Goal: Task Accomplishment & Management: Use online tool/utility

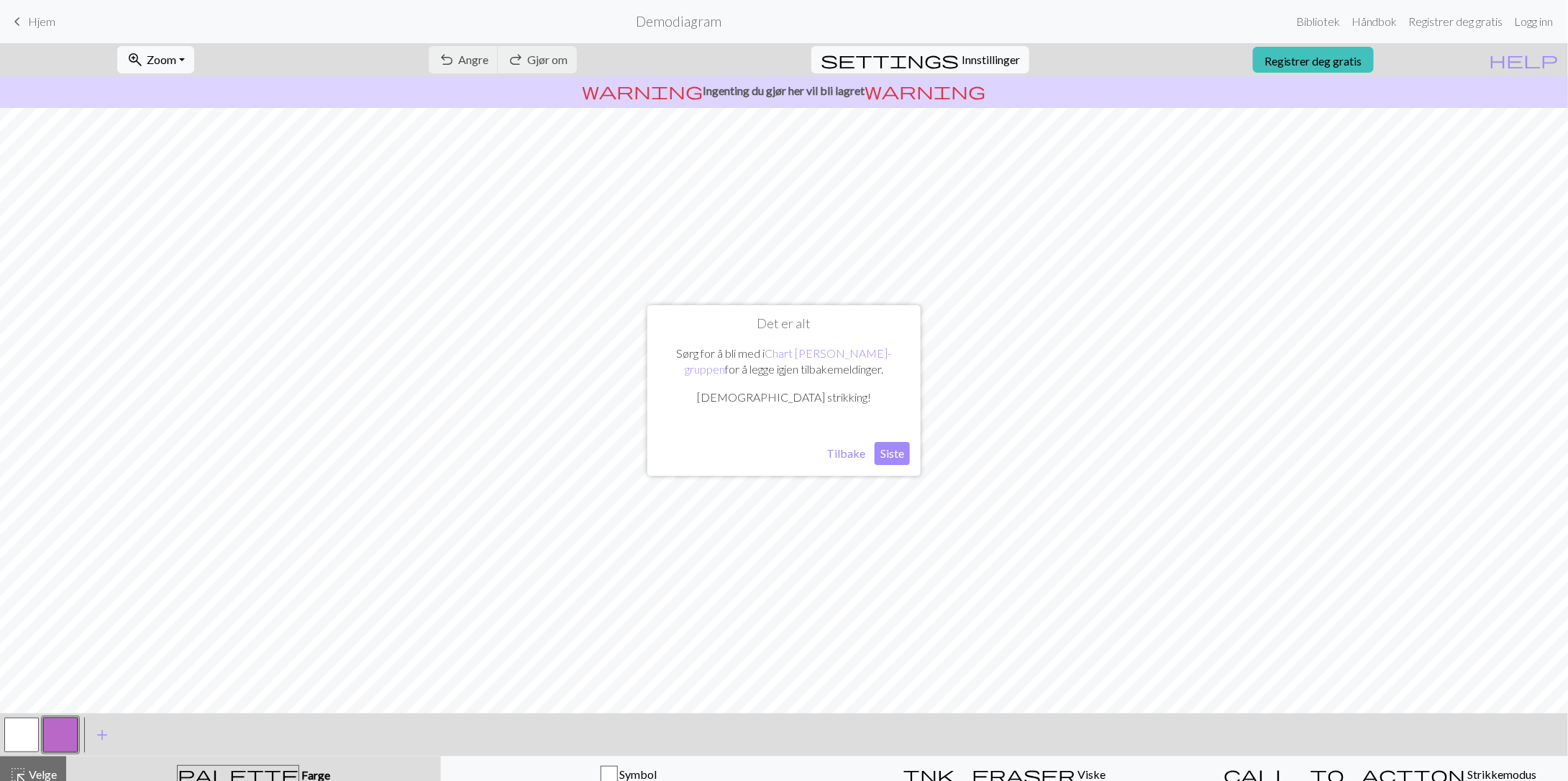
scroll to position [10, 0]
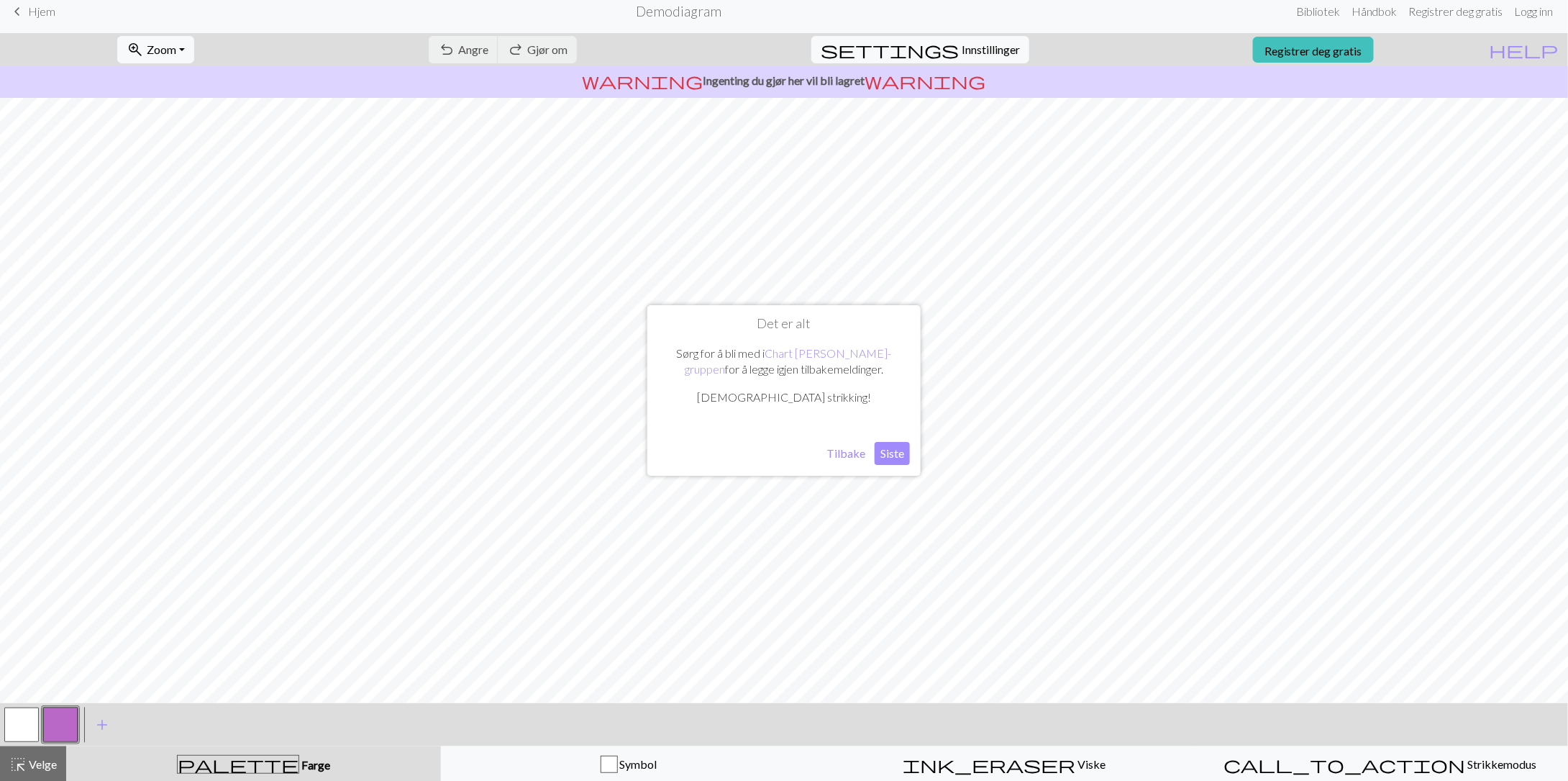
click at [850, 453] on font "Tilbake" at bounding box center [846, 453] width 39 height 13
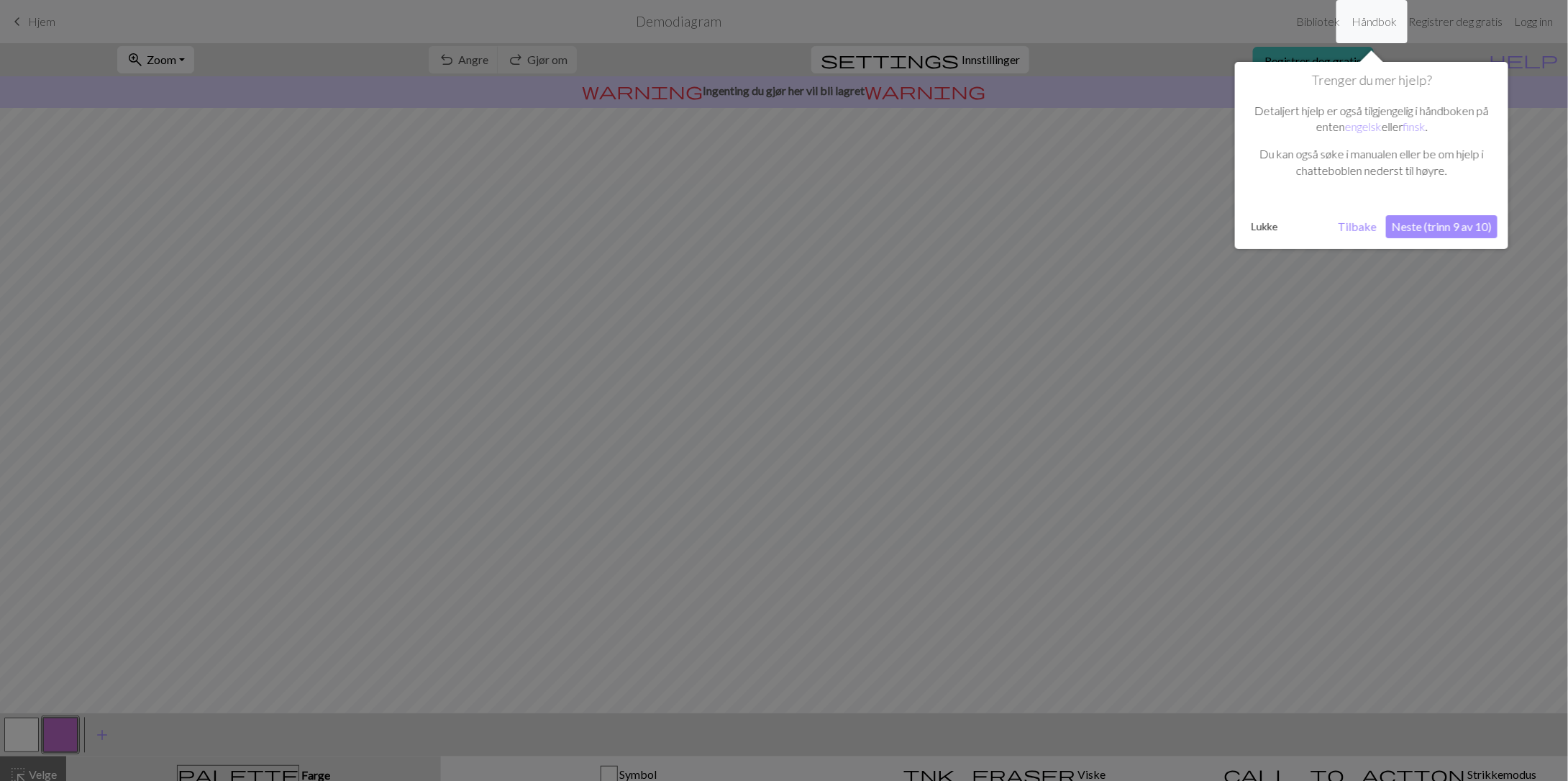
click at [1352, 232] on font "Tilbake" at bounding box center [1357, 226] width 39 height 13
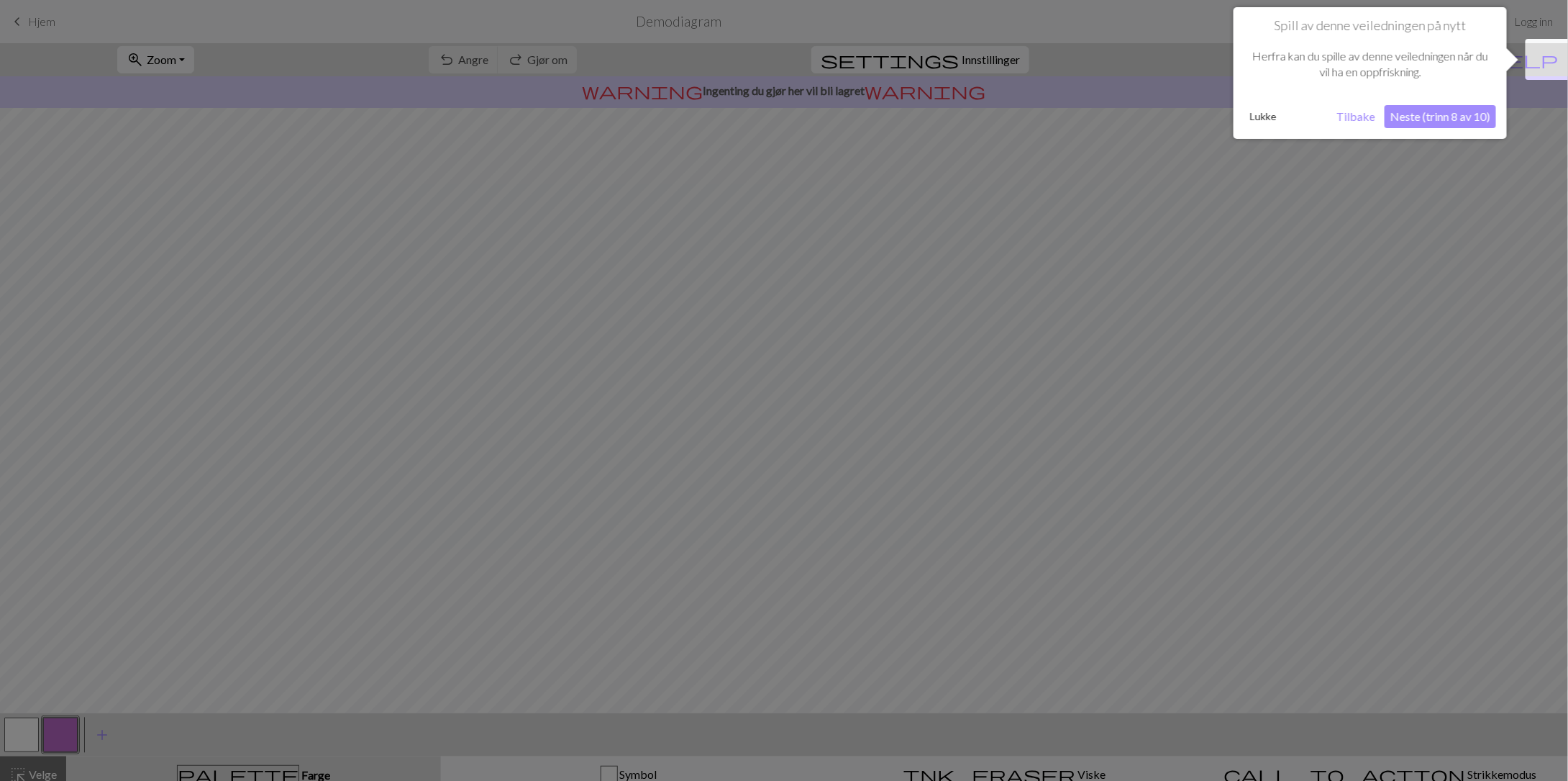
click at [1546, 51] on div at bounding box center [1550, 59] width 50 height 41
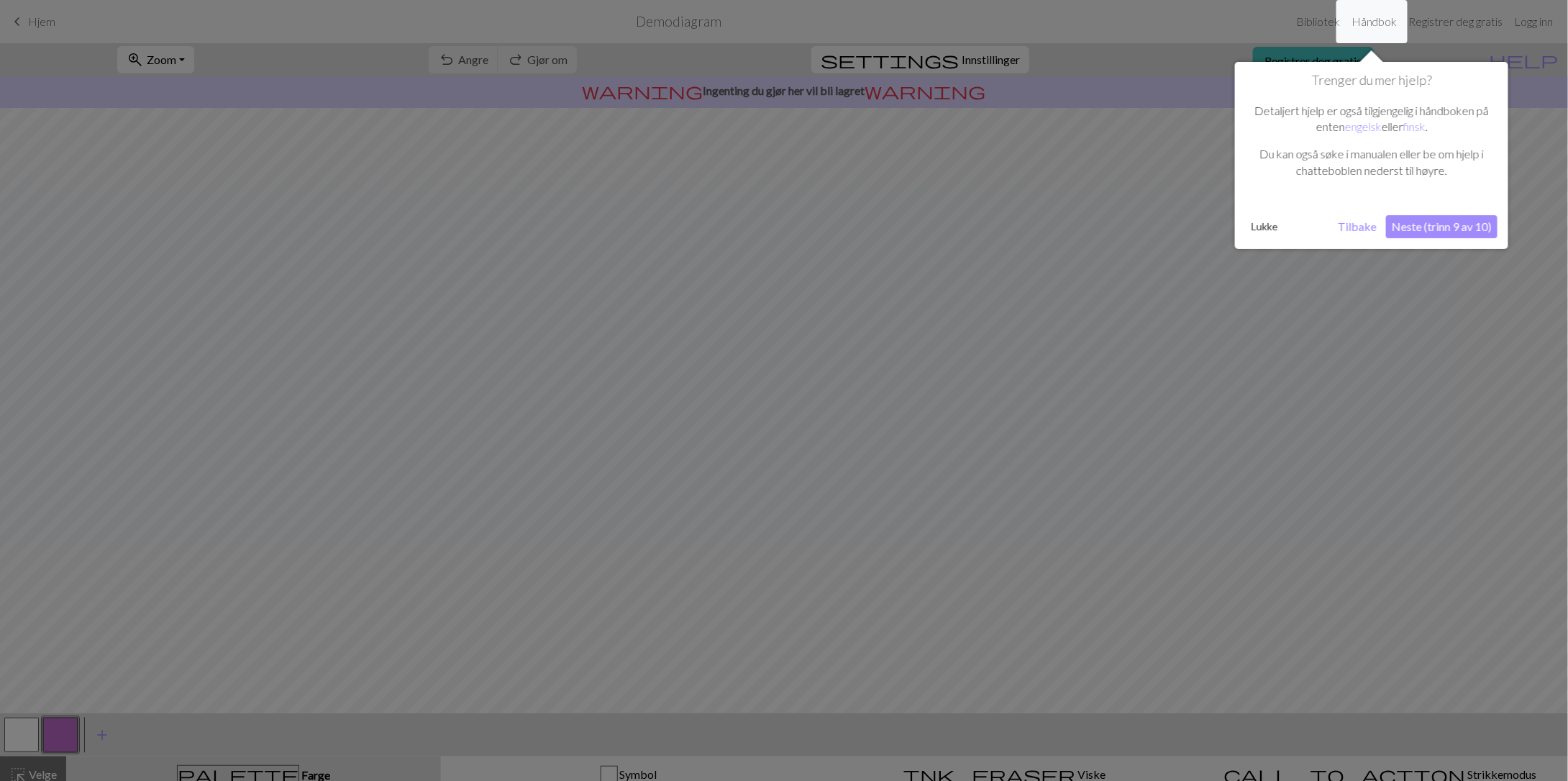
click at [1354, 226] on font "Tilbake" at bounding box center [1357, 226] width 39 height 13
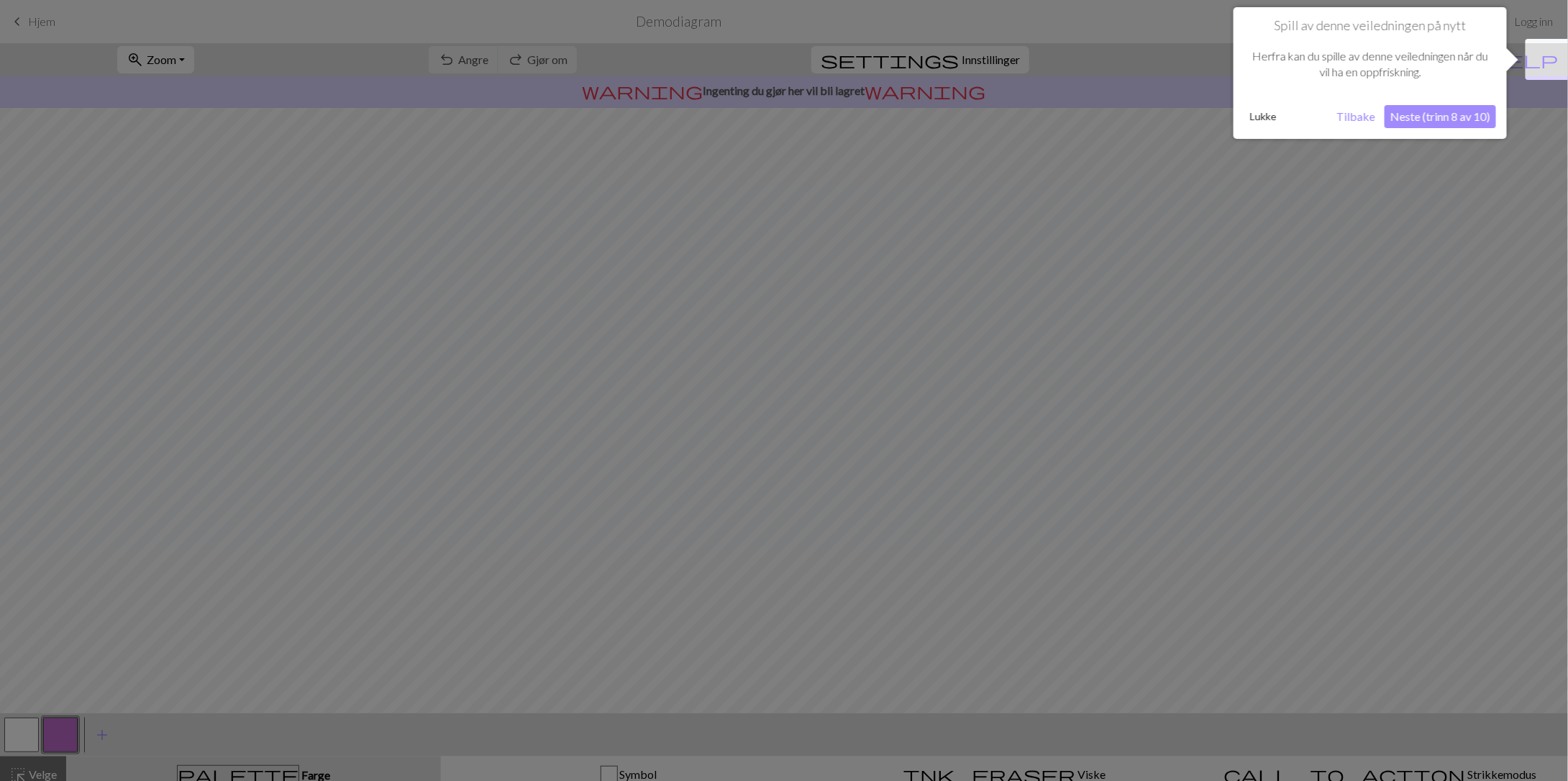
click at [1357, 117] on font "Tilbake" at bounding box center [1356, 116] width 39 height 13
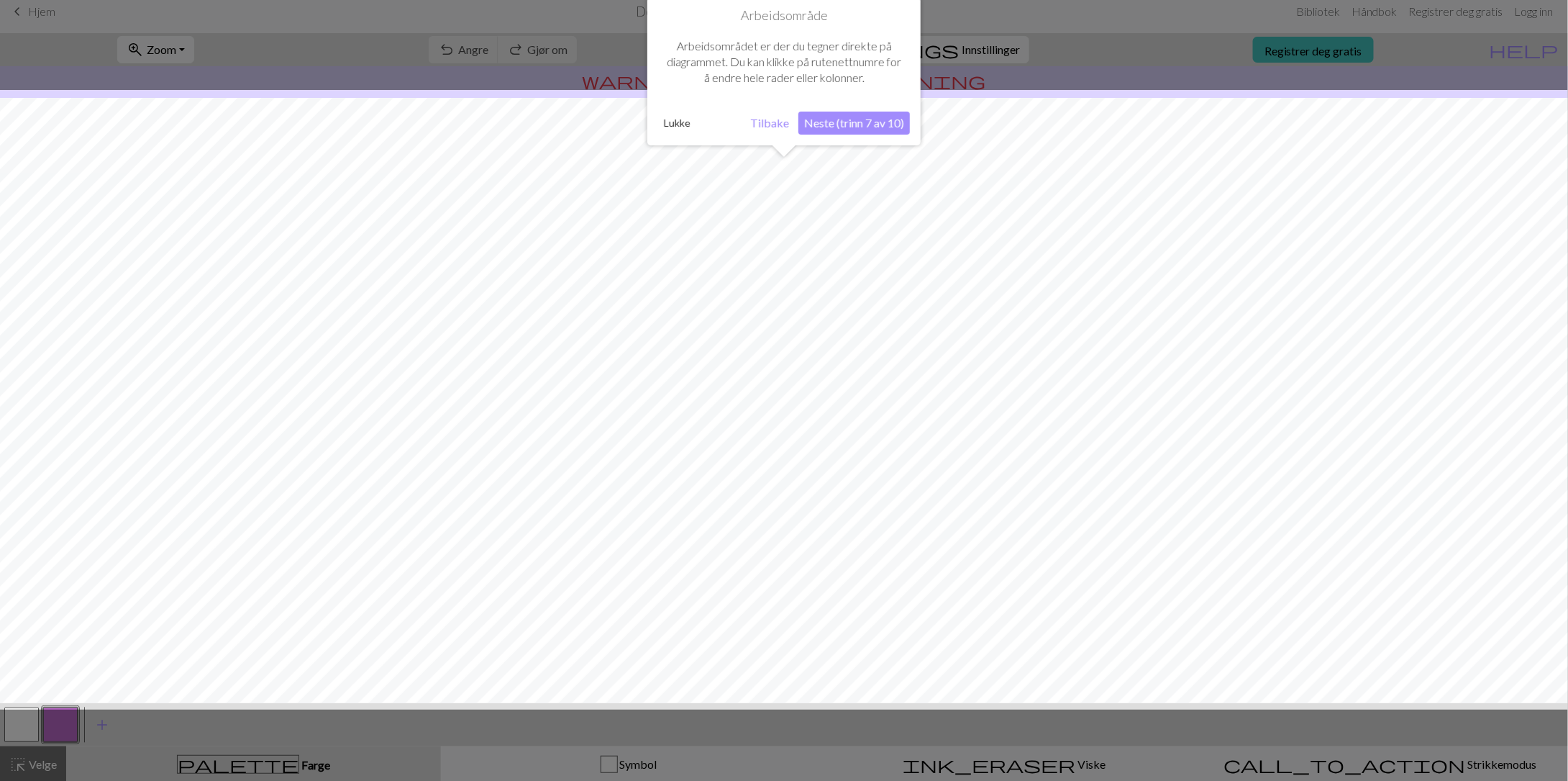
click at [1357, 117] on div at bounding box center [784, 400] width 1583 height 620
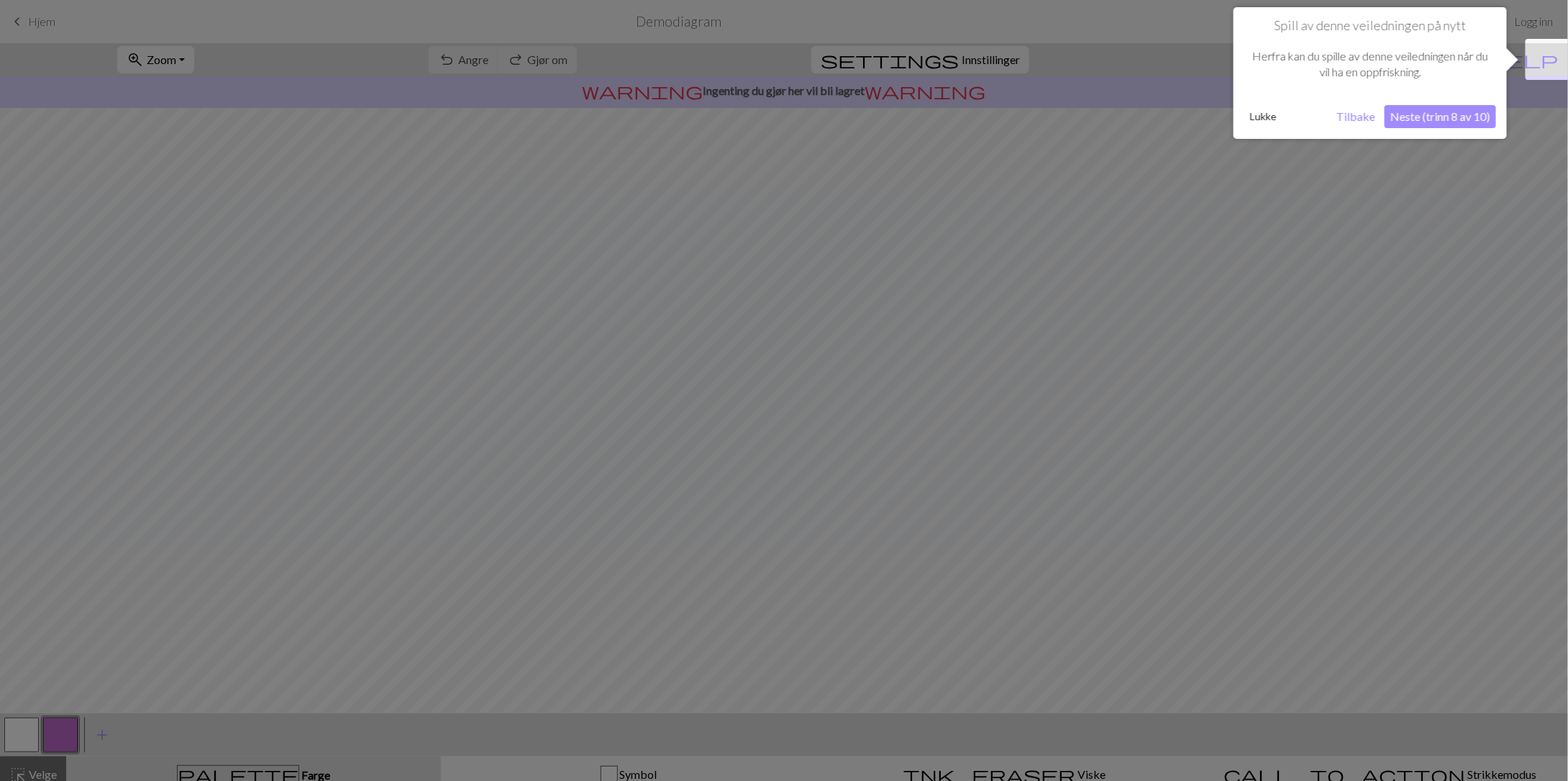
click at [1355, 116] on font "Tilbake" at bounding box center [1356, 116] width 39 height 13
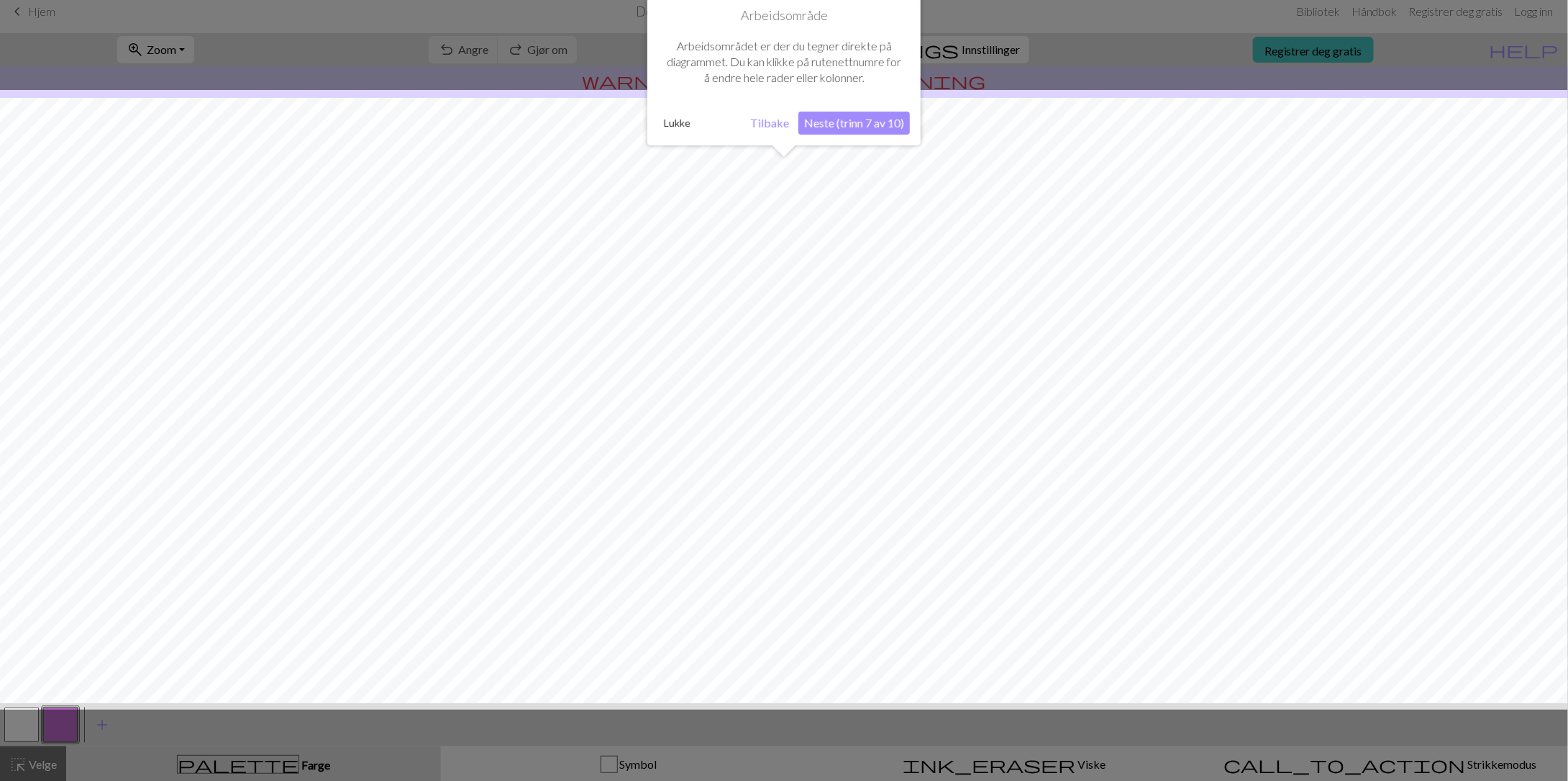
click at [1355, 116] on div at bounding box center [784, 400] width 1583 height 620
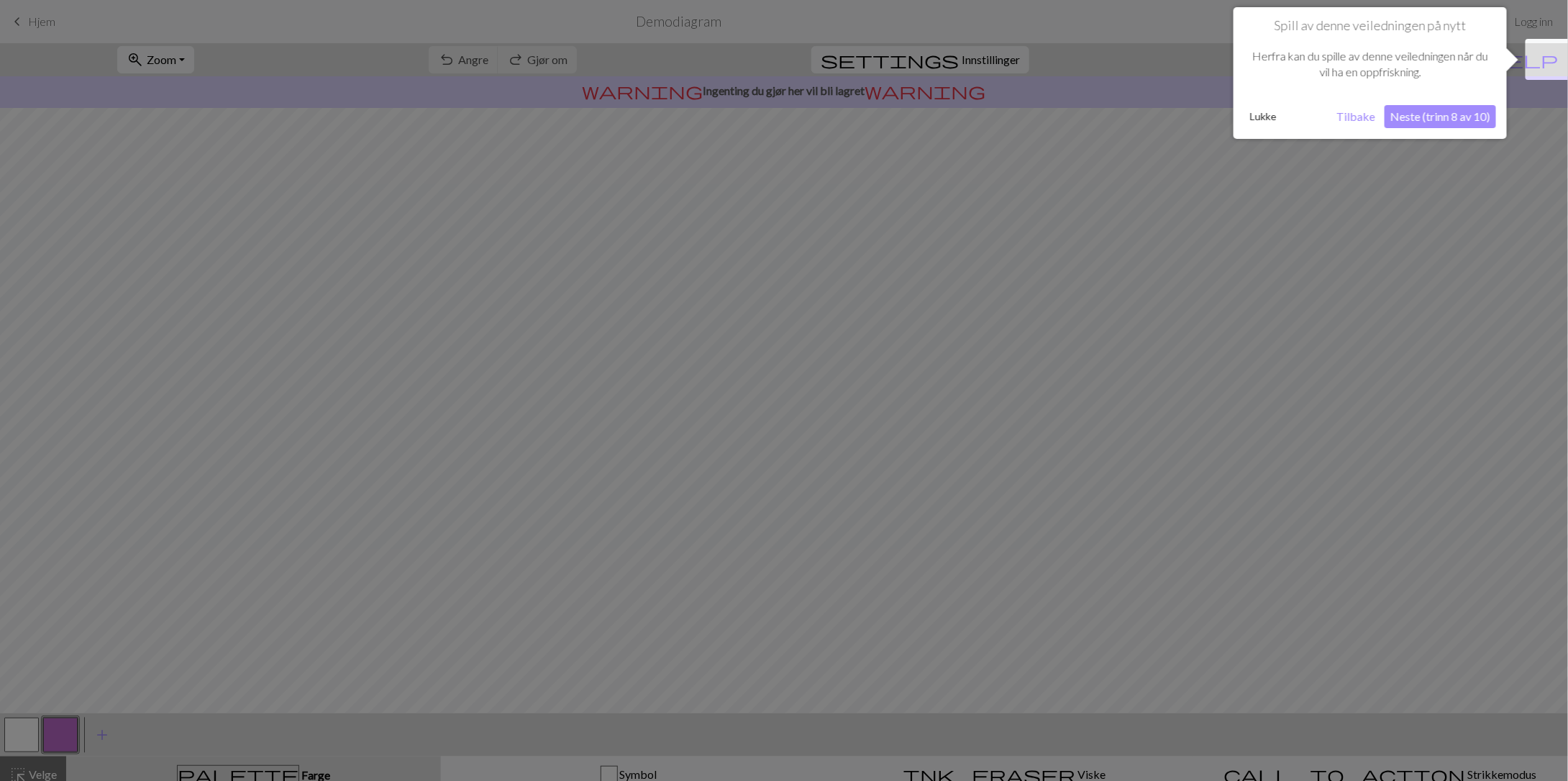
click at [1355, 116] on font "Tilbake" at bounding box center [1356, 116] width 39 height 13
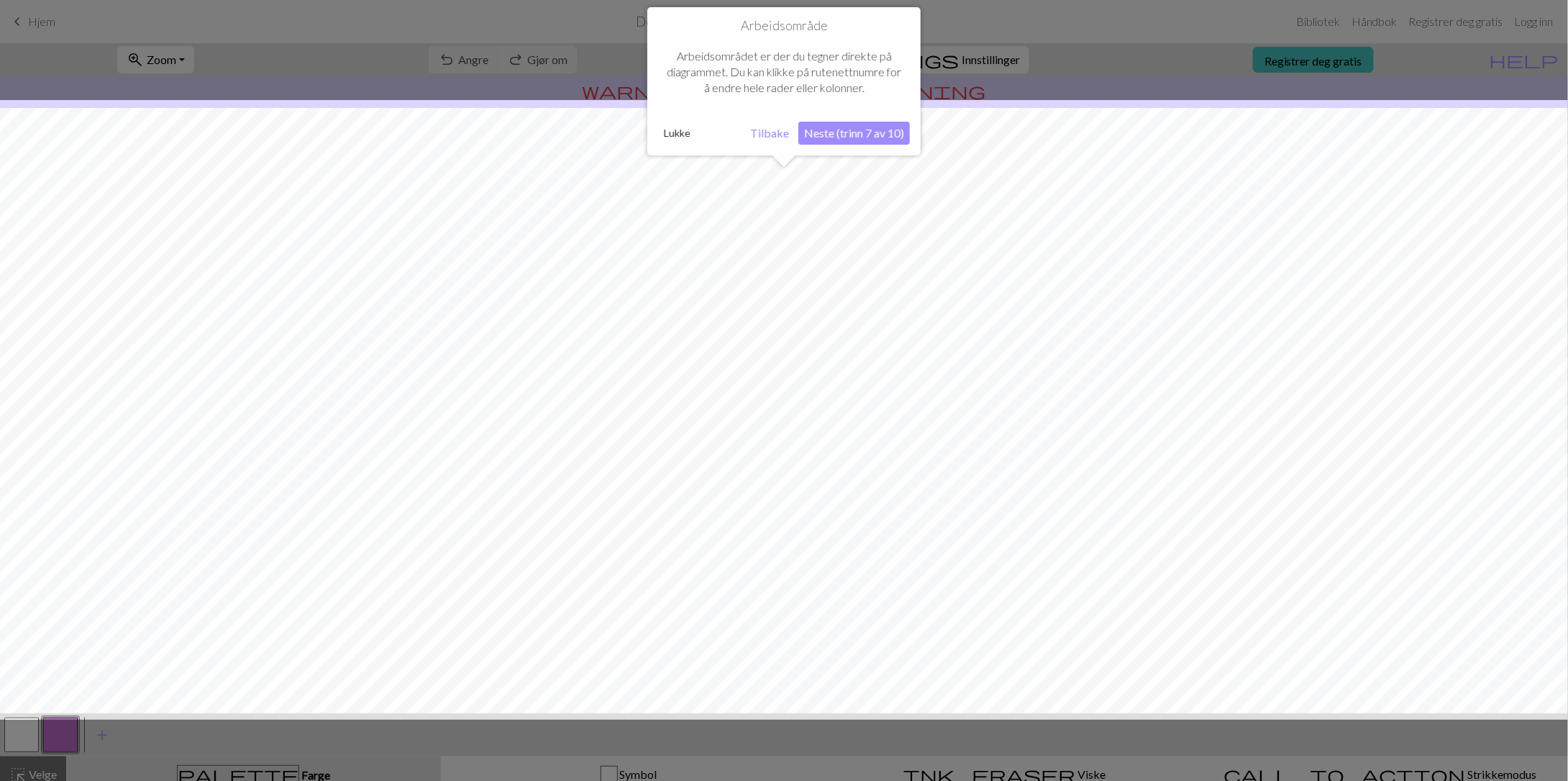
scroll to position [10, 0]
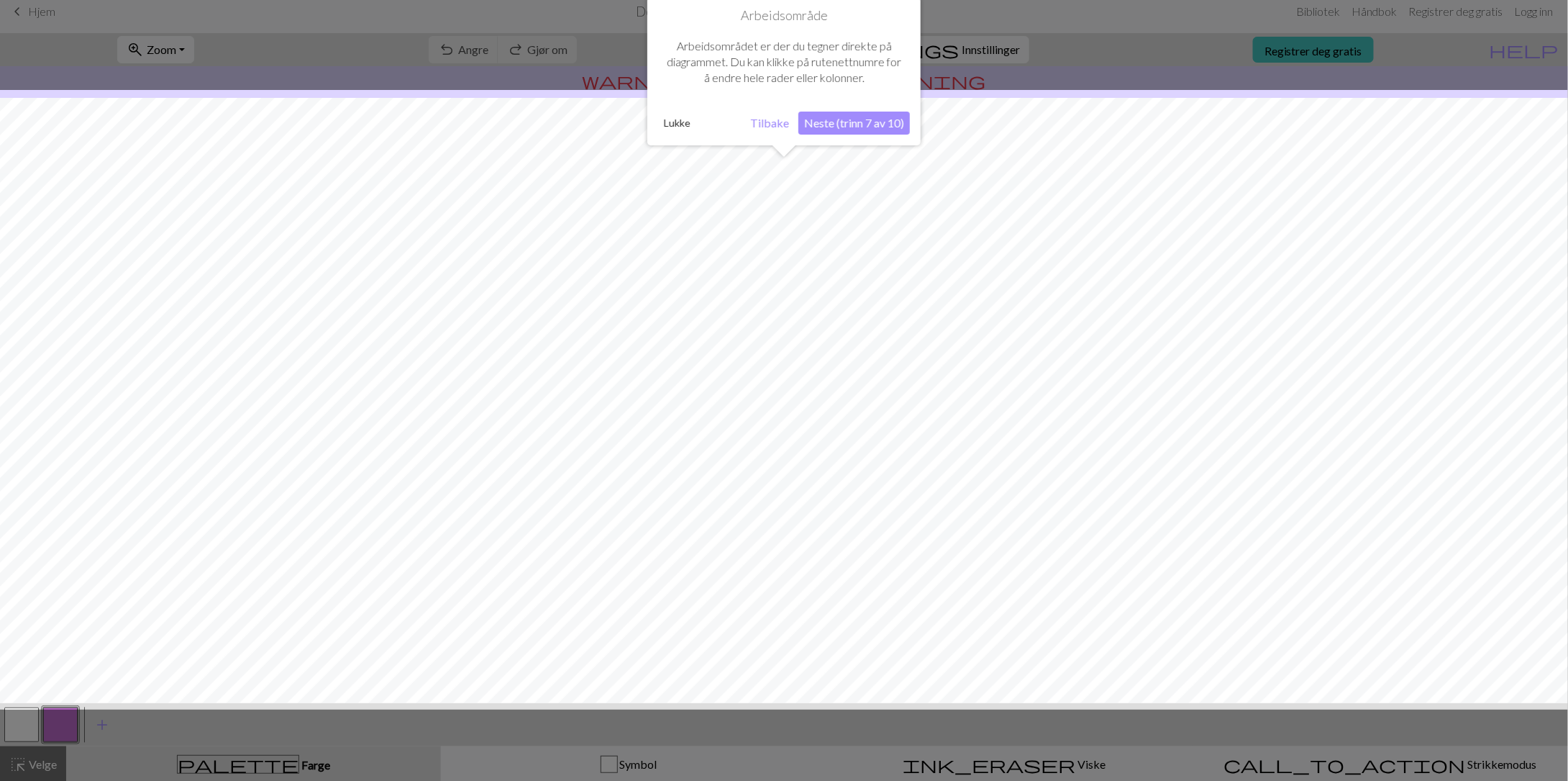
click at [1355, 116] on div at bounding box center [784, 400] width 1583 height 620
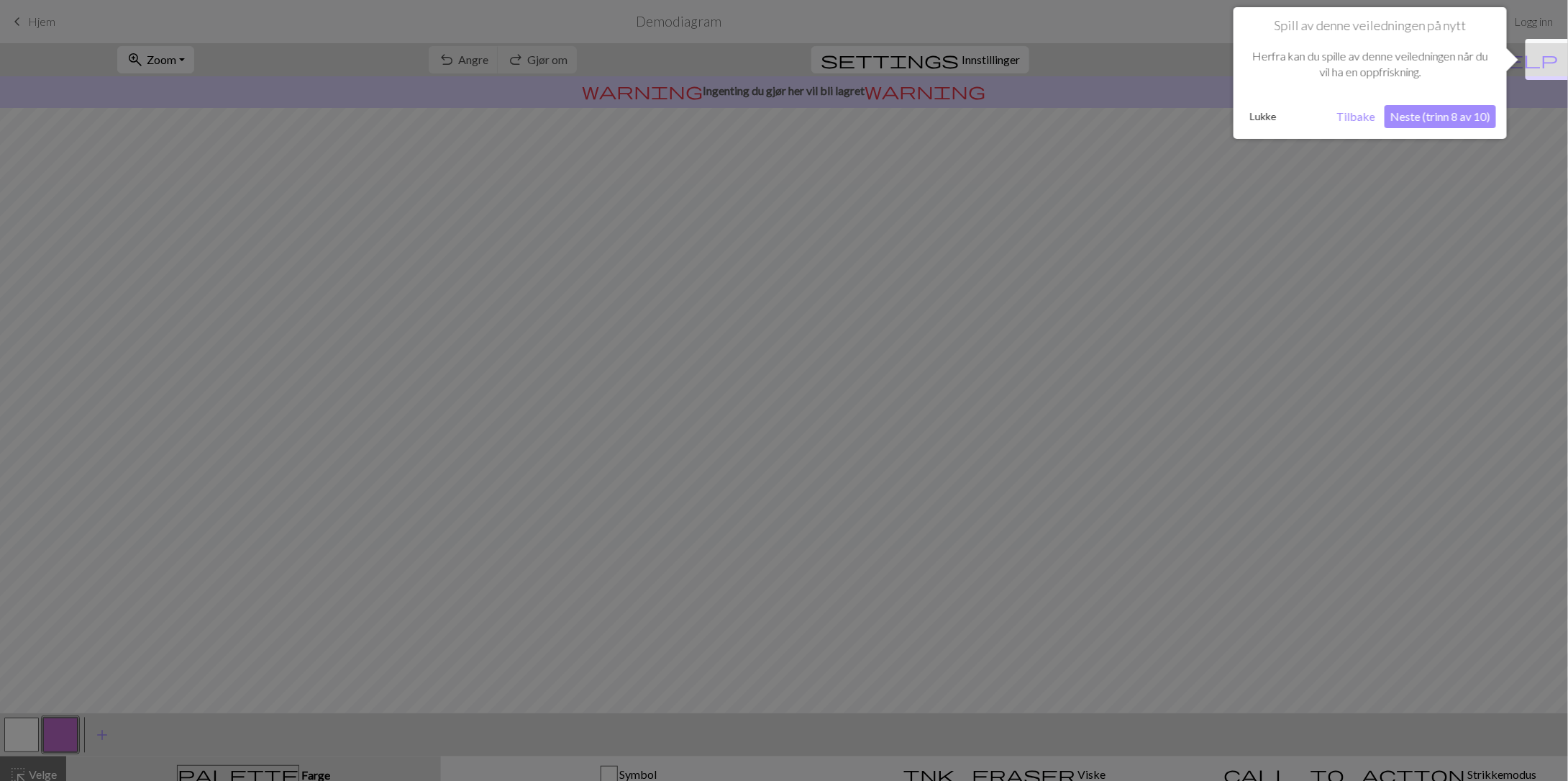
click at [1354, 110] on font "Tilbake" at bounding box center [1356, 116] width 39 height 13
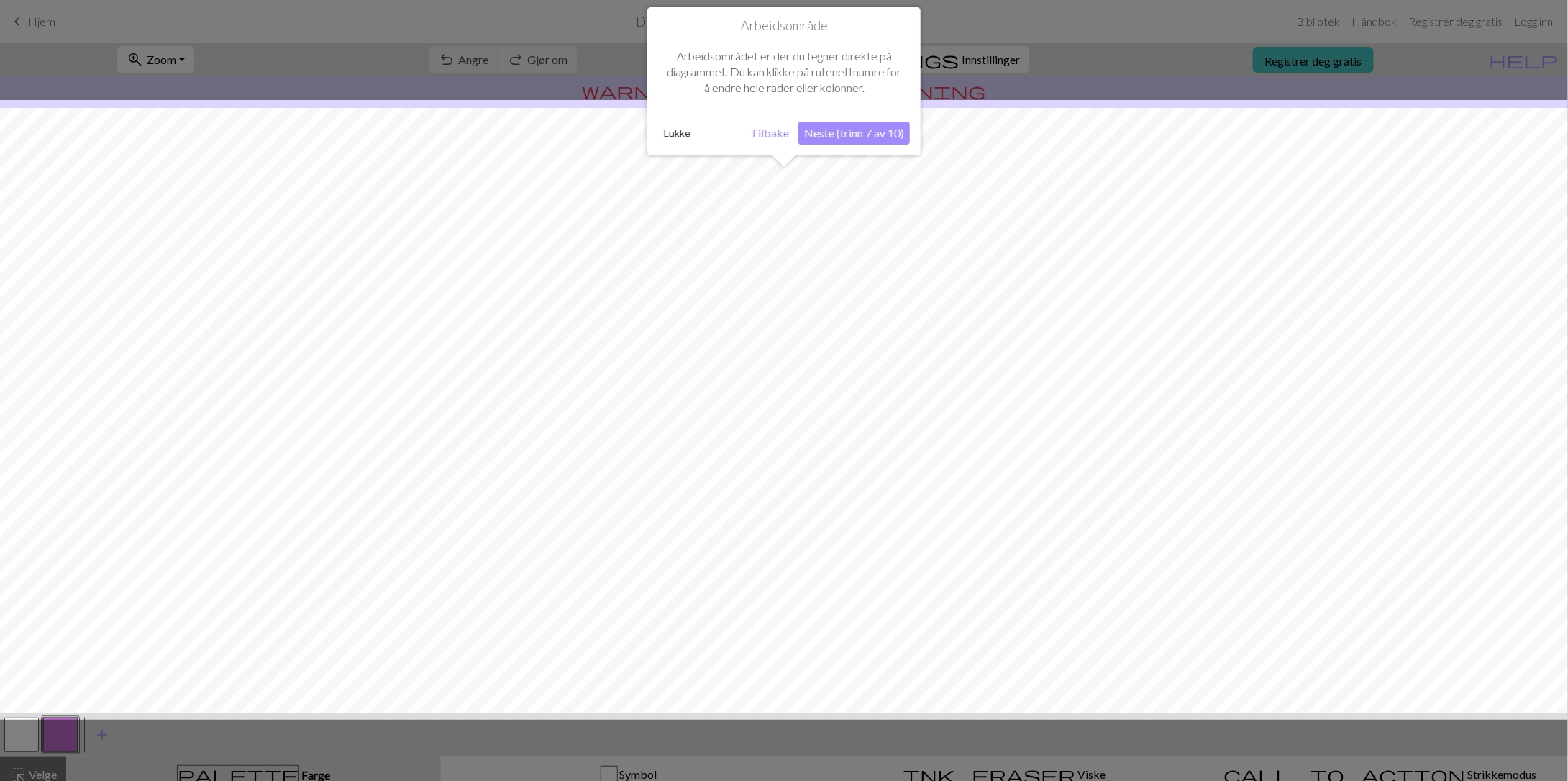
scroll to position [10, 0]
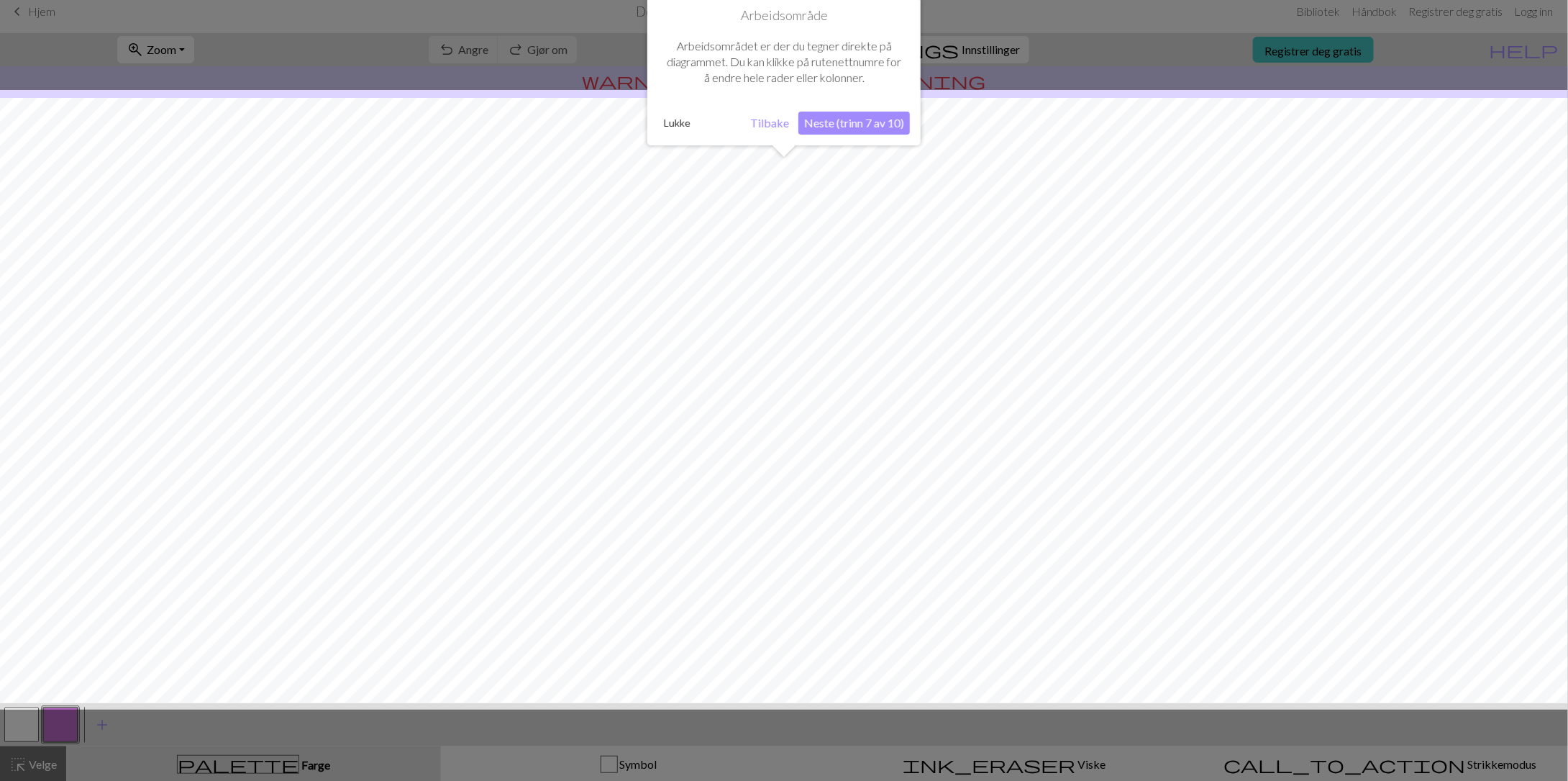
click at [776, 120] on font "Tilbake" at bounding box center [770, 122] width 39 height 13
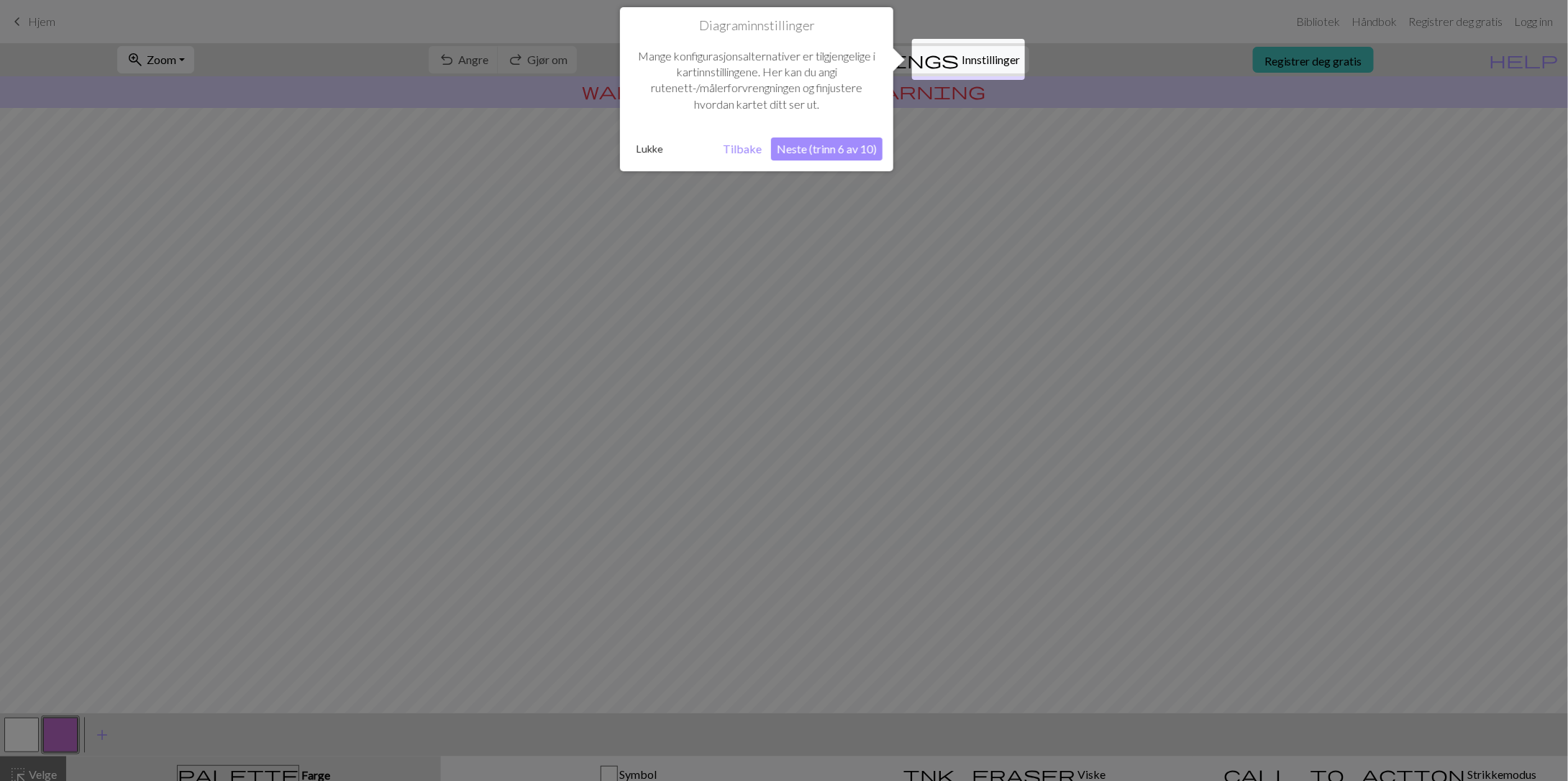
click at [744, 145] on font "Tilbake" at bounding box center [742, 148] width 39 height 13
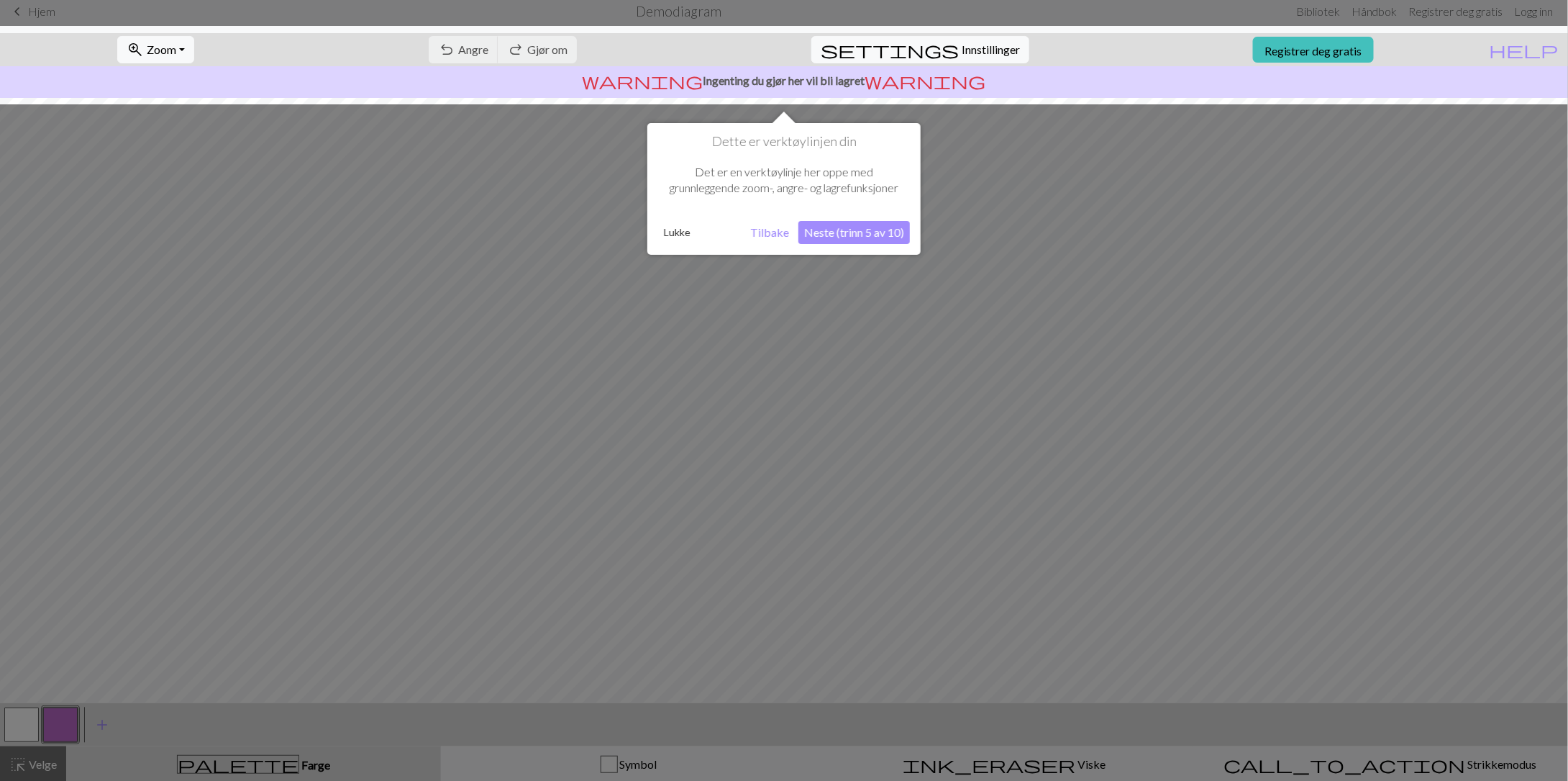
click at [768, 225] on font "Tilbake" at bounding box center [770, 232] width 39 height 13
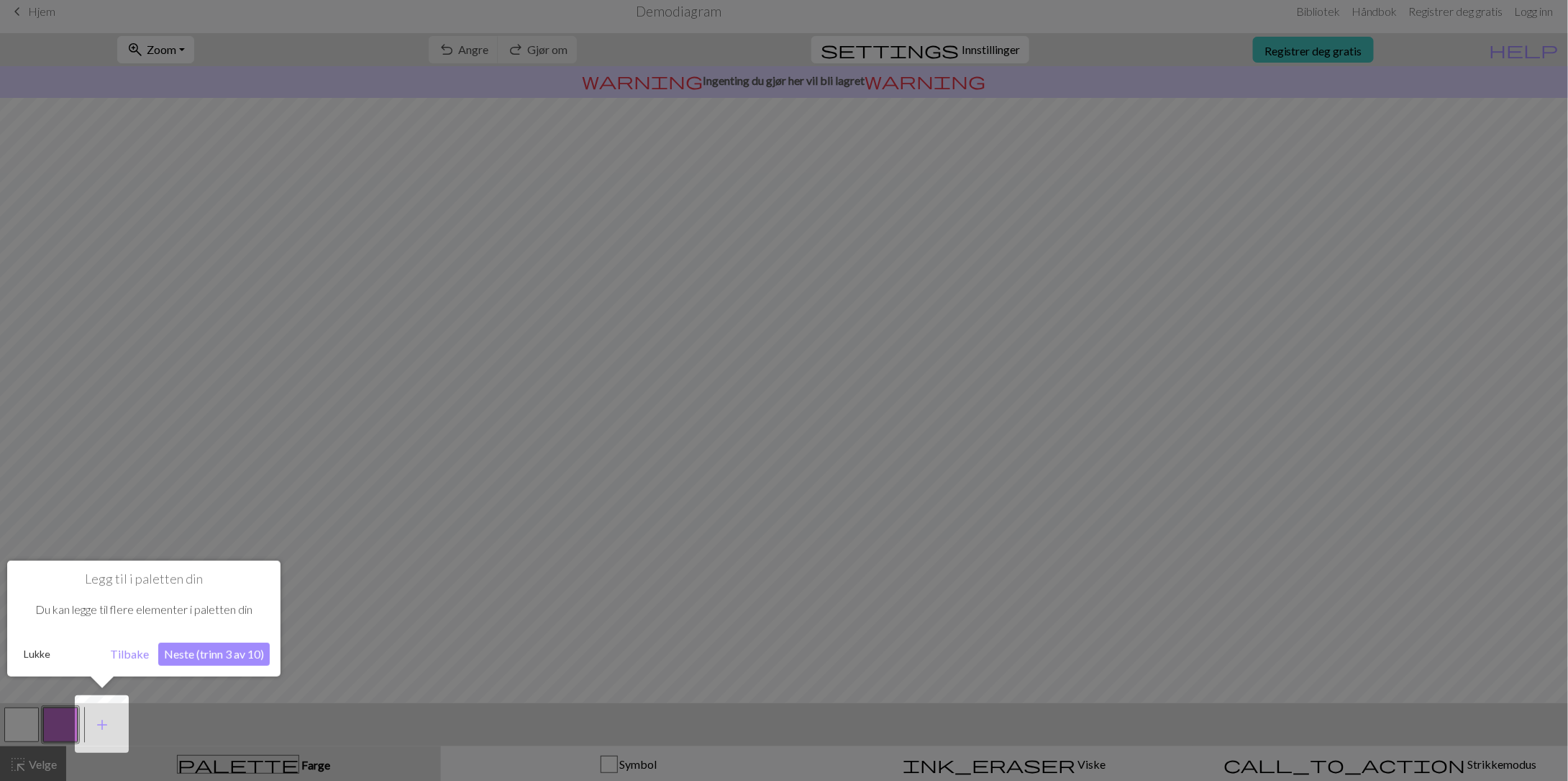
click at [121, 654] on font "Tilbake" at bounding box center [130, 654] width 39 height 13
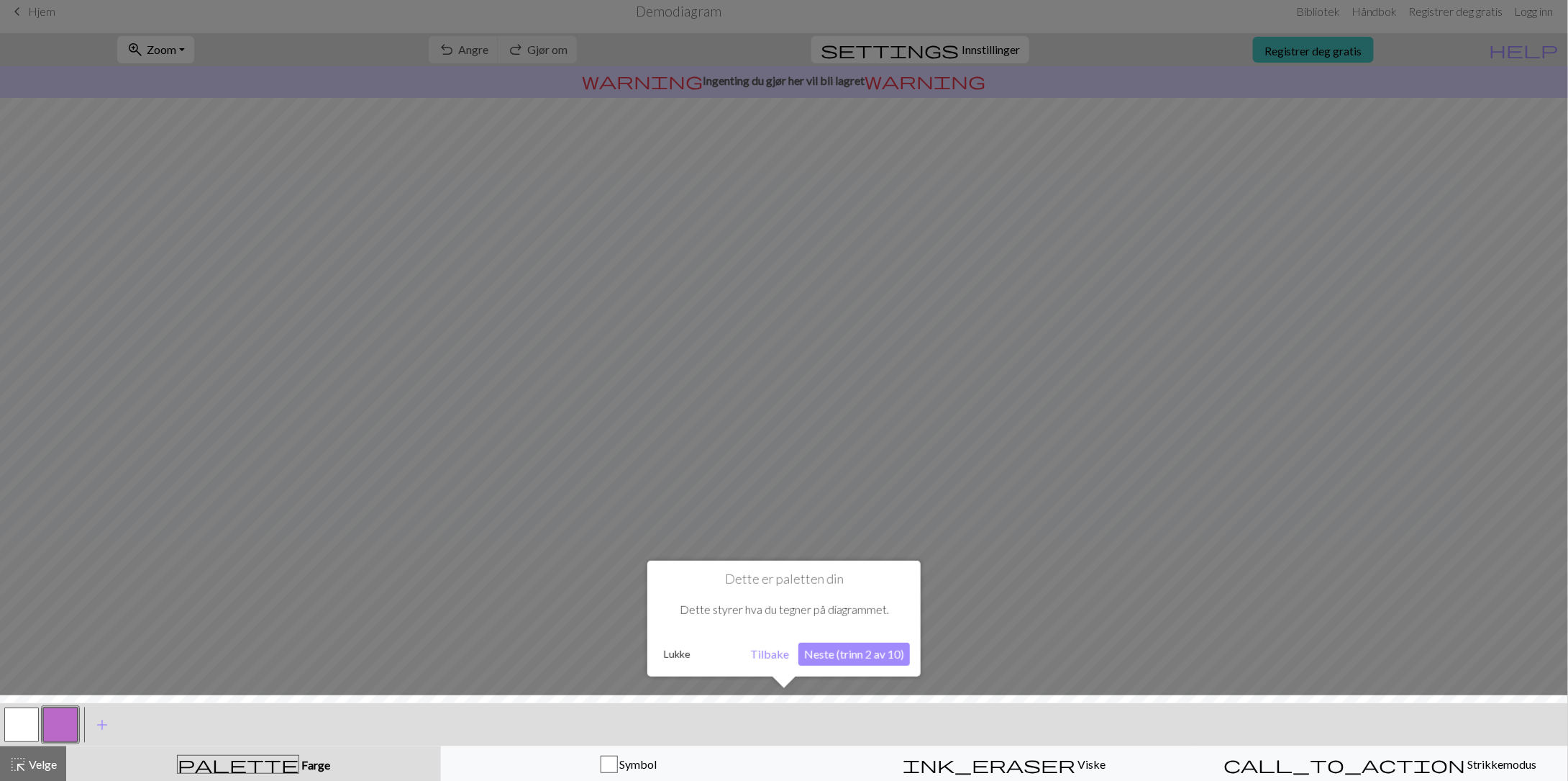
click at [761, 653] on font "Tilbake" at bounding box center [770, 654] width 39 height 13
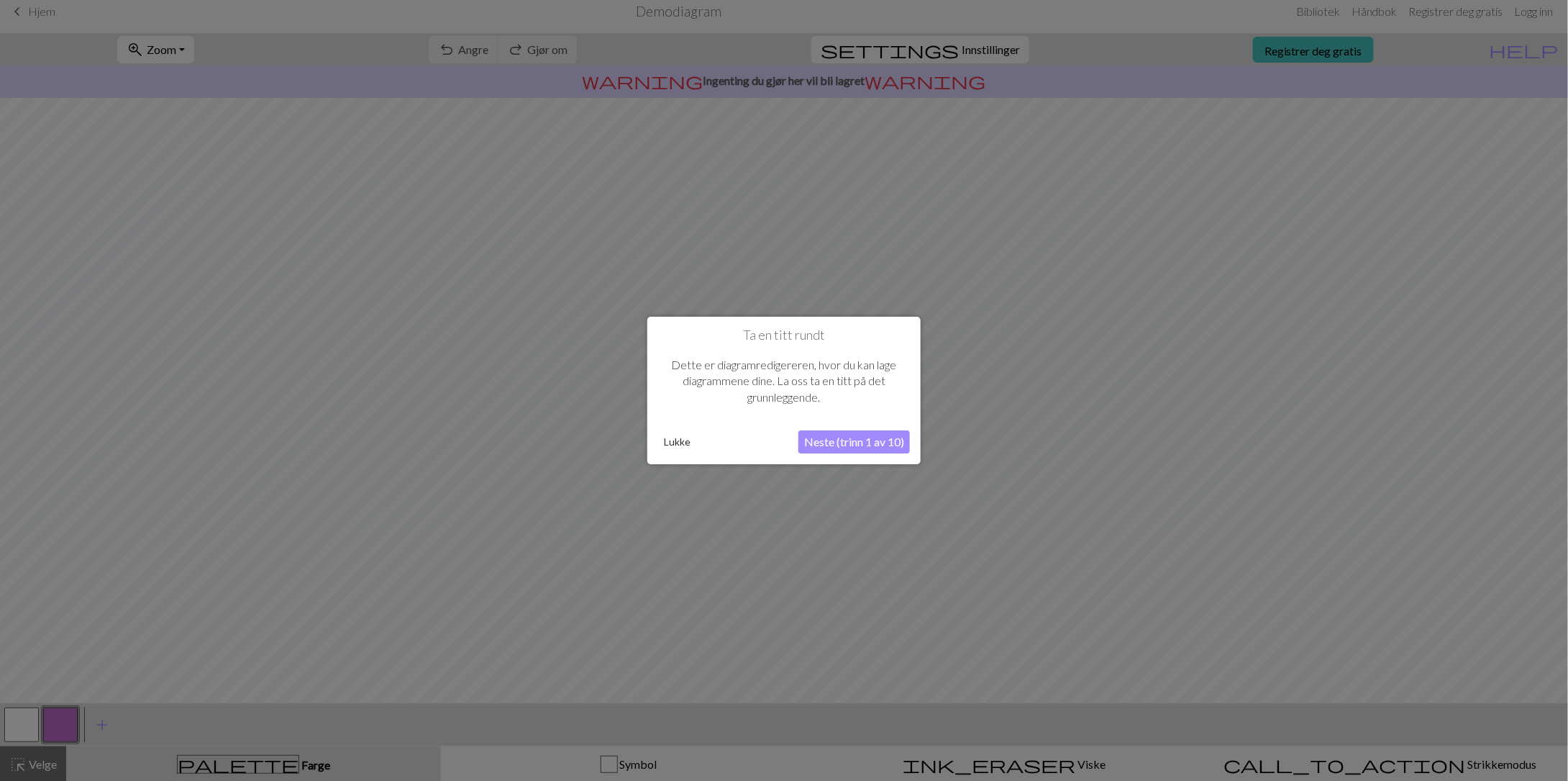
click at [1291, 485] on div at bounding box center [784, 385] width 1568 height 792
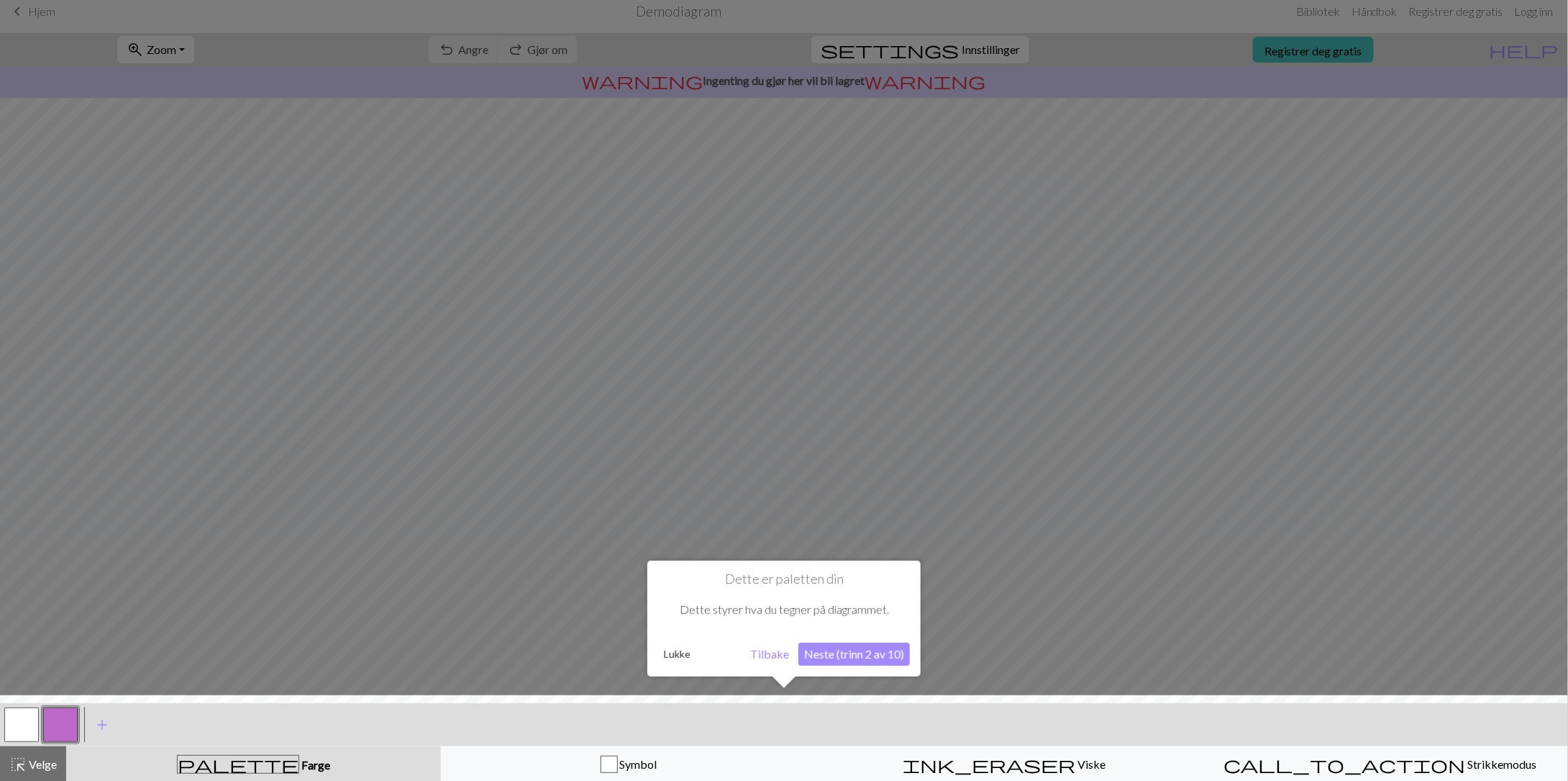
click at [25, 758] on div at bounding box center [784, 741] width 1583 height 94
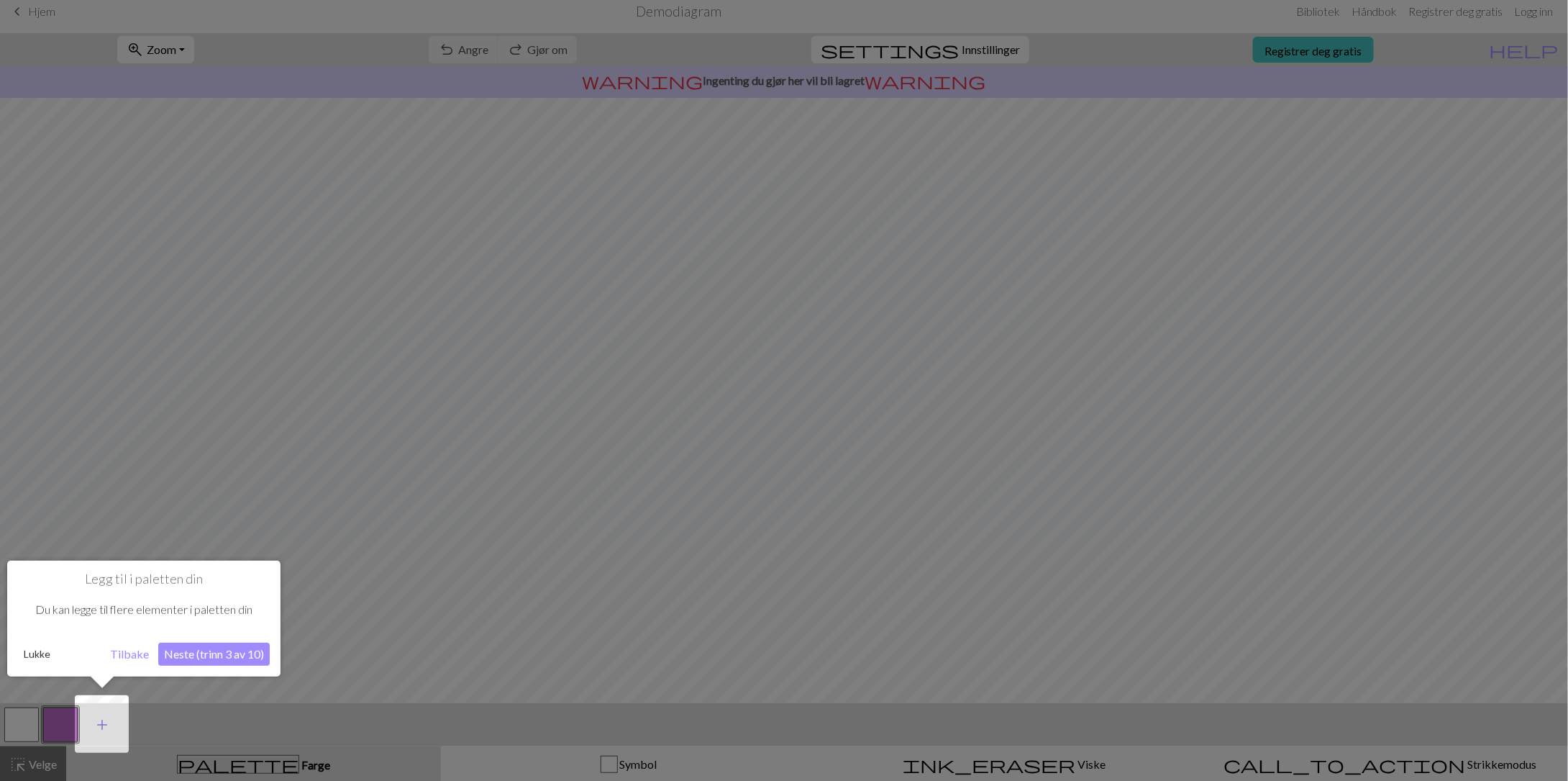
click at [110, 724] on button "add Legg til en farge" at bounding box center [102, 724] width 36 height 36
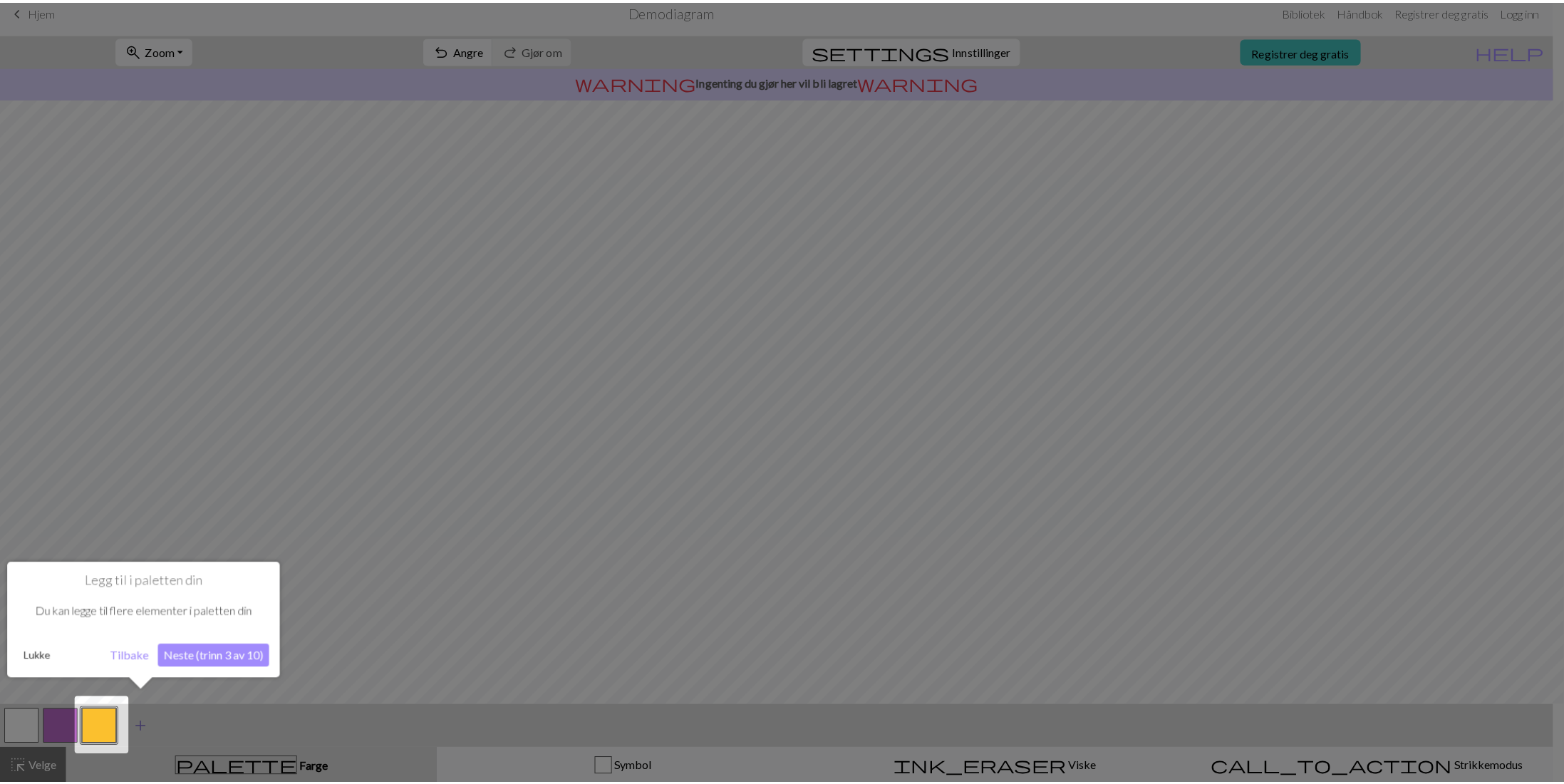
scroll to position [0, 0]
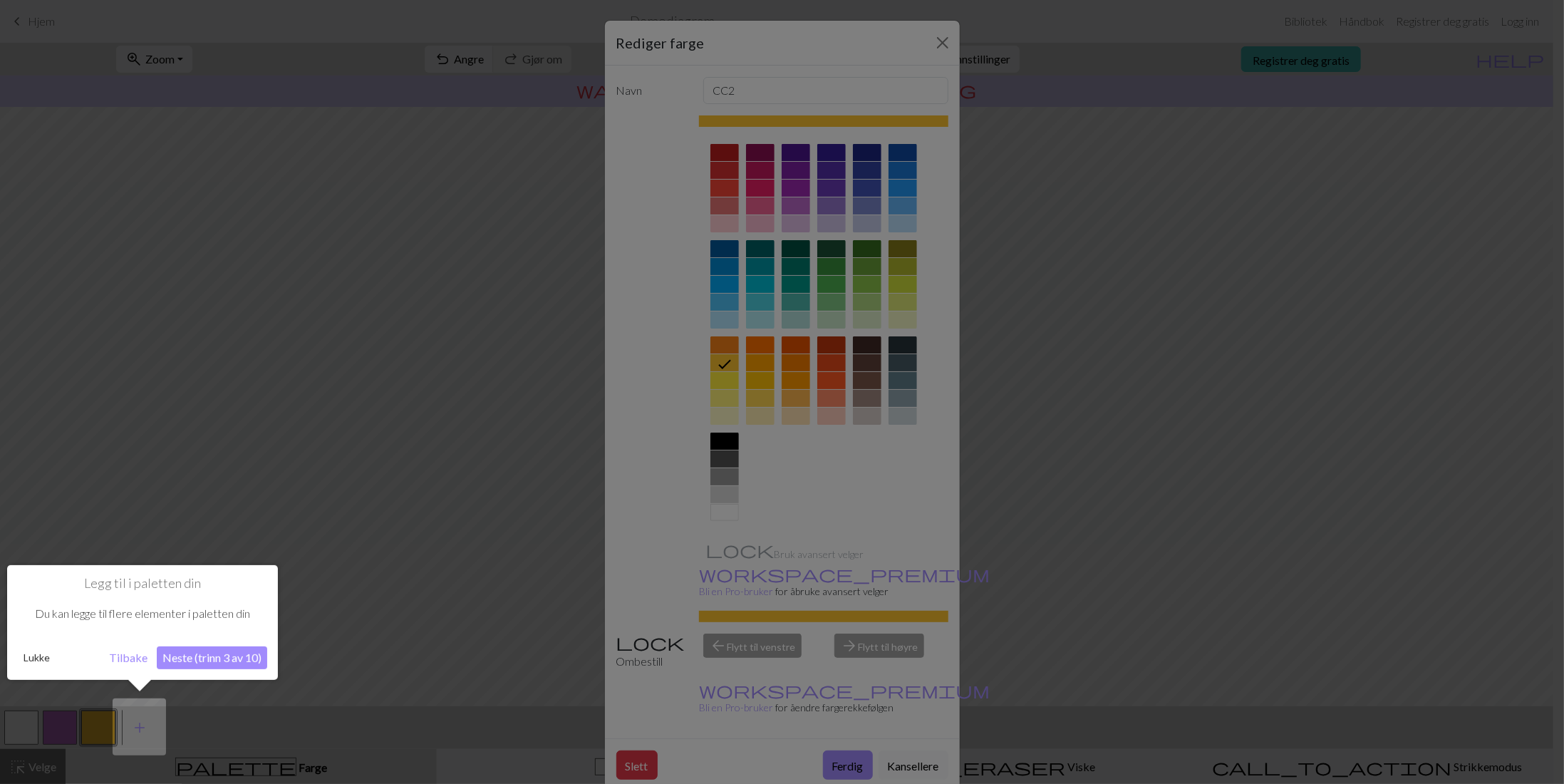
click at [1230, 571] on div at bounding box center [782, 392] width 1564 height 784
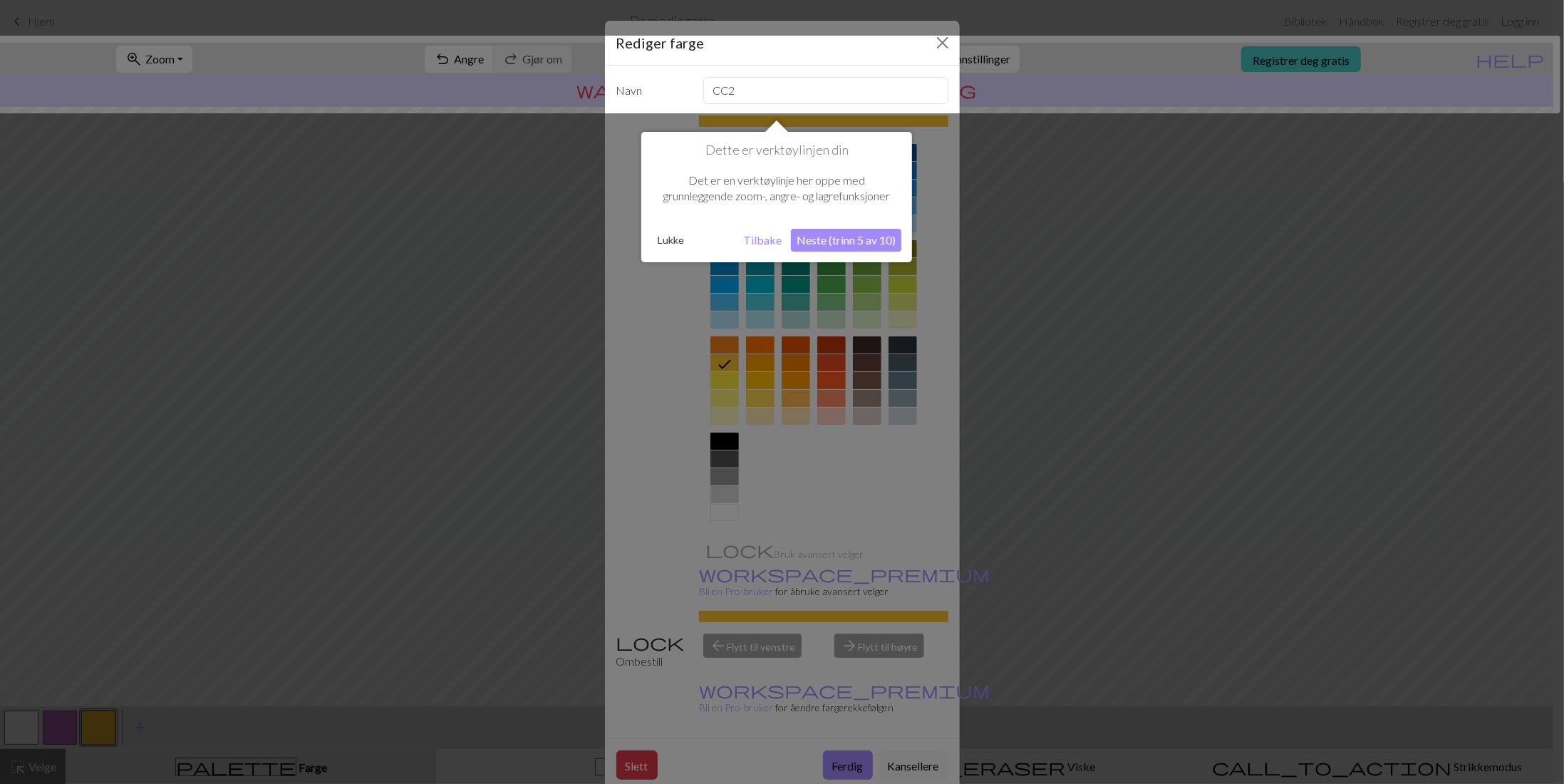
click at [725, 88] on div at bounding box center [776, 74] width 1567 height 78
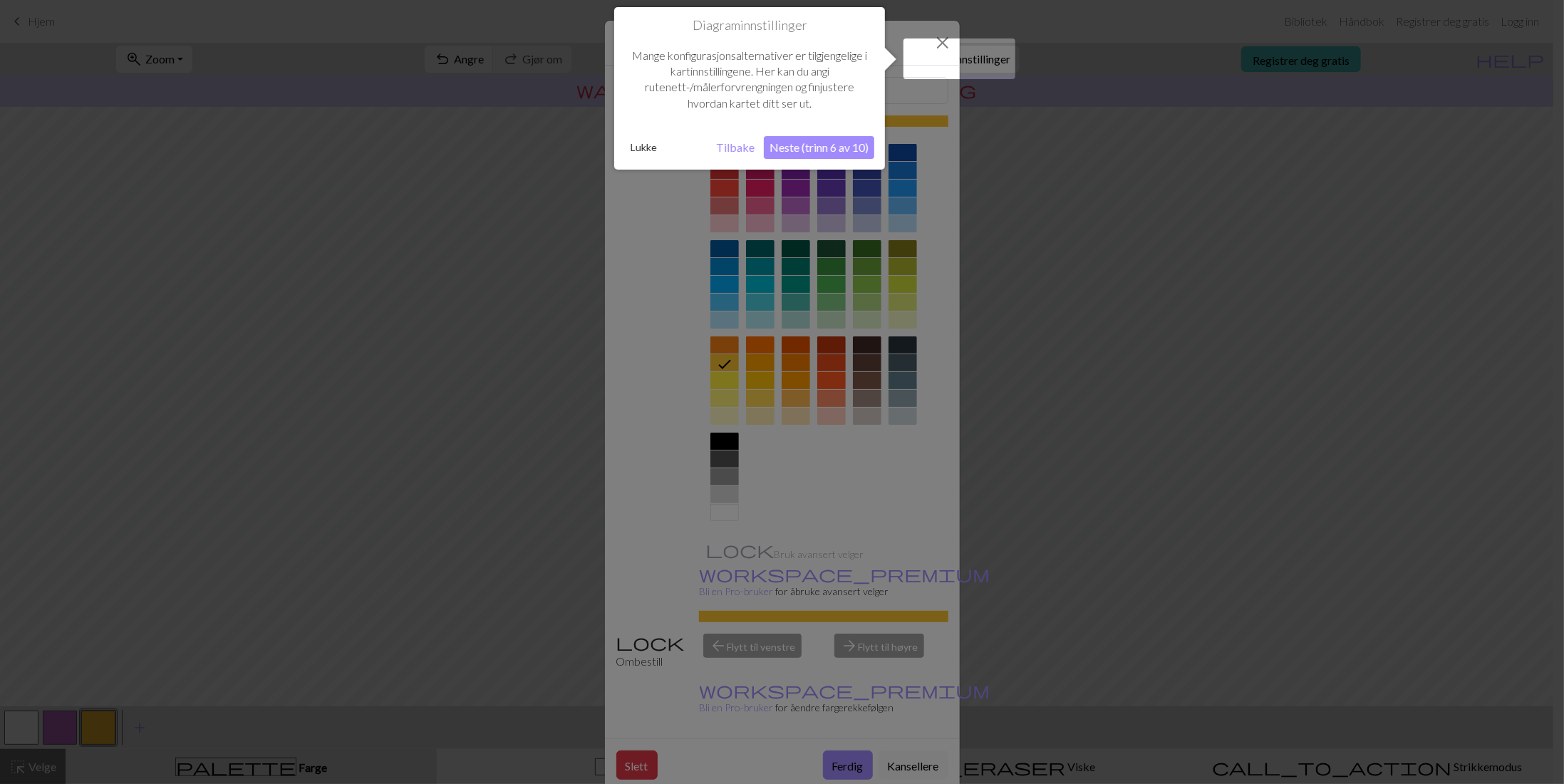
click at [724, 149] on font "Tilbake" at bounding box center [735, 147] width 38 height 13
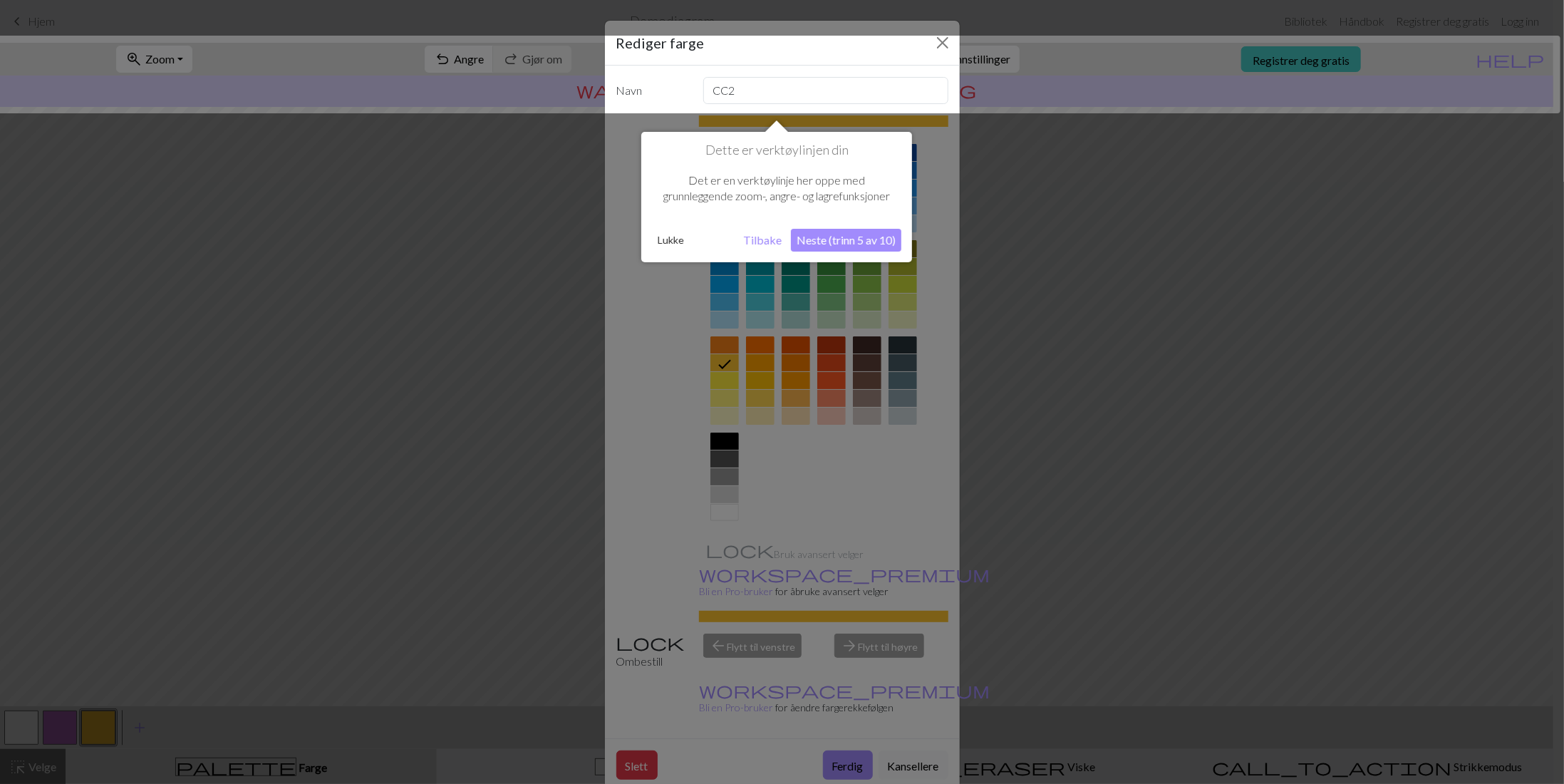
click at [755, 236] on font "Tilbake" at bounding box center [762, 240] width 38 height 13
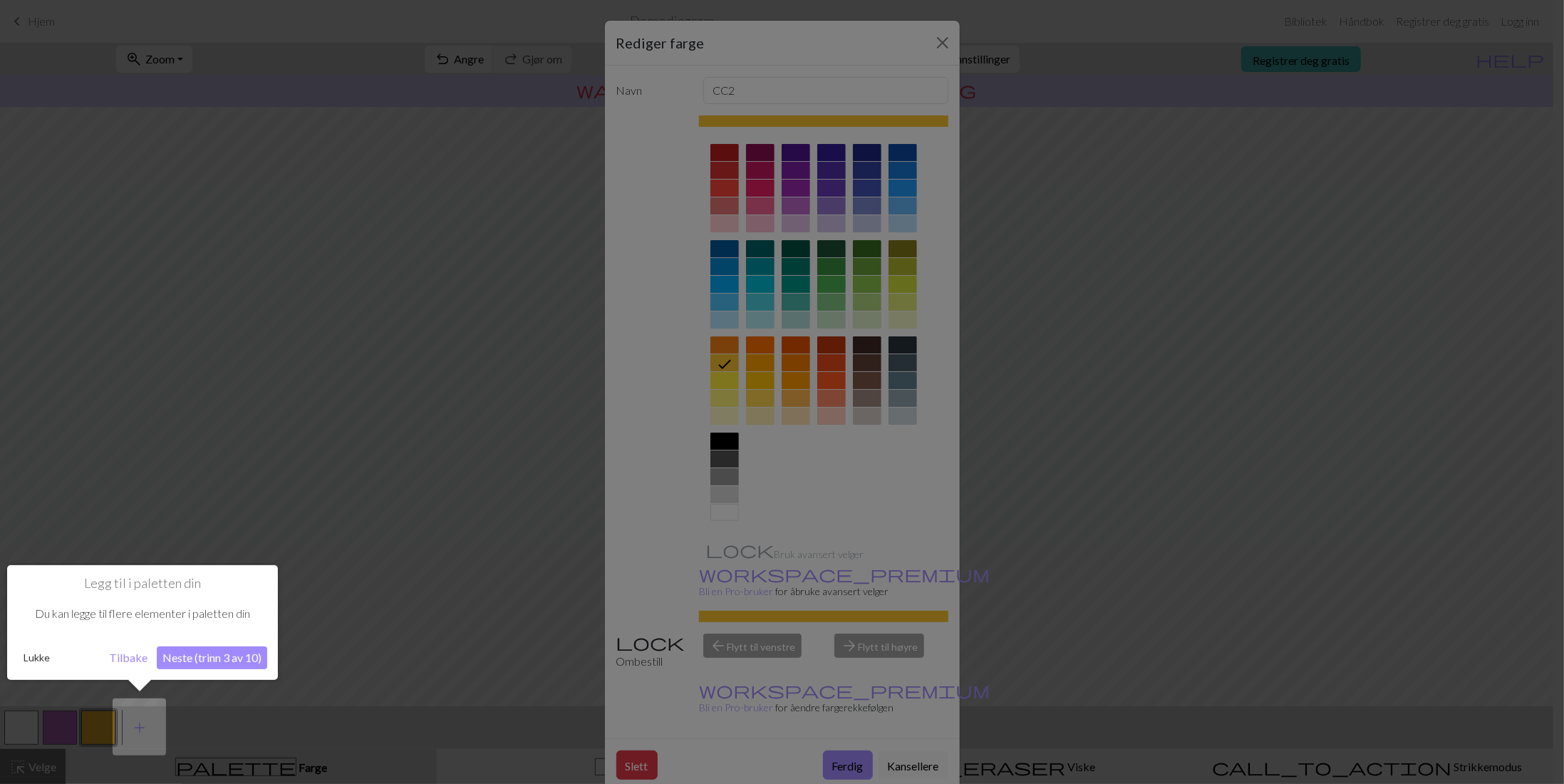
click at [119, 655] on font "Tilbake" at bounding box center [129, 657] width 38 height 13
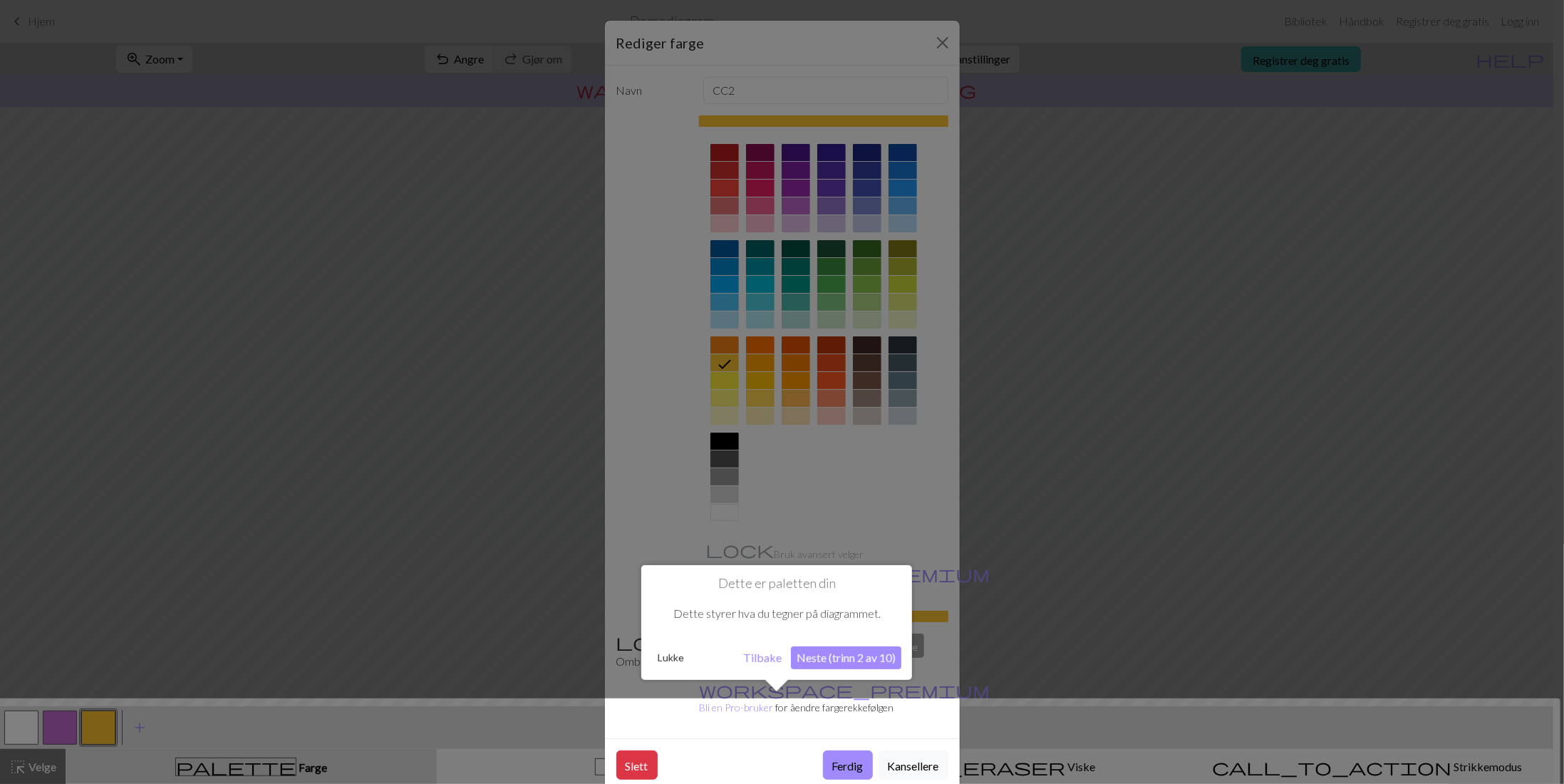
click at [845, 718] on div at bounding box center [776, 744] width 1567 height 93
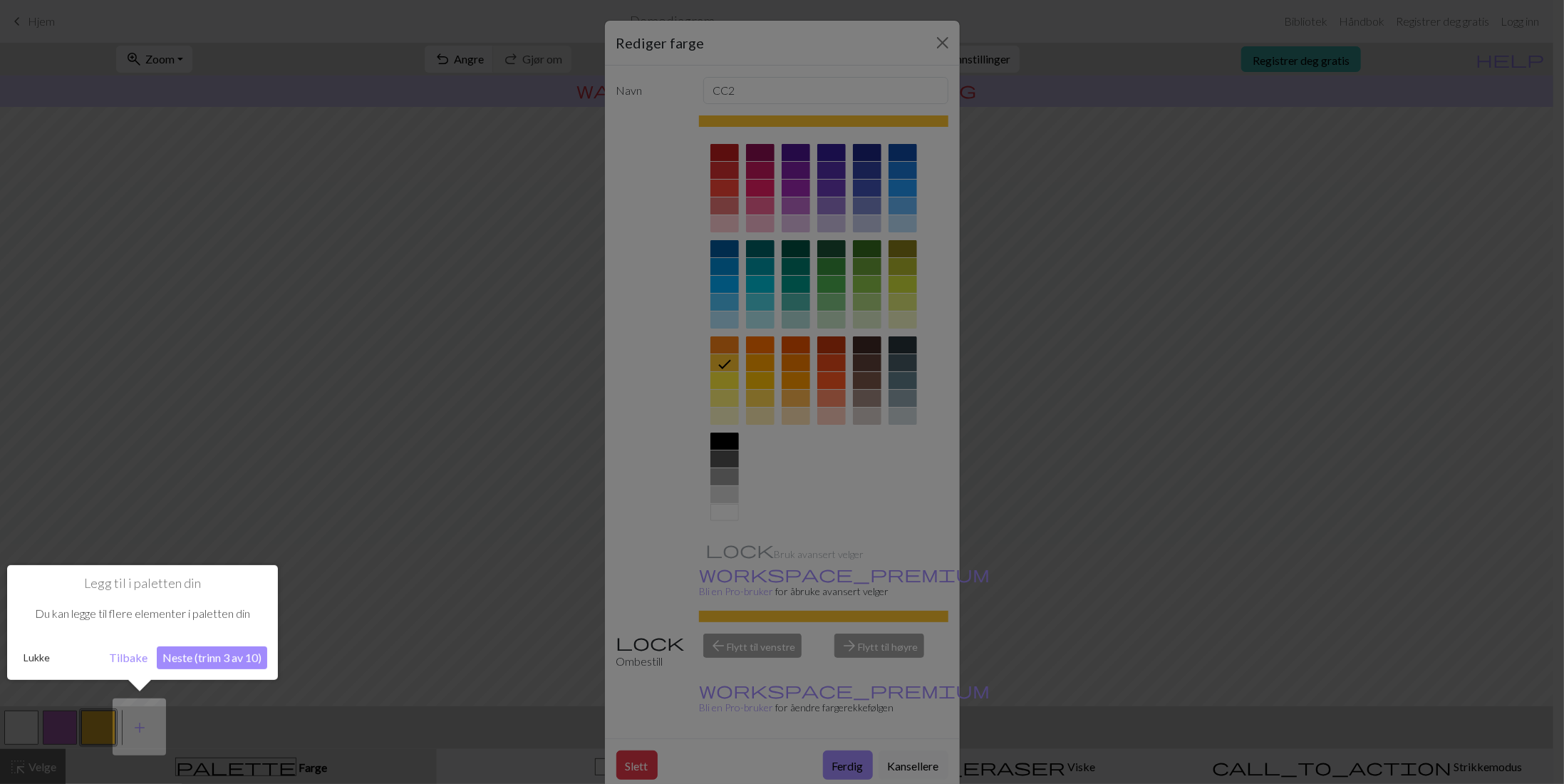
click at [347, 393] on div at bounding box center [782, 392] width 1564 height 784
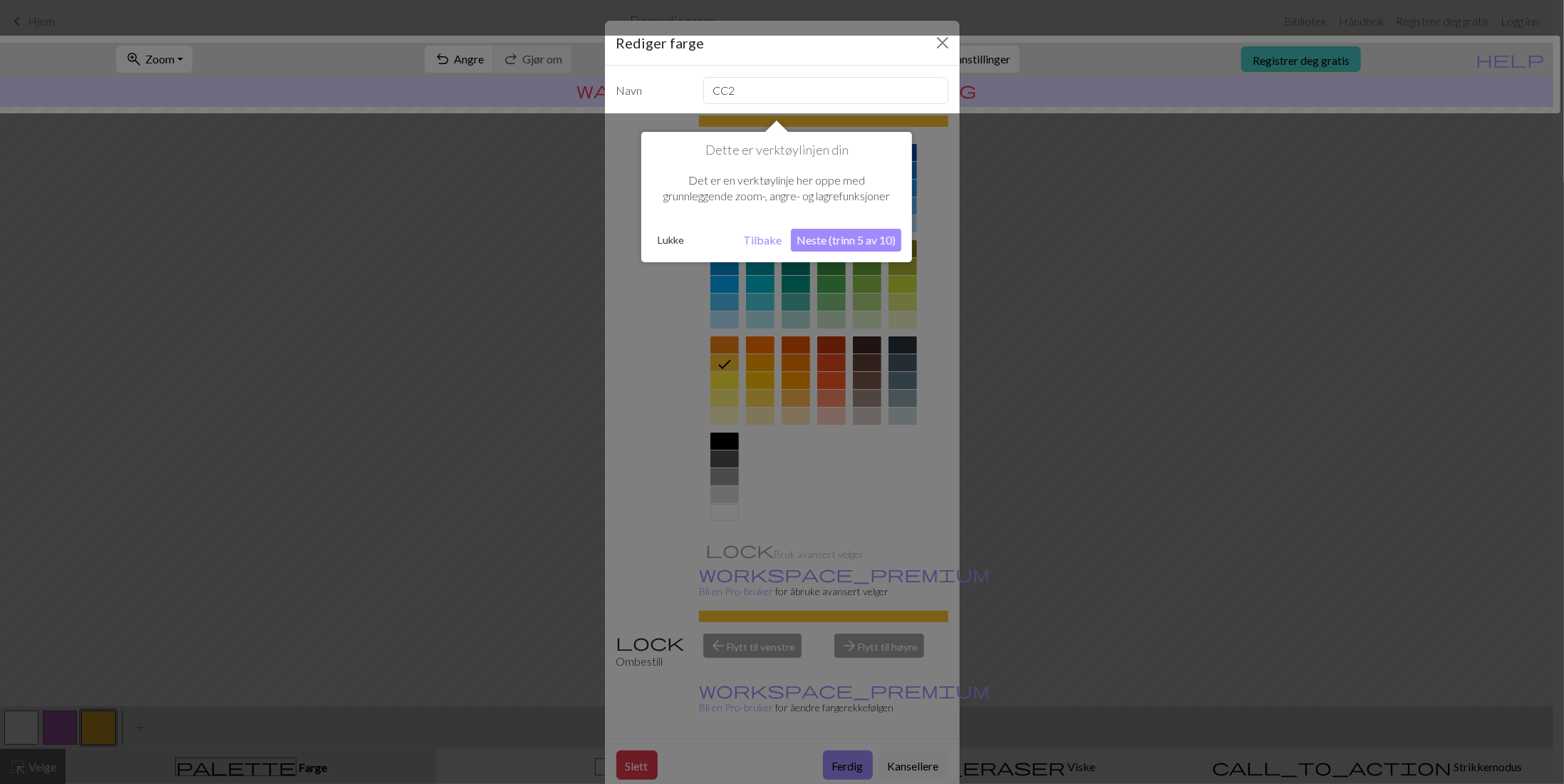
click at [828, 235] on font "Neste (trinn 5 av 10)" at bounding box center [846, 240] width 99 height 13
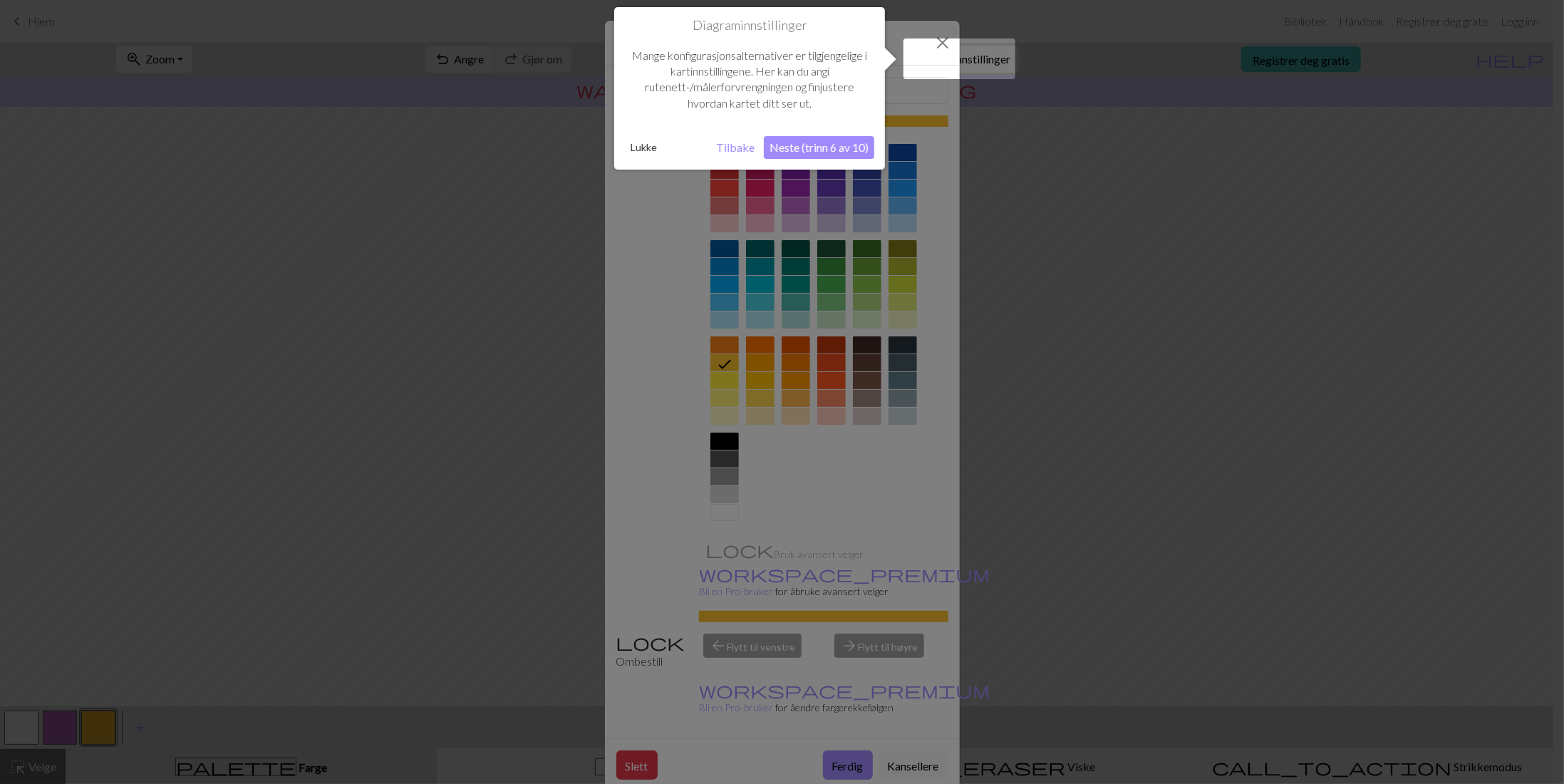
click at [944, 56] on div at bounding box center [959, 58] width 112 height 41
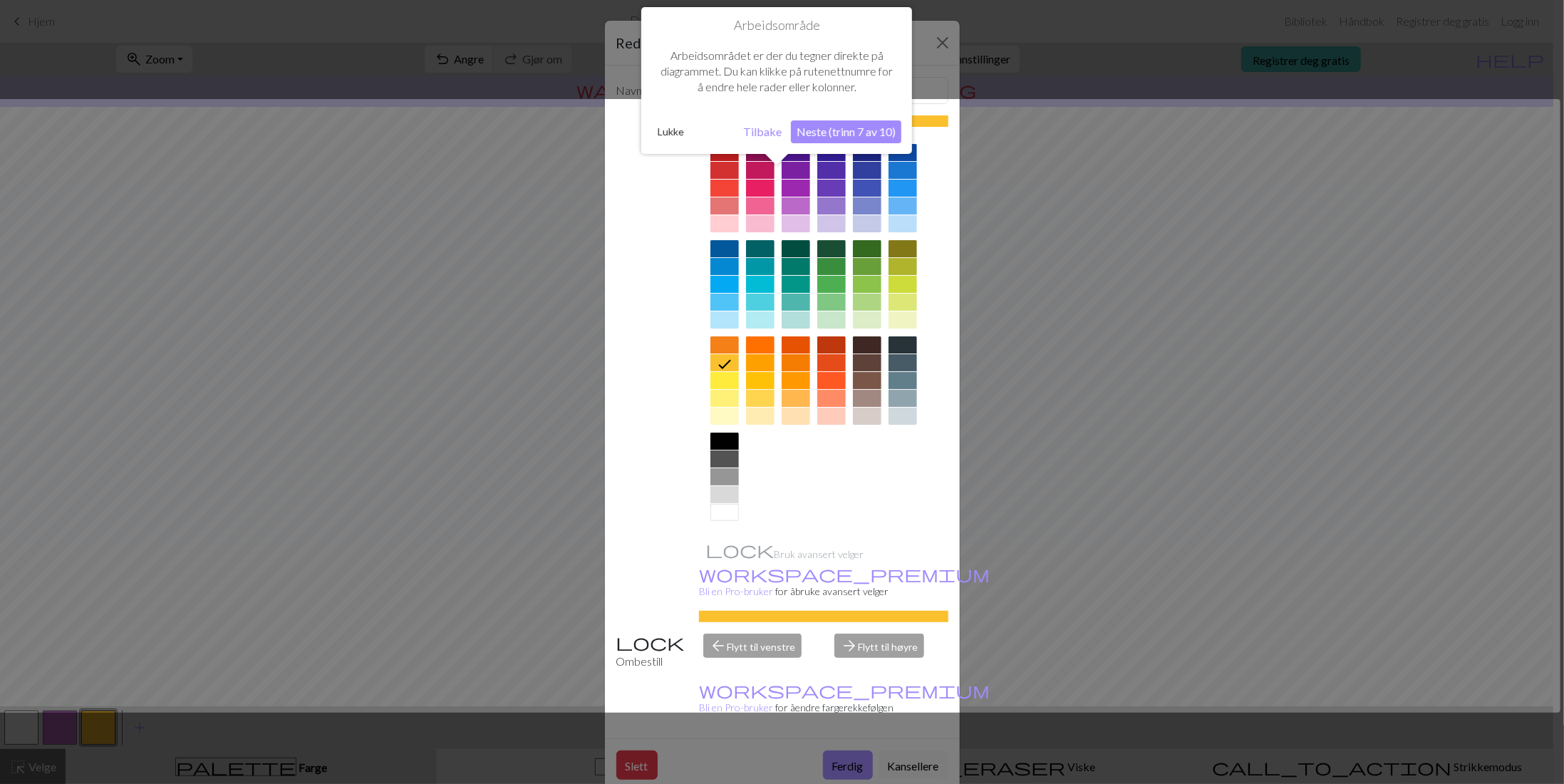
click at [671, 129] on font "Lukke" at bounding box center [671, 131] width 27 height 13
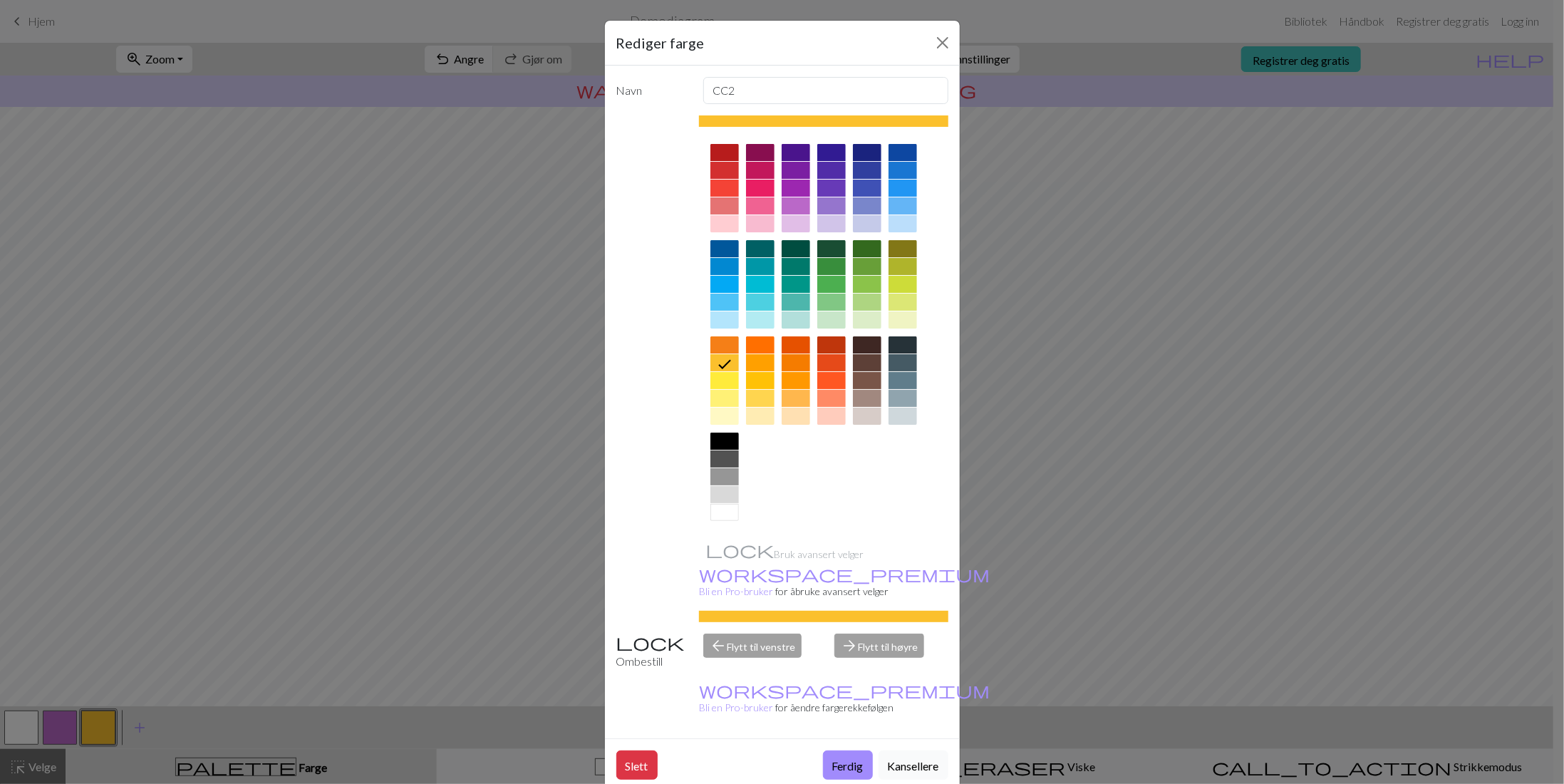
click at [908, 759] on font "Kansellere" at bounding box center [913, 766] width 51 height 13
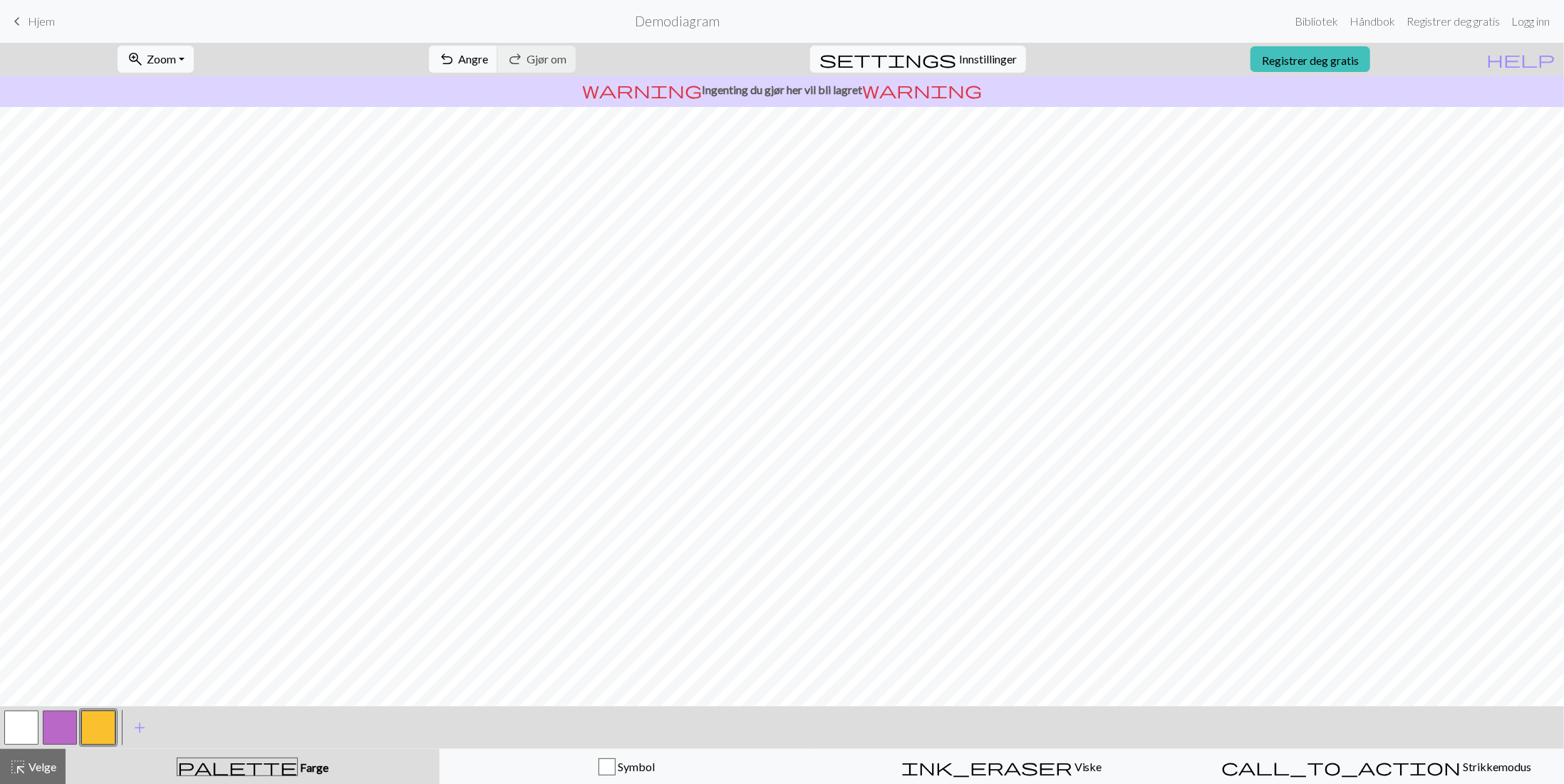
click at [63, 721] on button "button" at bounding box center [59, 727] width 34 height 34
drag, startPoint x: 23, startPoint y: 731, endPoint x: 70, endPoint y: 706, distance: 53.2
click at [23, 731] on button "button" at bounding box center [21, 727] width 34 height 34
click at [52, 726] on button "button" at bounding box center [59, 727] width 34 height 34
click at [241, 764] on span "palette" at bounding box center [236, 766] width 119 height 20
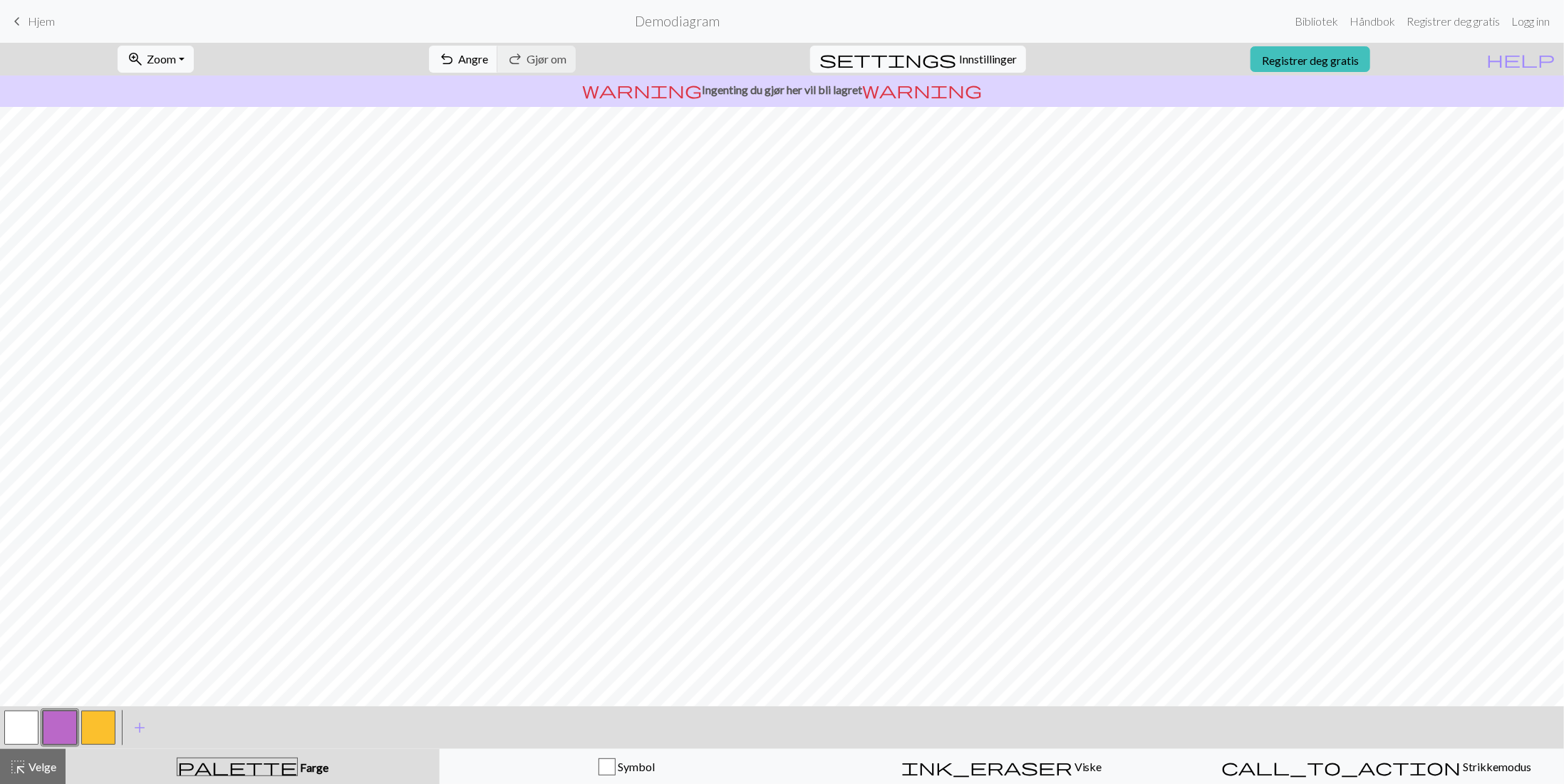
click at [298, 765] on span "Farge" at bounding box center [313, 766] width 31 height 13
click at [300, 760] on font "Farge" at bounding box center [314, 766] width 28 height 13
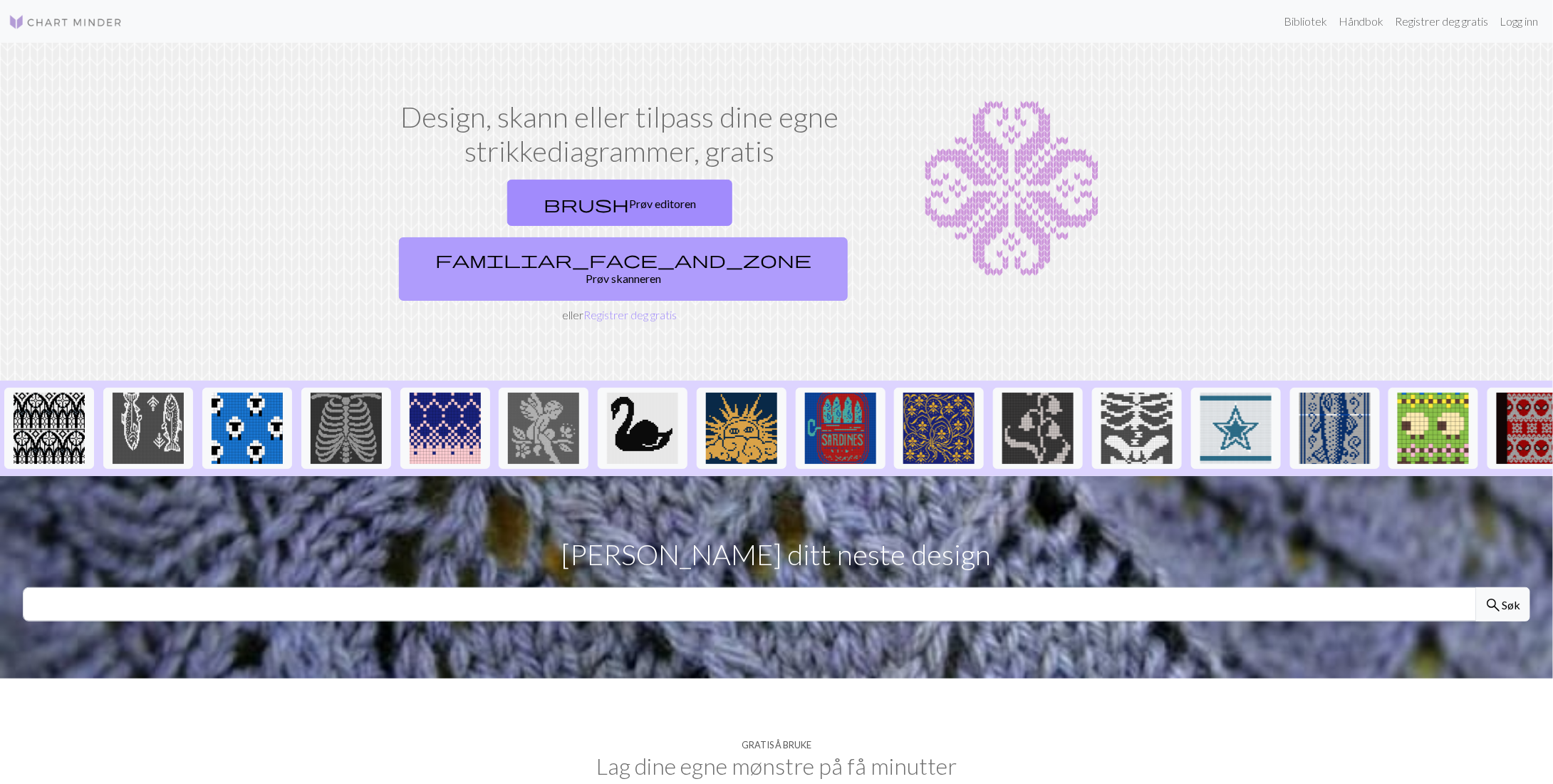
click at [661, 270] on font "Prøv skanneren" at bounding box center [623, 276] width 75 height 13
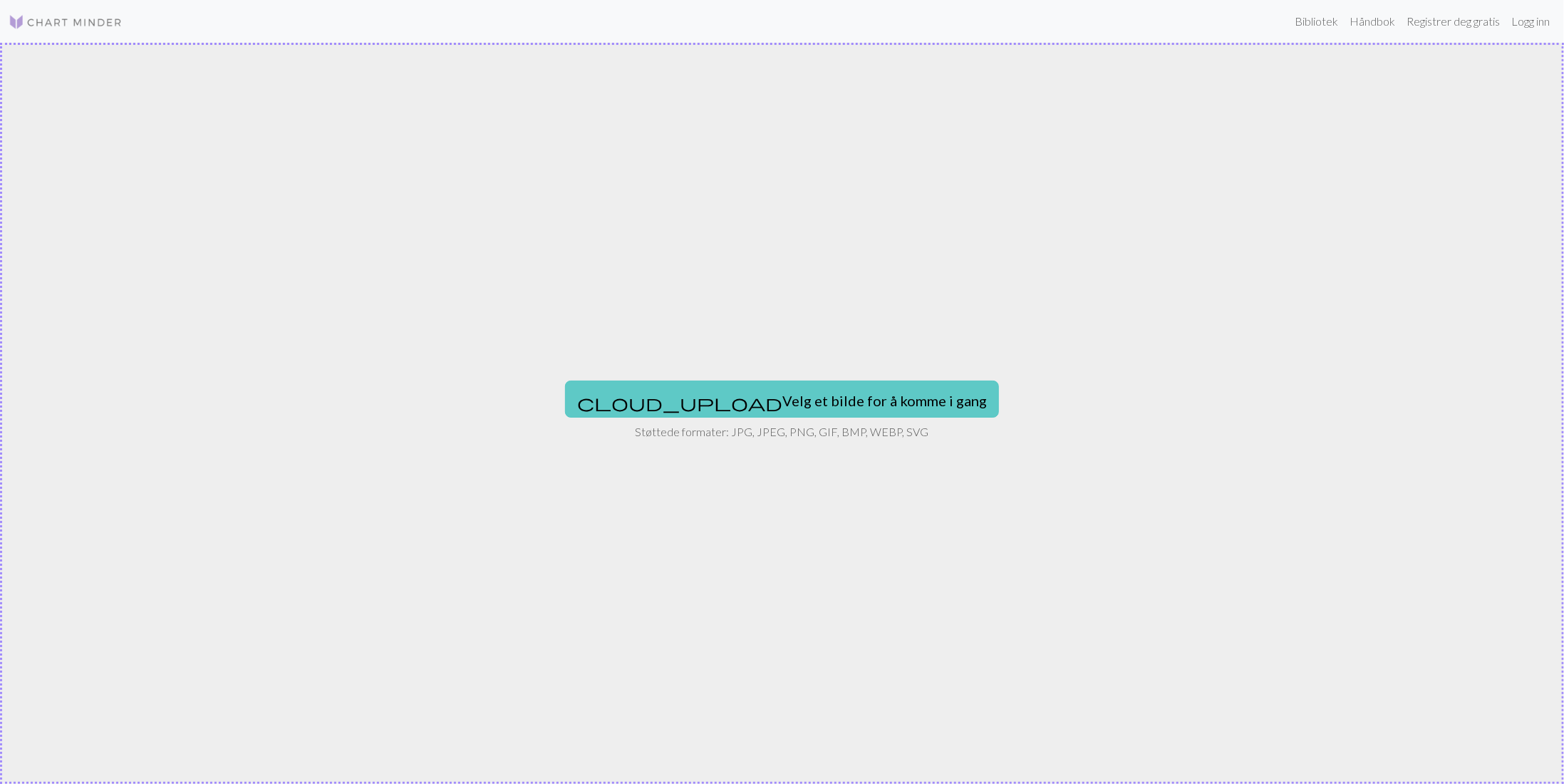
click at [782, 397] on font "Velg et bilde for å komme i gang" at bounding box center [884, 400] width 205 height 17
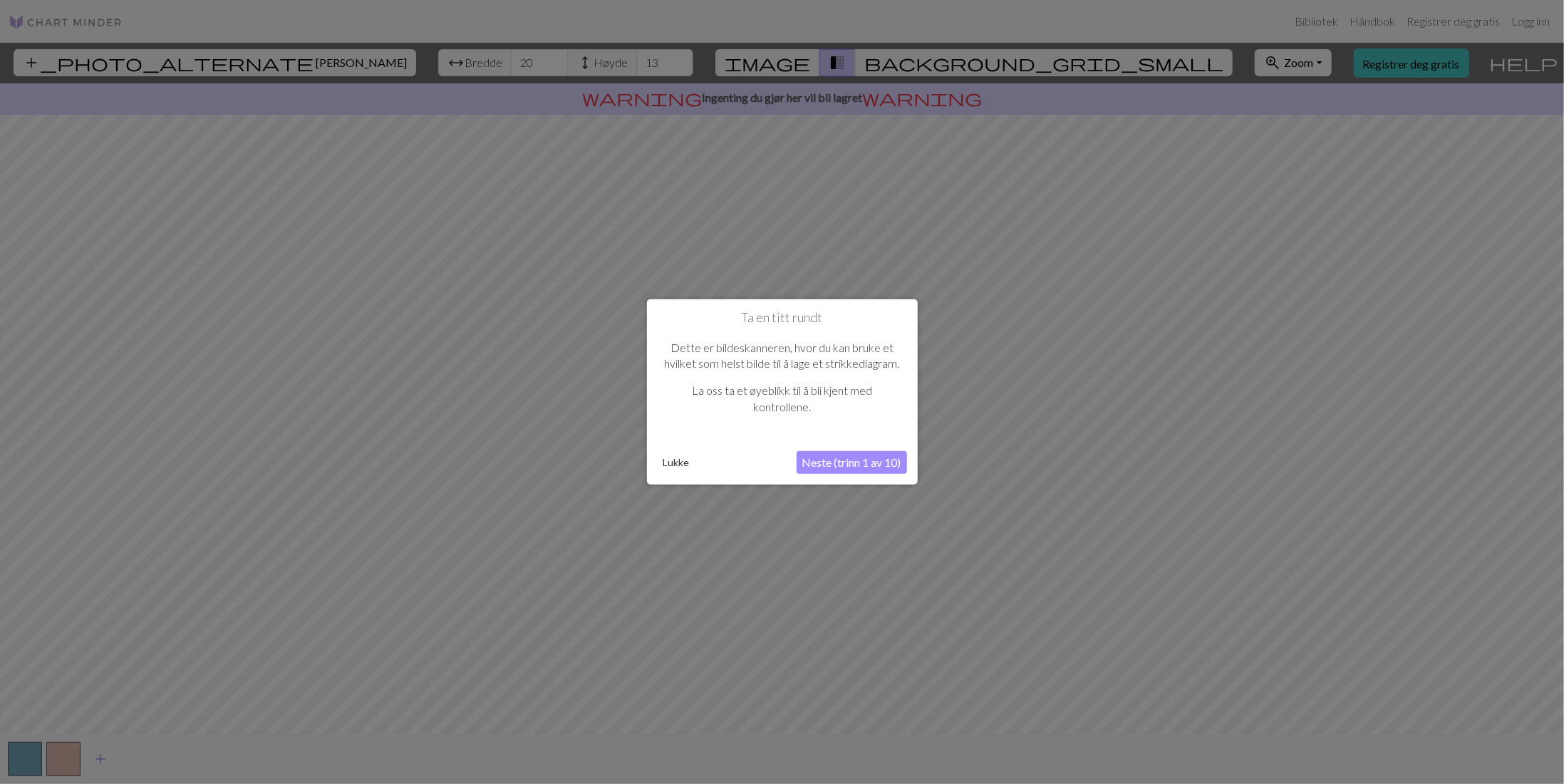
click at [858, 468] on font "Neste (trinn 1 av 10)" at bounding box center [852, 462] width 99 height 13
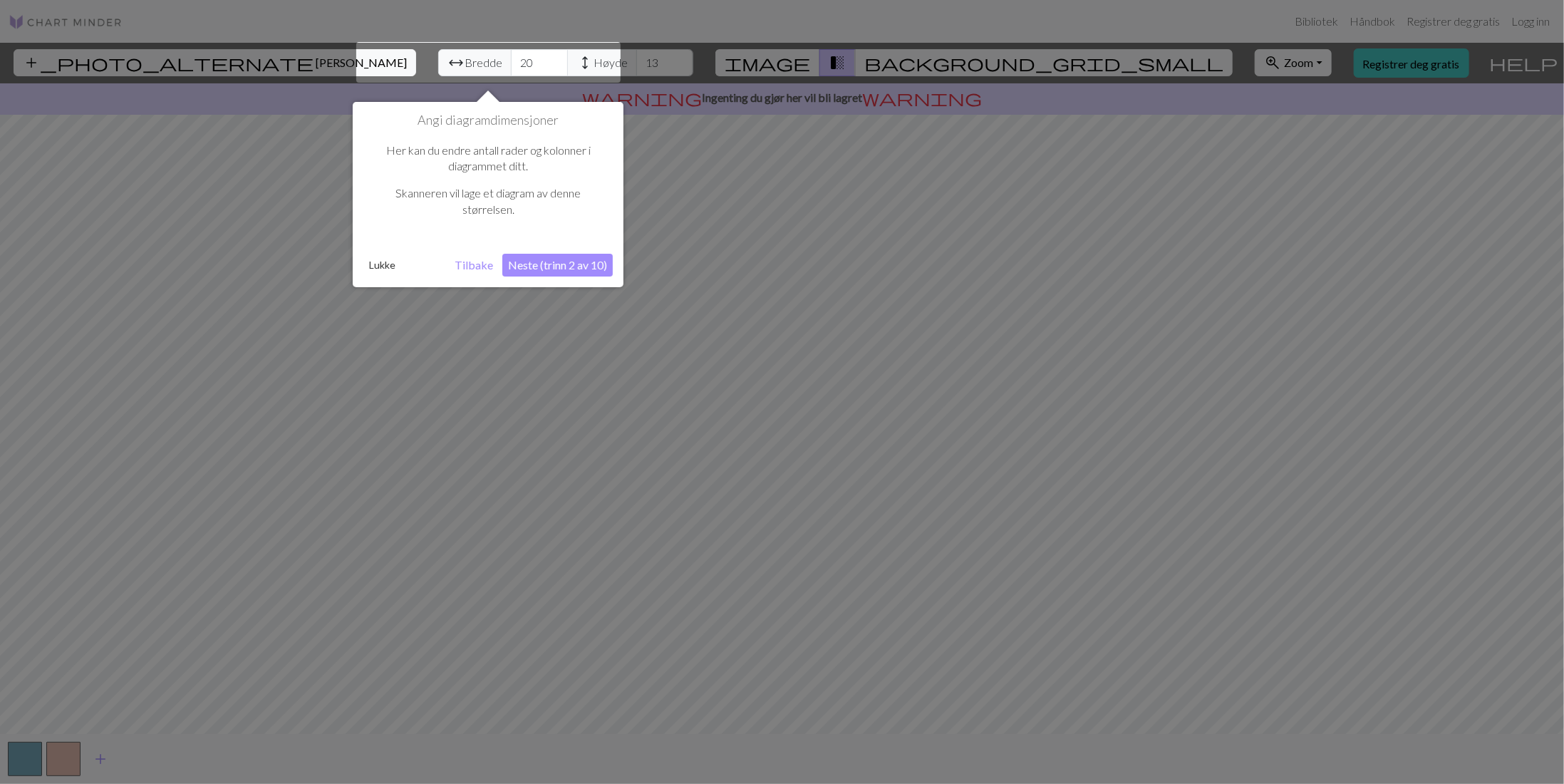
click at [450, 61] on div at bounding box center [488, 62] width 265 height 41
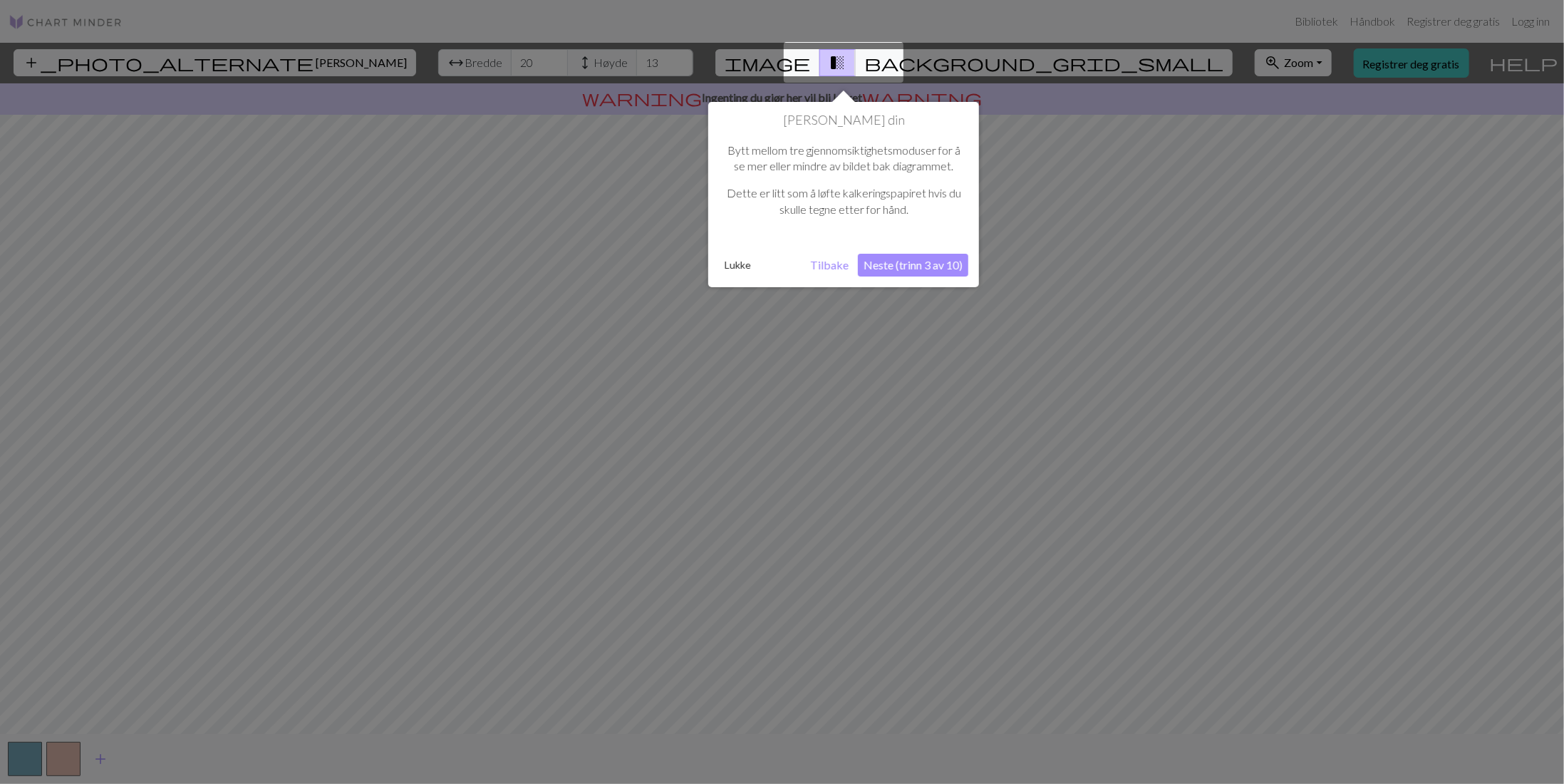
click at [825, 265] on font "Tilbake" at bounding box center [829, 265] width 38 height 13
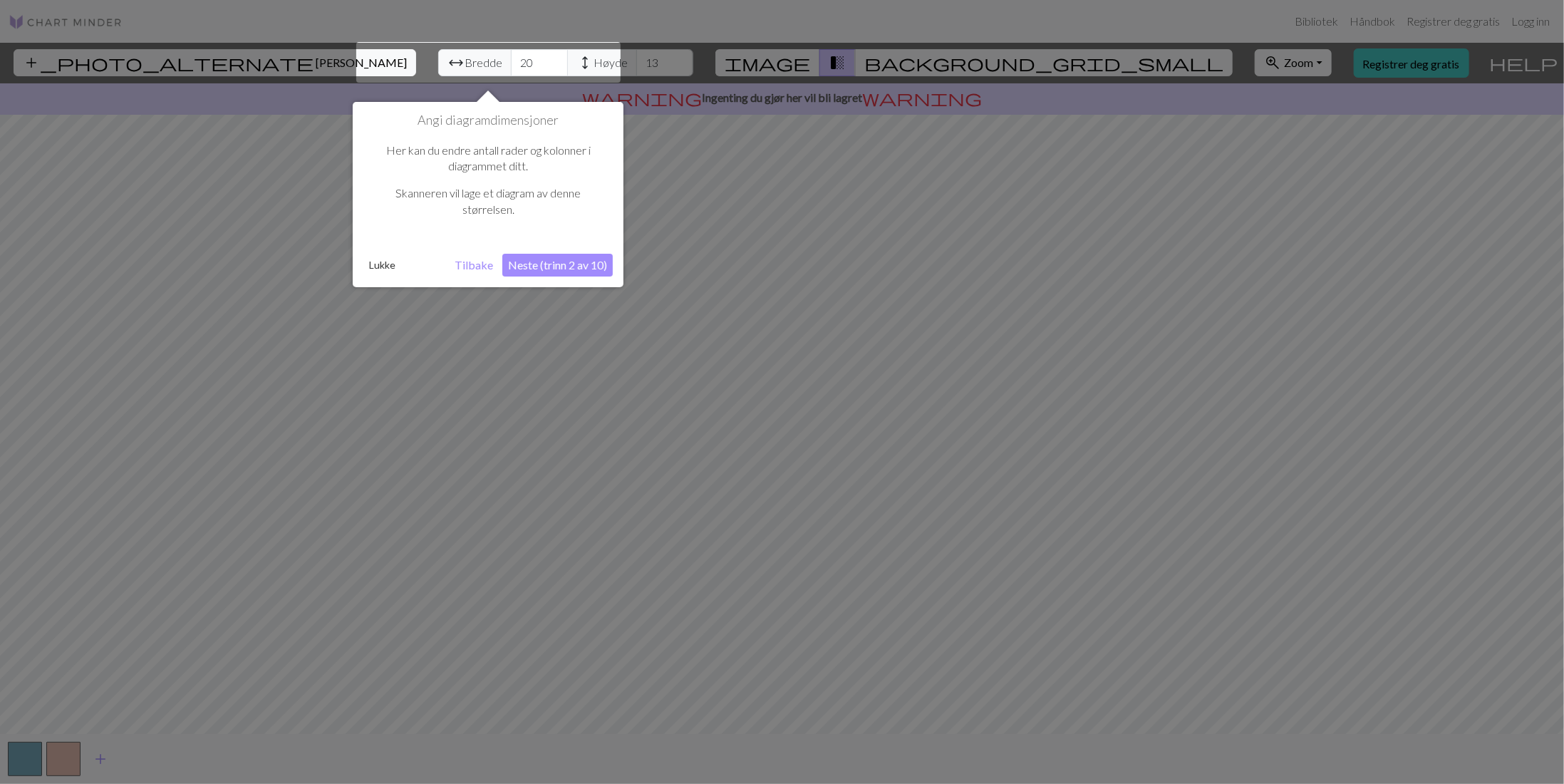
click at [382, 62] on div at bounding box center [488, 62] width 265 height 41
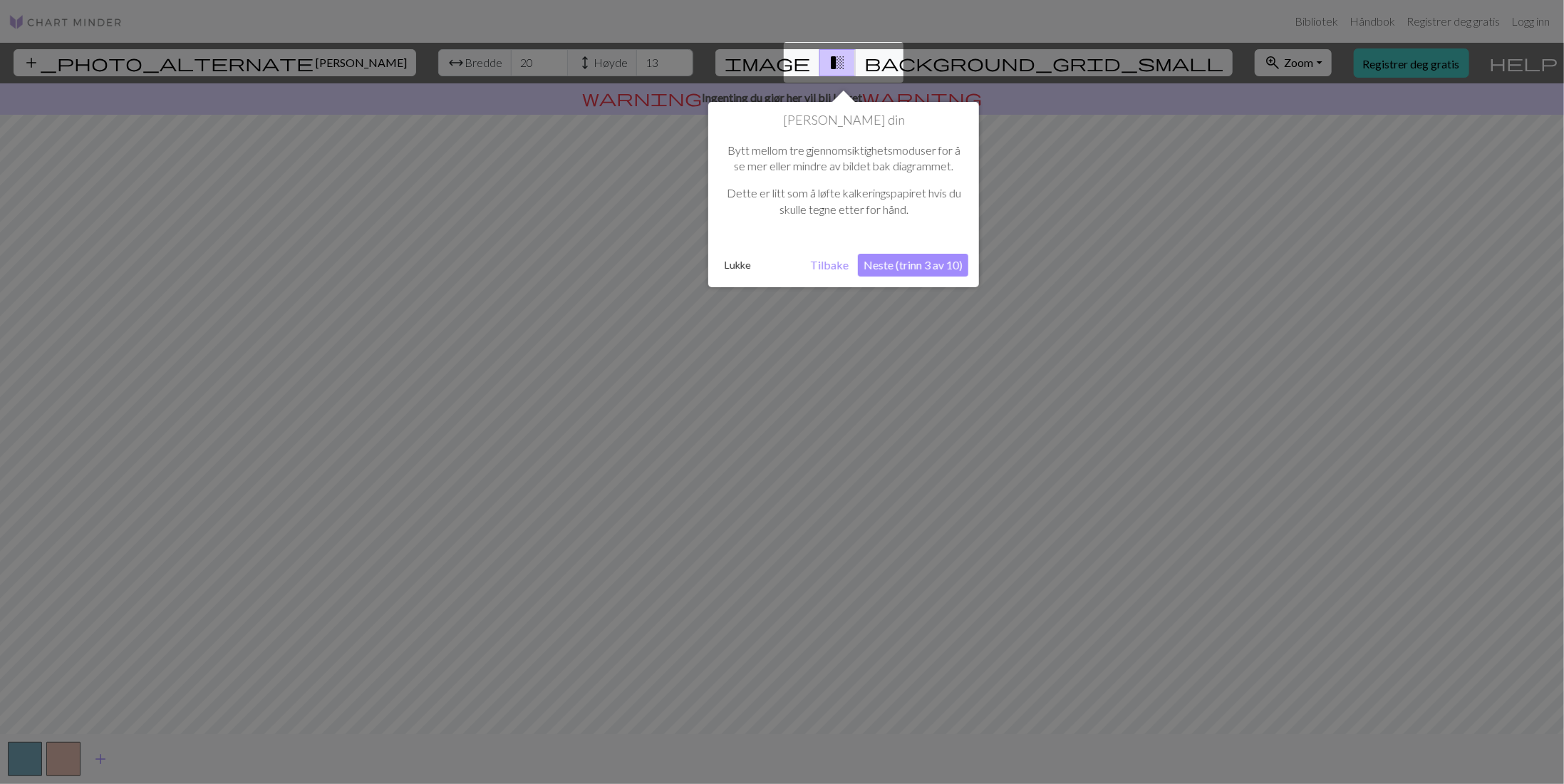
click at [828, 260] on font "Tilbake" at bounding box center [829, 265] width 38 height 13
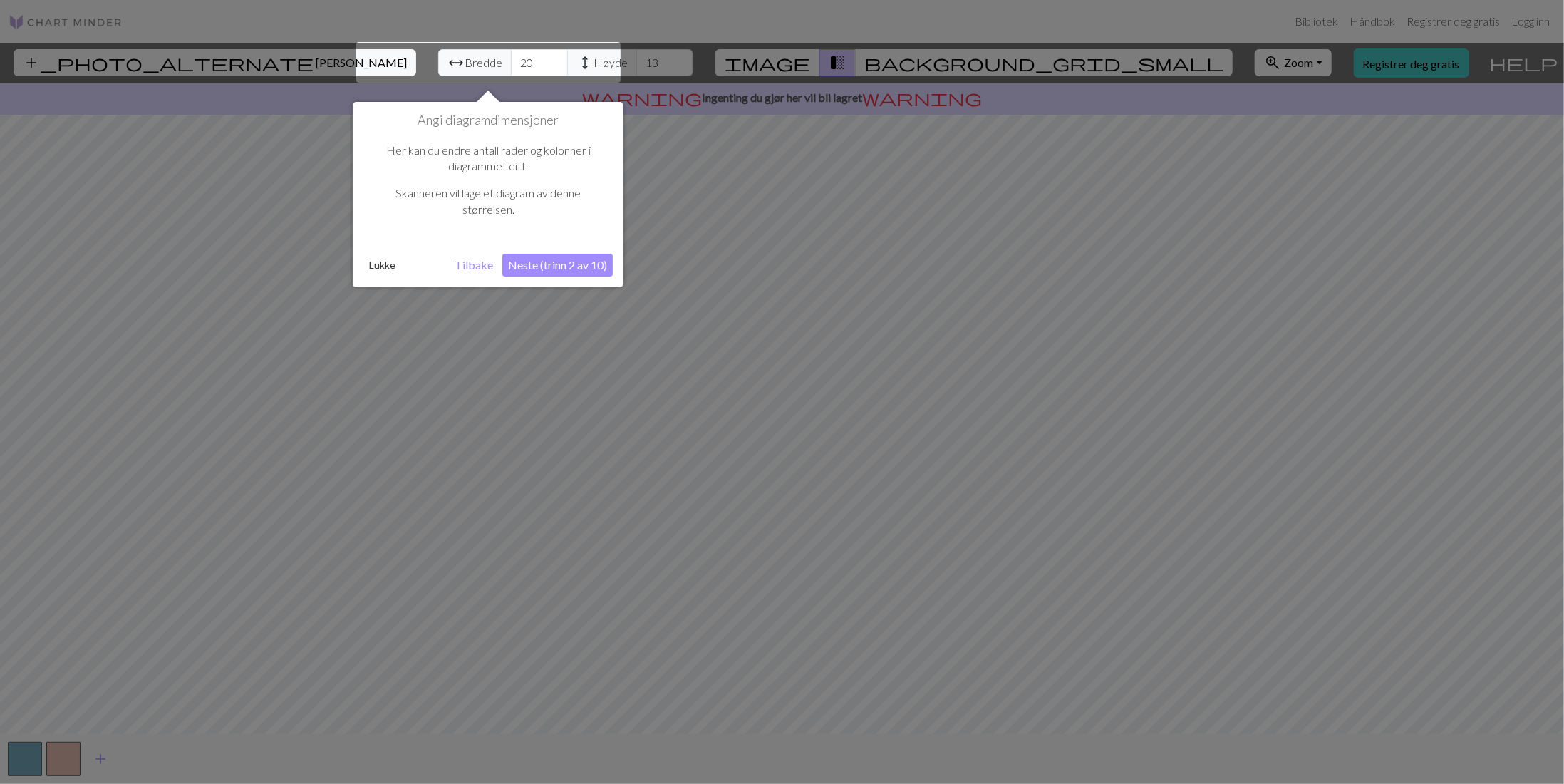
click at [579, 61] on div at bounding box center [488, 62] width 265 height 41
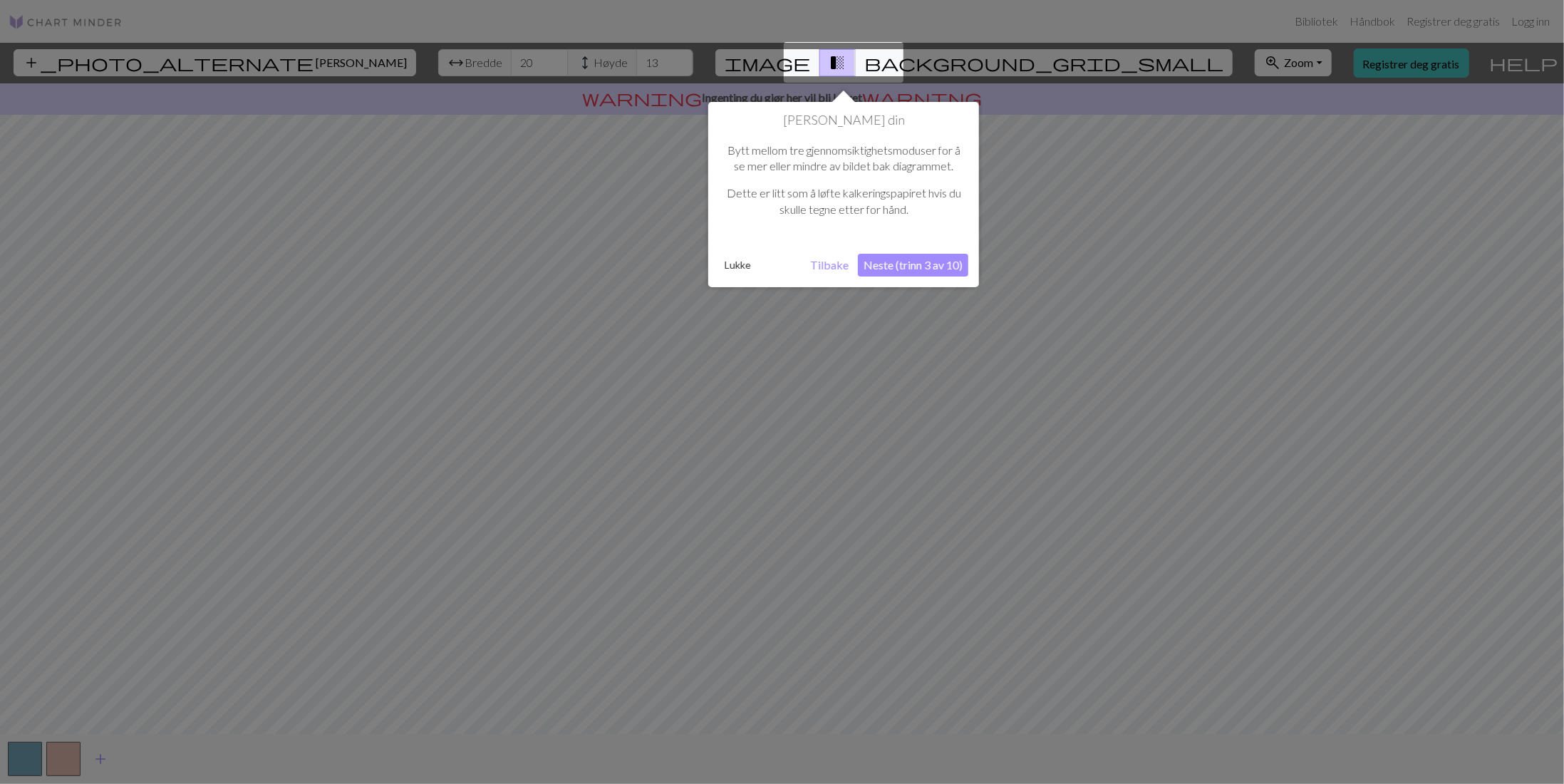
click at [517, 62] on div at bounding box center [782, 392] width 1564 height 784
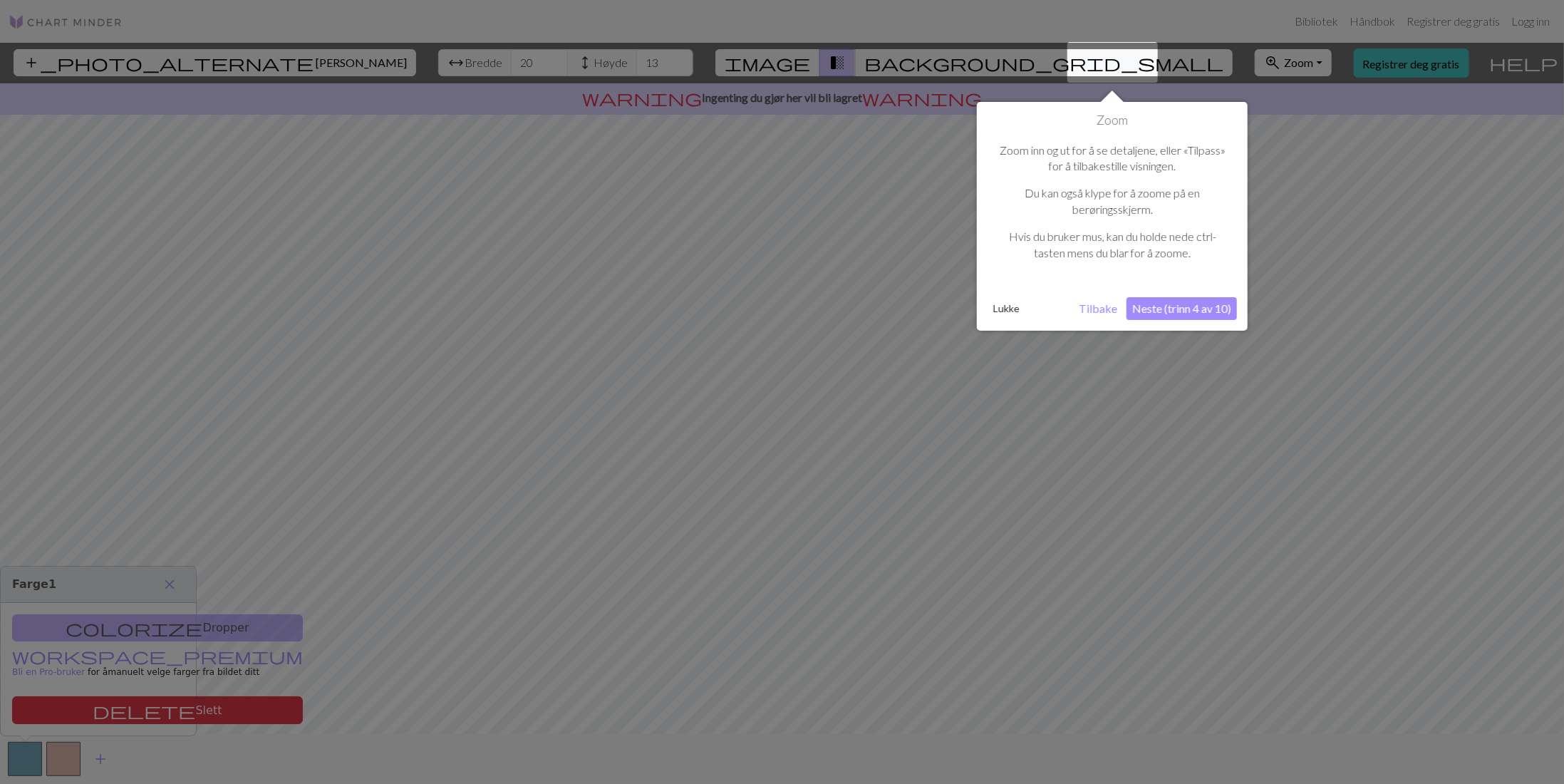
click at [1097, 310] on font "Tilbake" at bounding box center [1098, 308] width 38 height 13
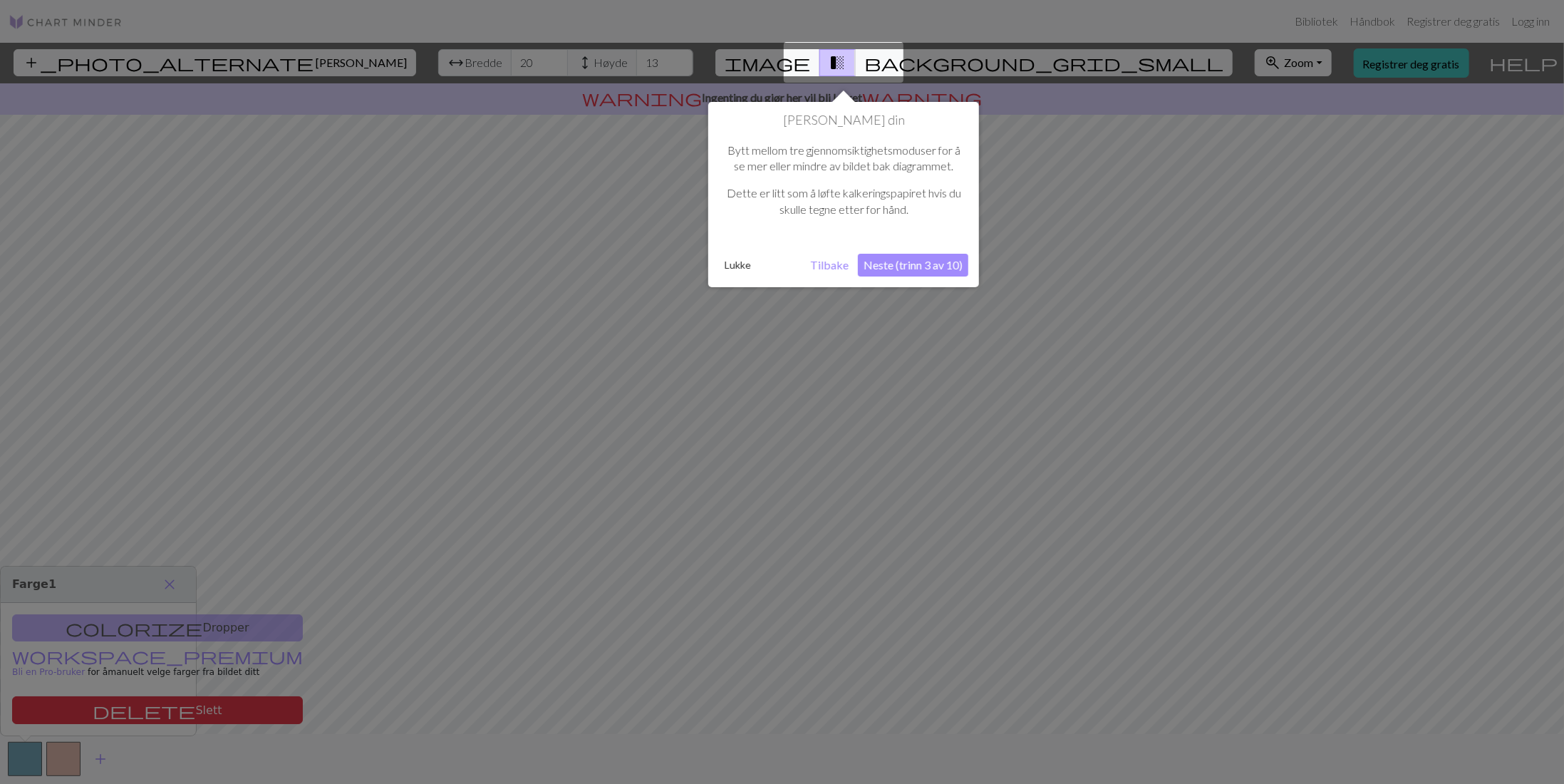
click at [878, 61] on div at bounding box center [843, 62] width 119 height 41
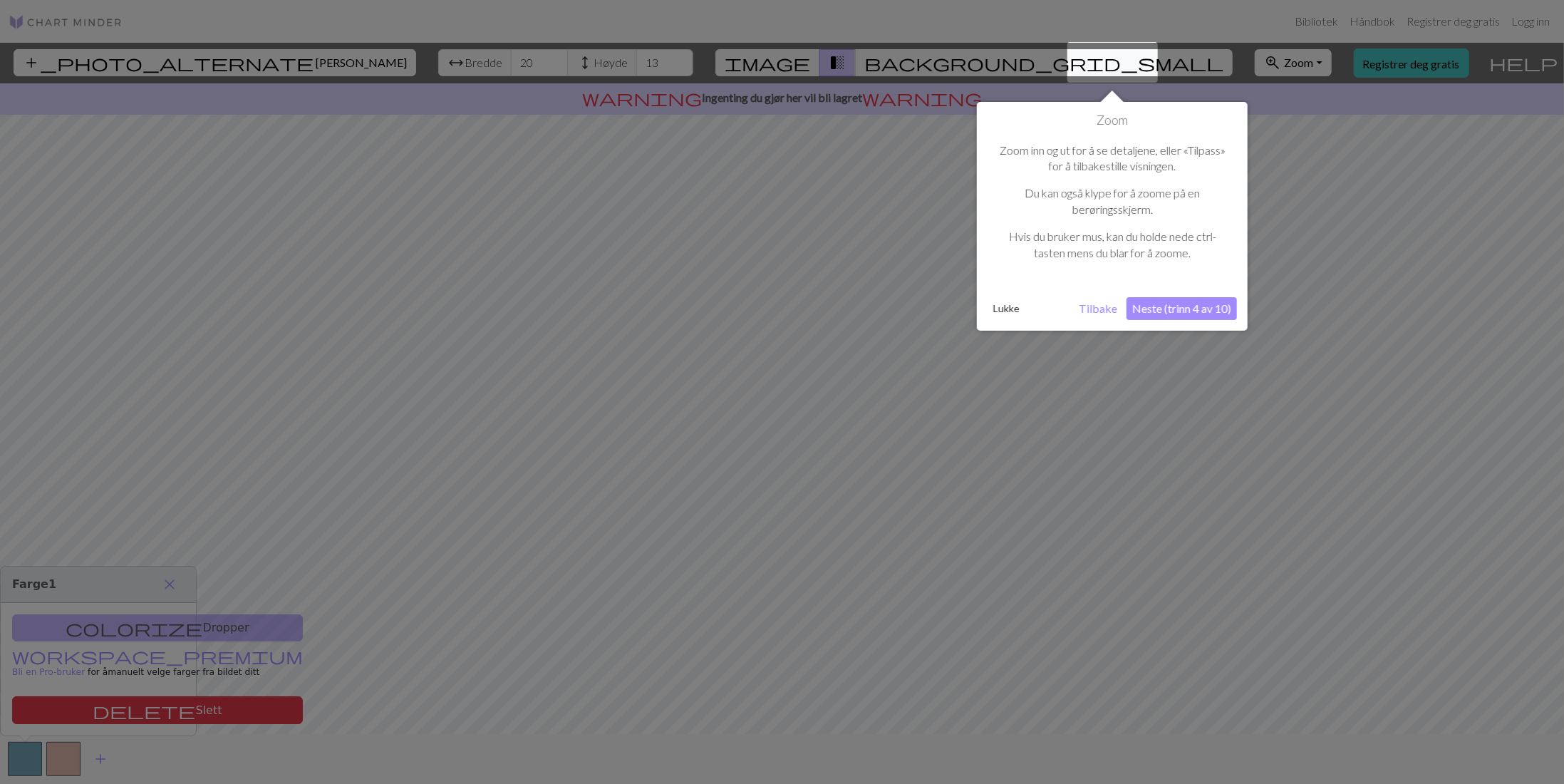
click at [841, 63] on div at bounding box center [782, 392] width 1564 height 784
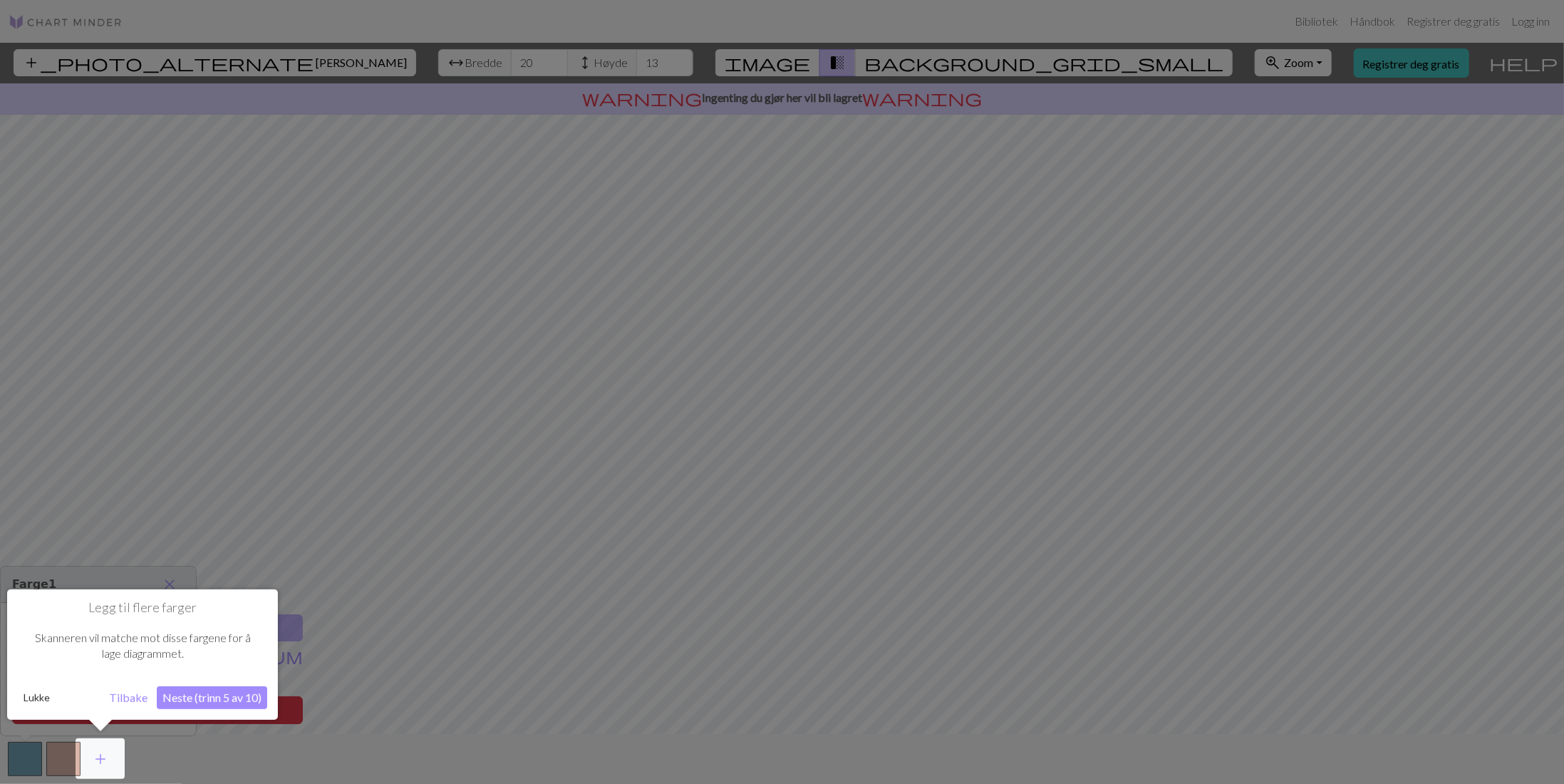
click at [590, 65] on div at bounding box center [782, 392] width 1564 height 784
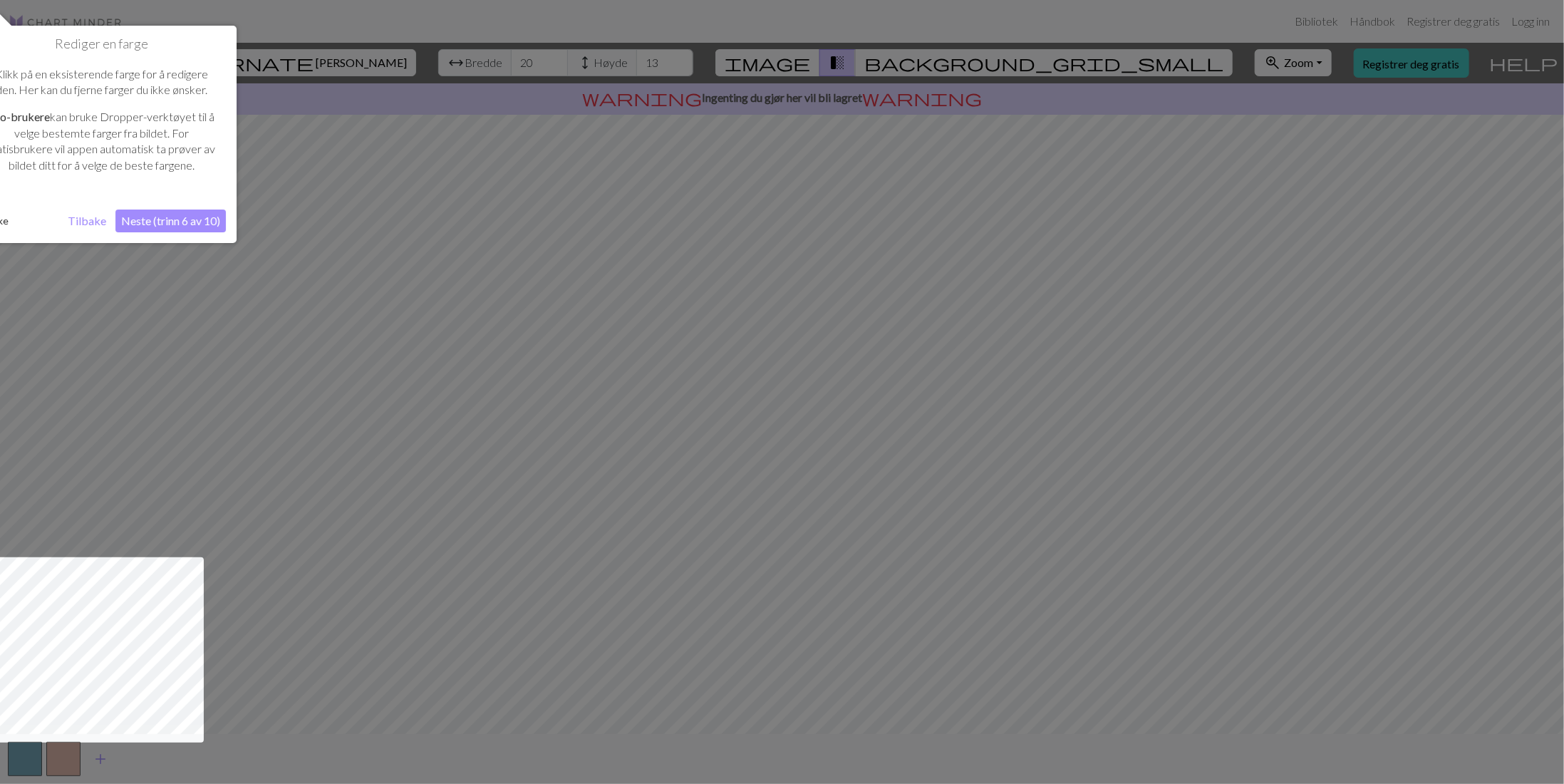
click at [444, 56] on div at bounding box center [782, 392] width 1564 height 784
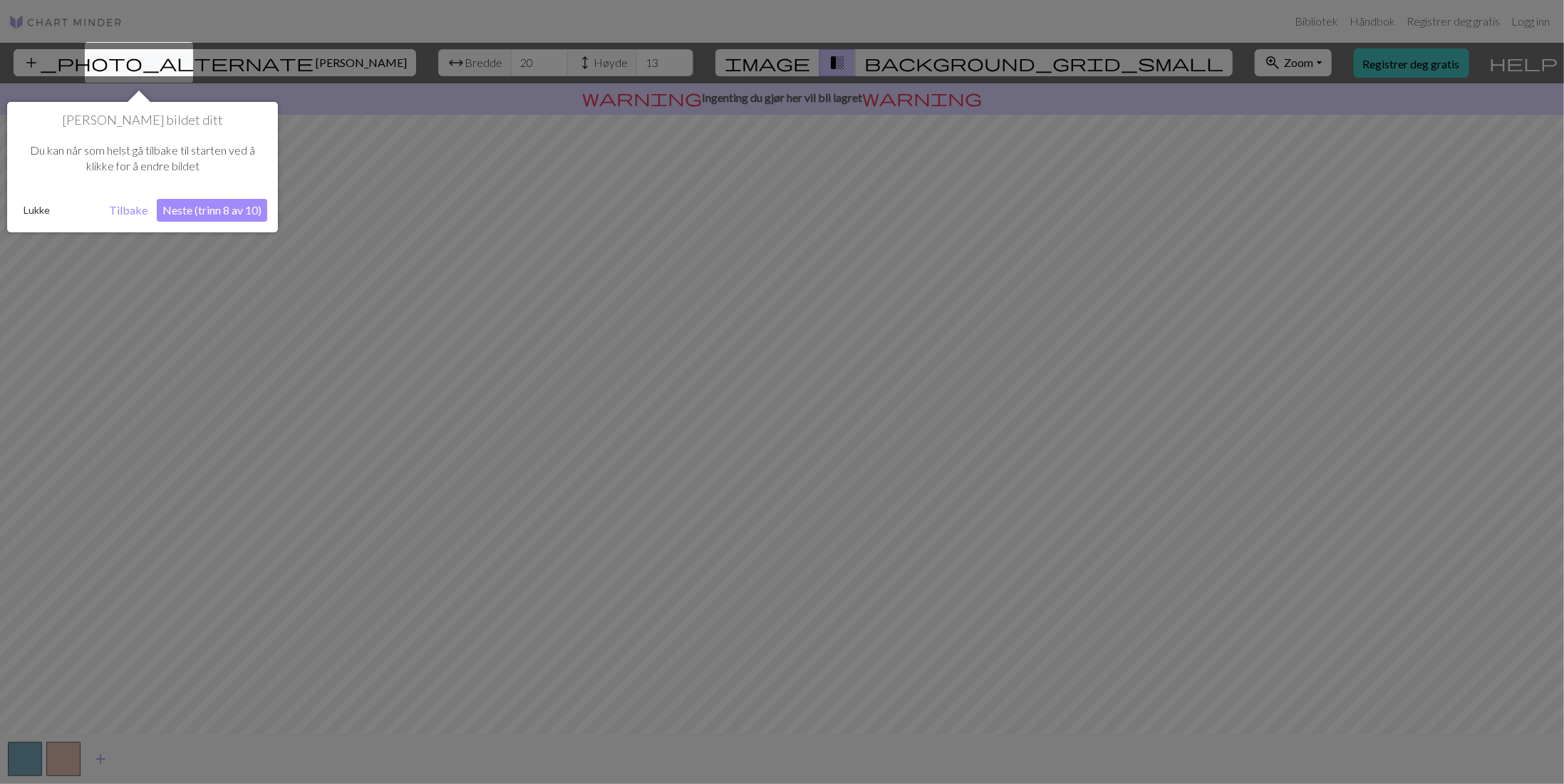
click at [745, 186] on div at bounding box center [782, 392] width 1564 height 784
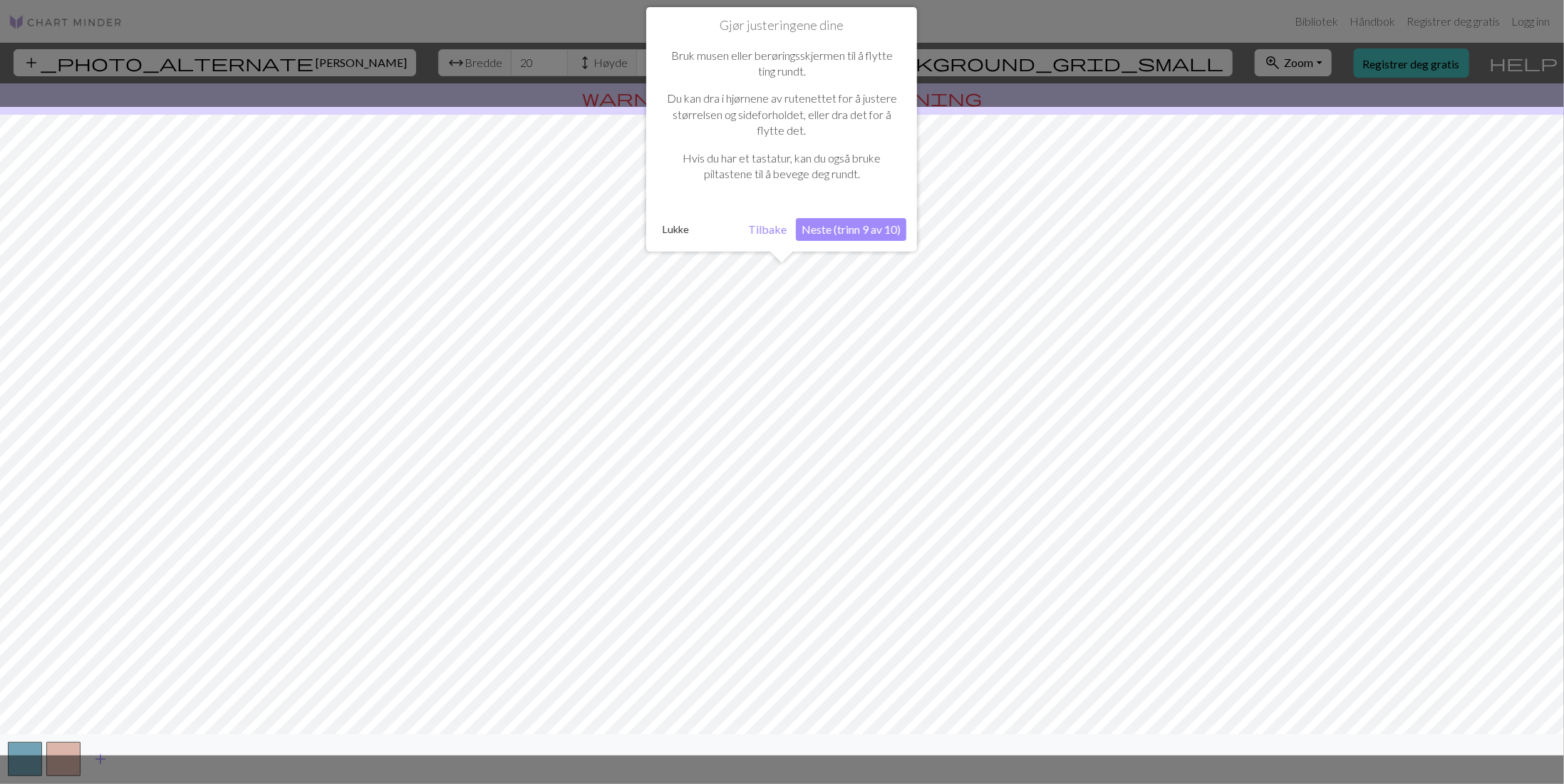
click at [969, 309] on div at bounding box center [782, 431] width 1578 height 648
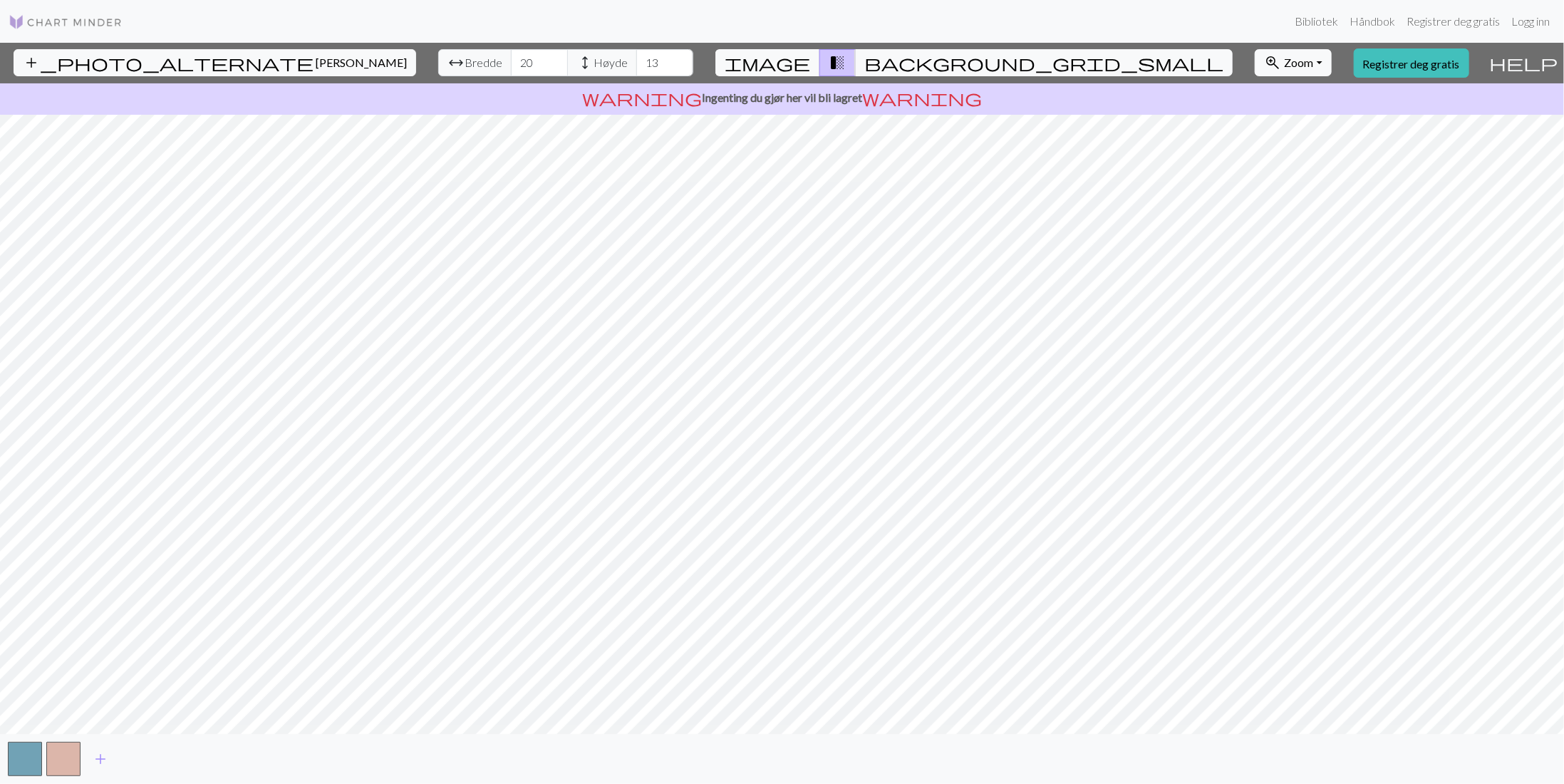
click at [842, 59] on span "transition_fade" at bounding box center [837, 63] width 17 height 20
click at [879, 62] on span "background_grid_small" at bounding box center [1044, 63] width 359 height 20
click at [810, 65] on span "image" at bounding box center [767, 63] width 85 height 20
click at [842, 56] on span "transition_fade" at bounding box center [837, 63] width 17 height 20
click at [807, 61] on span "image" at bounding box center [767, 63] width 85 height 20
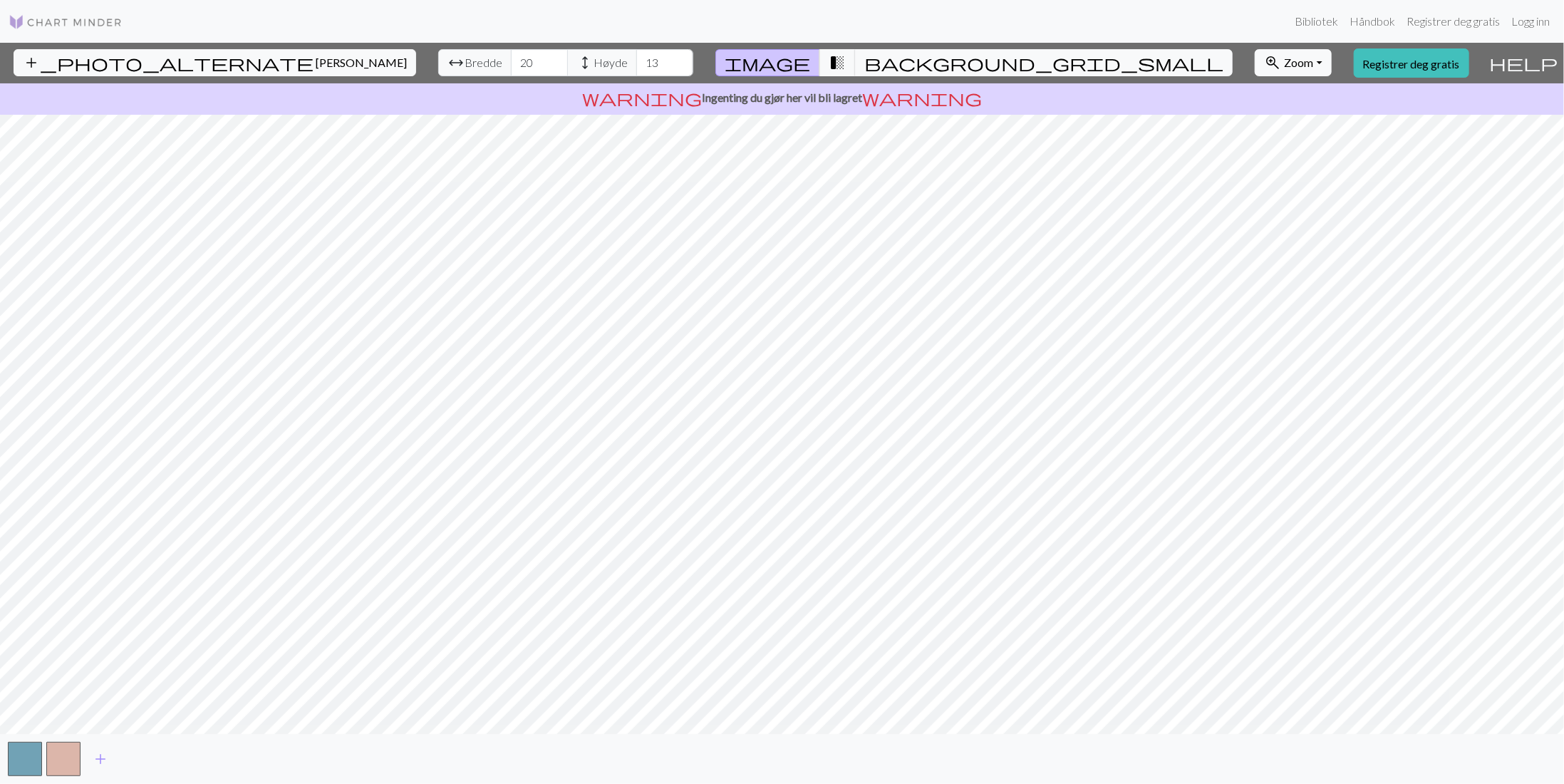
click at [807, 61] on span "image" at bounding box center [767, 63] width 85 height 20
click at [844, 60] on span "transition_fade" at bounding box center [837, 63] width 17 height 20
click at [511, 68] on input "19" at bounding box center [539, 63] width 57 height 27
click at [511, 66] on input "18" at bounding box center [539, 63] width 57 height 27
click at [511, 58] on input "43" at bounding box center [539, 63] width 57 height 27
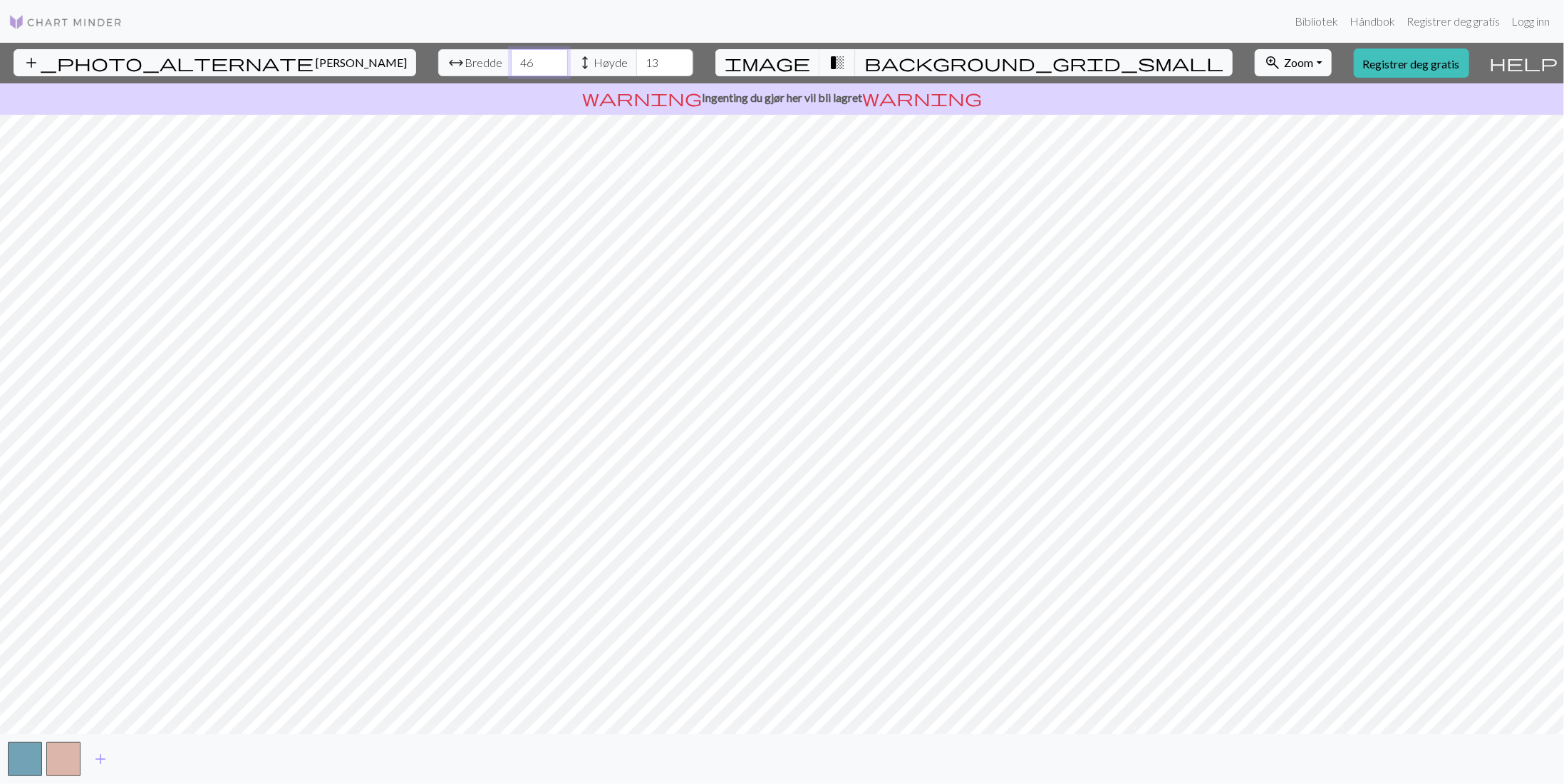
type input "47"
click at [511, 58] on input "47" at bounding box center [539, 63] width 57 height 27
type input "43"
click at [636, 56] on input "43" at bounding box center [665, 63] width 57 height 27
click at [511, 56] on input "58" at bounding box center [539, 63] width 57 height 27
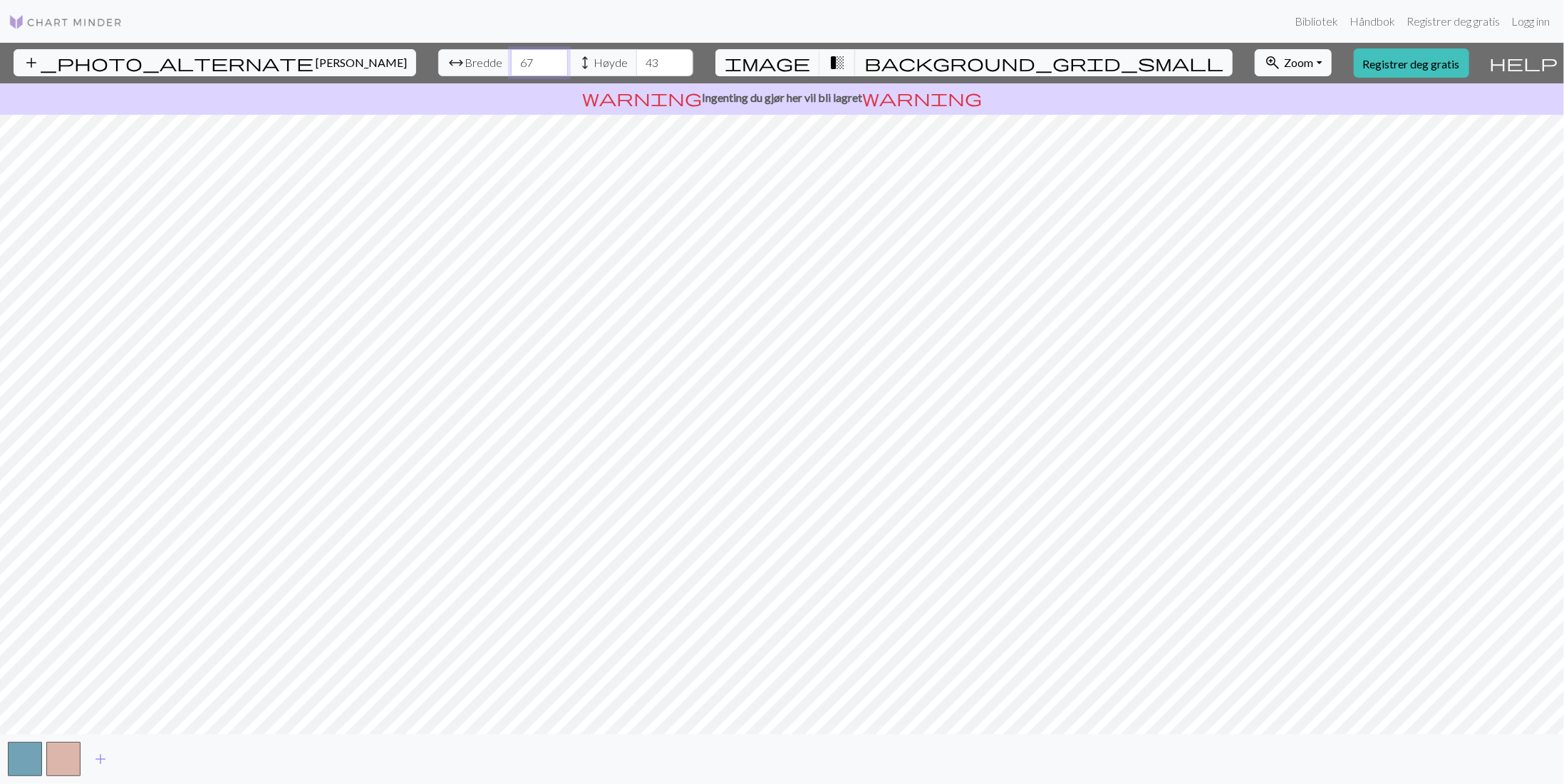
click at [511, 56] on input "67" at bounding box center [539, 63] width 57 height 27
click at [511, 56] on input "77" at bounding box center [539, 63] width 57 height 27
type input "88"
click at [511, 58] on input "88" at bounding box center [539, 63] width 57 height 27
type input "49"
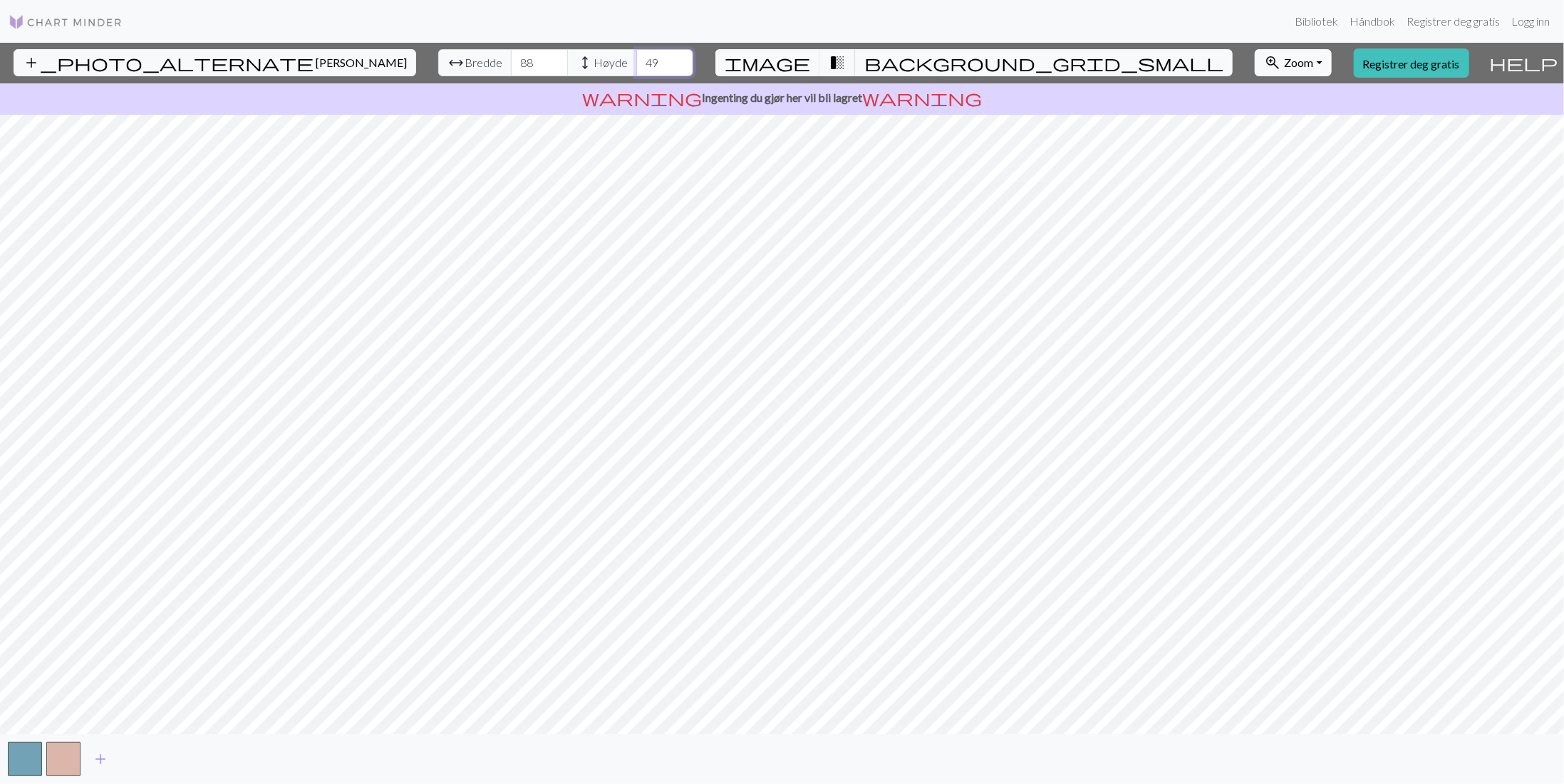
click at [636, 61] on input "49" at bounding box center [665, 63] width 57 height 27
click at [810, 64] on span "image" at bounding box center [767, 63] width 85 height 20
click at [835, 68] on span "transition_fade" at bounding box center [837, 63] width 17 height 20
click at [878, 60] on span "background_grid_small" at bounding box center [1044, 63] width 359 height 20
click at [99, 756] on span "add" at bounding box center [100, 759] width 17 height 20
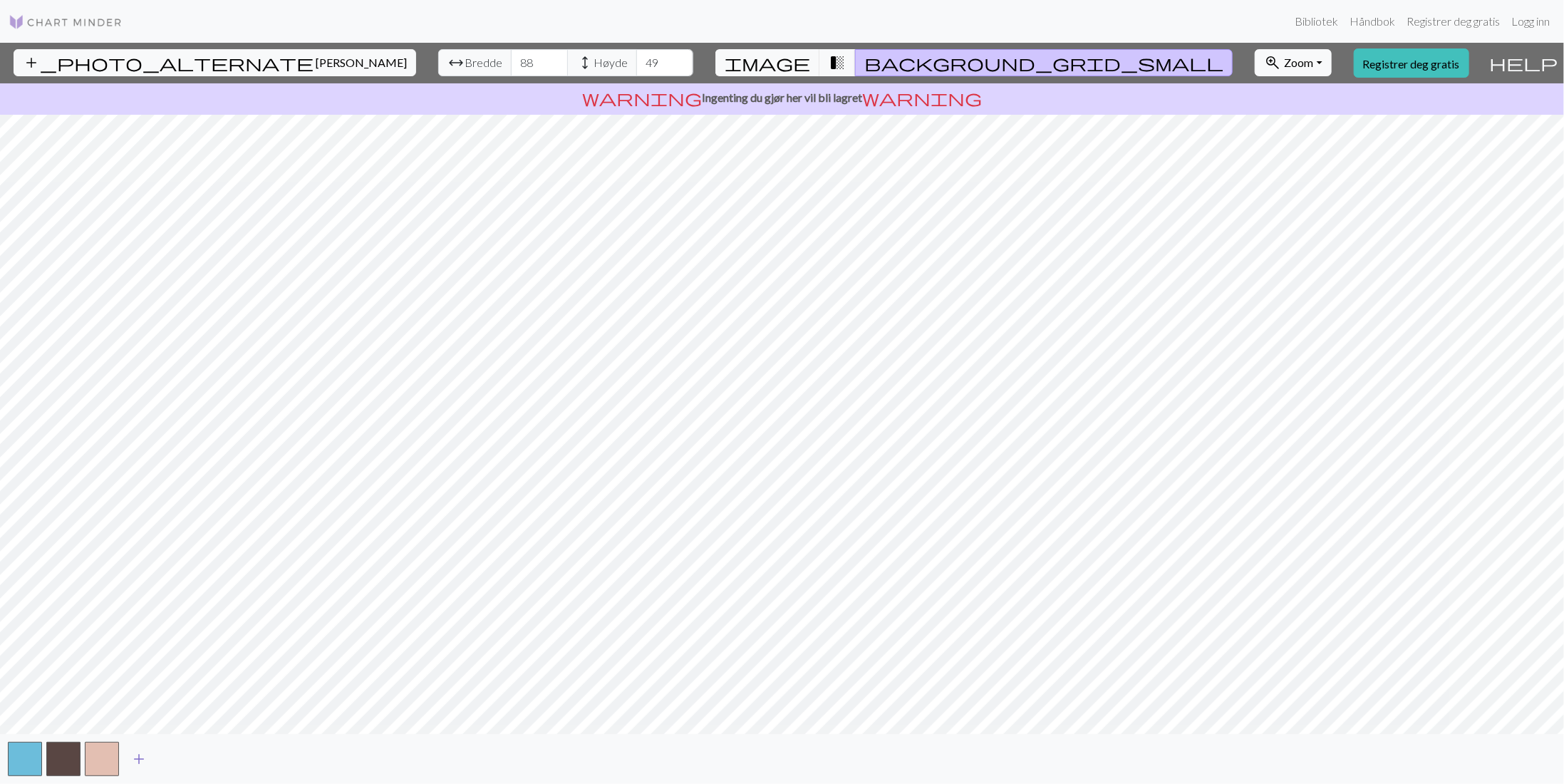
click at [145, 759] on span "add" at bounding box center [139, 759] width 17 height 20
click at [145, 759] on button "button" at bounding box center [140, 758] width 34 height 34
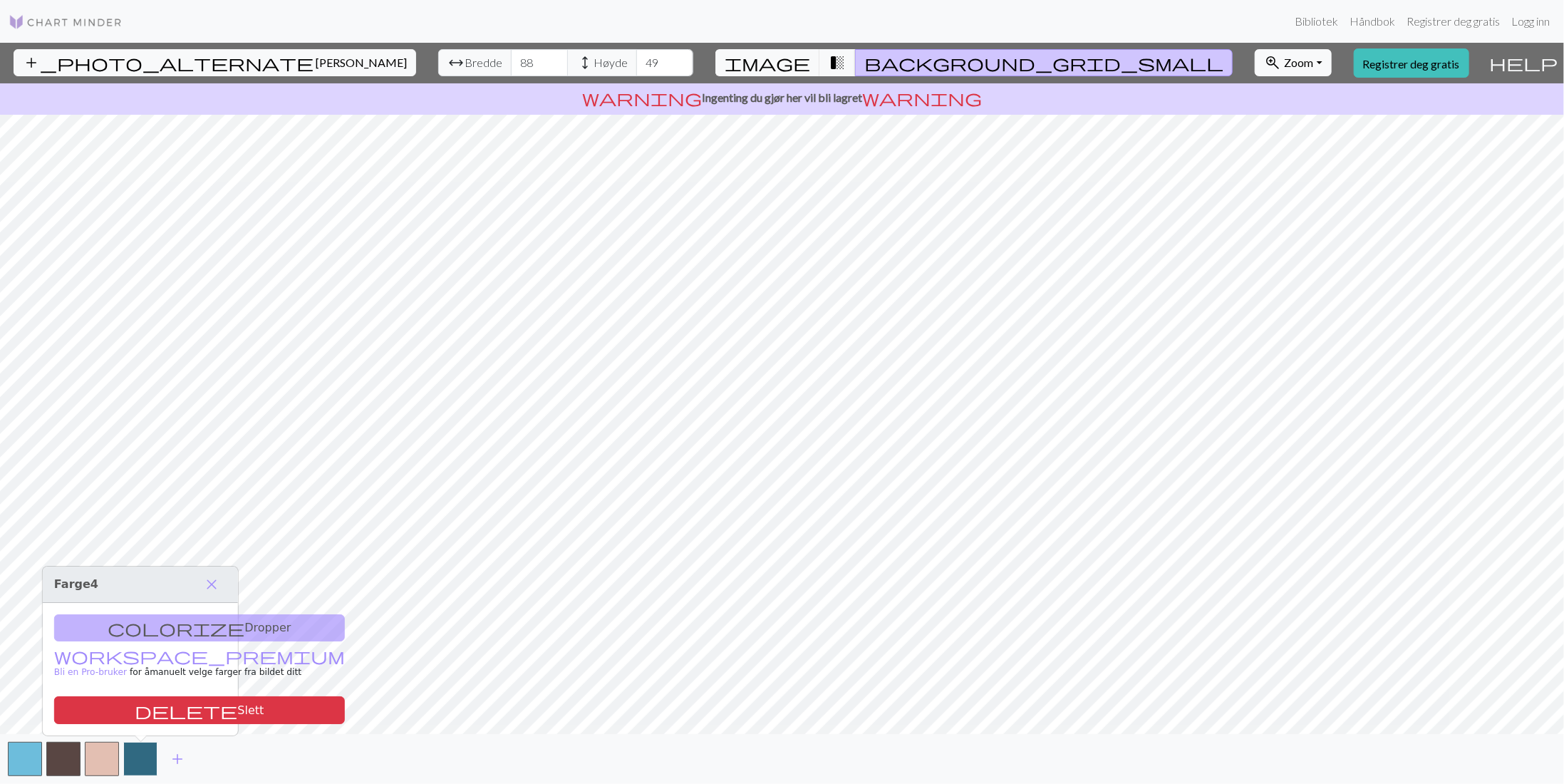
click at [140, 756] on button "button" at bounding box center [140, 758] width 34 height 34
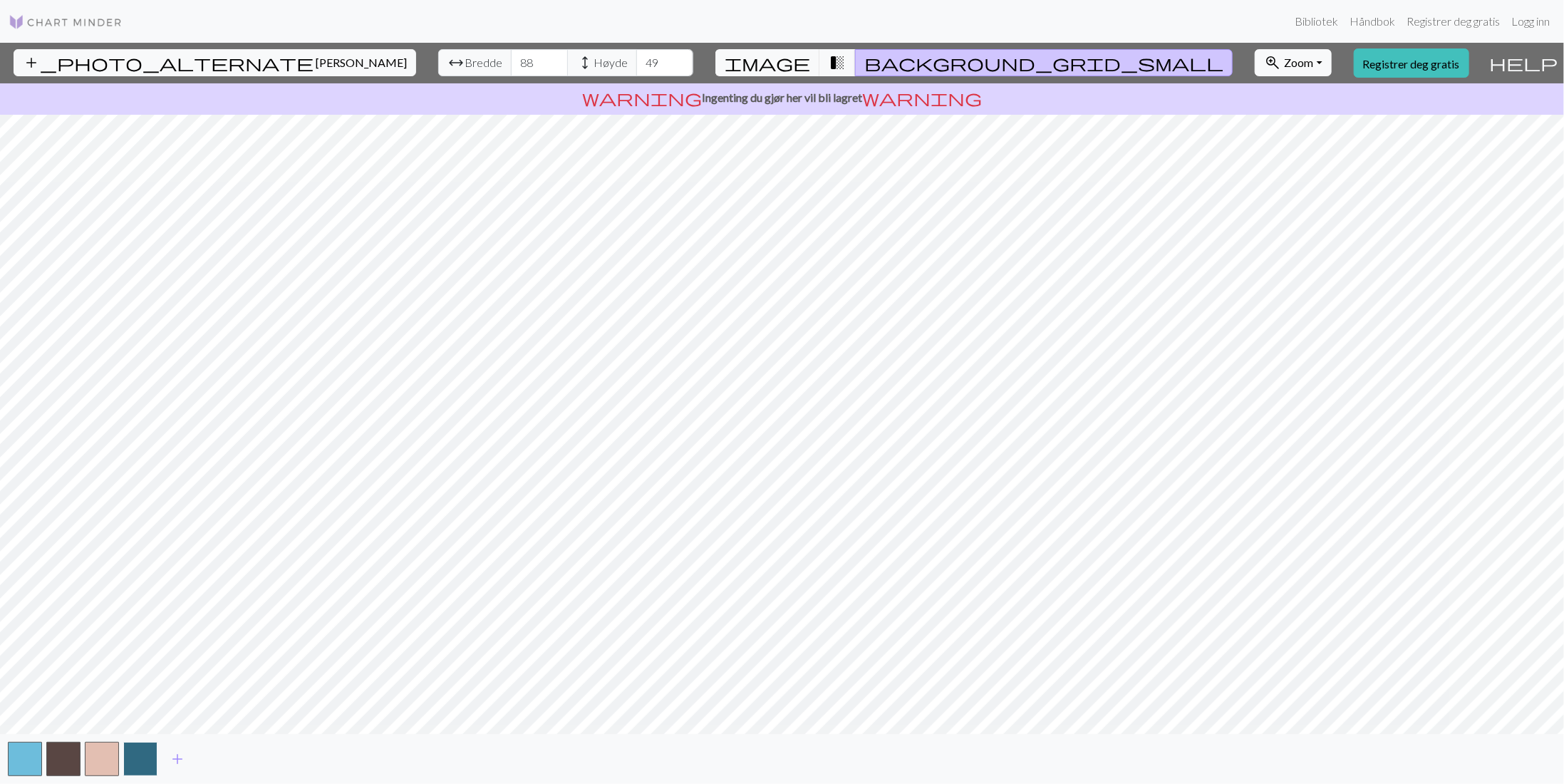
click at [148, 759] on button "button" at bounding box center [140, 758] width 34 height 34
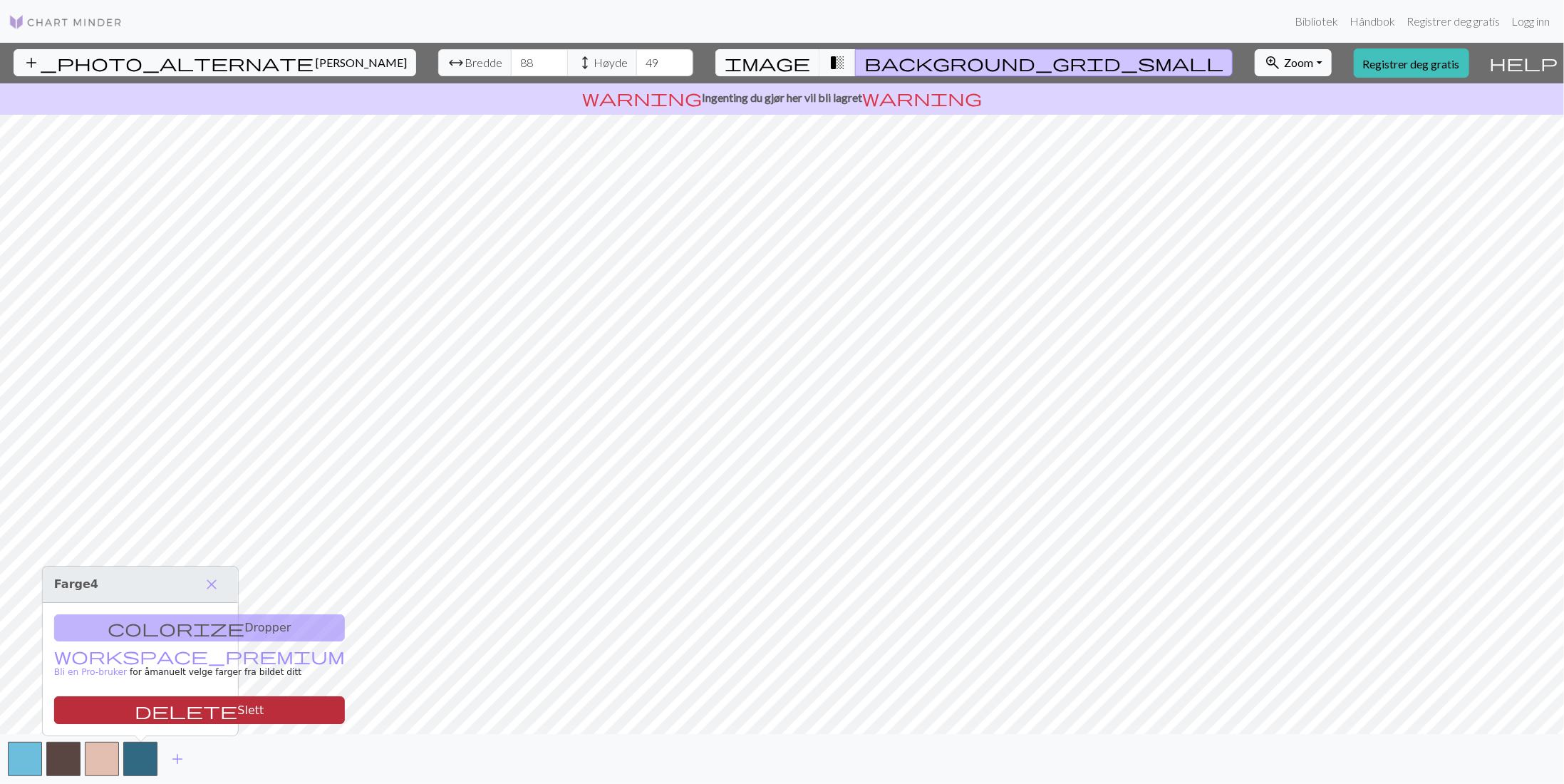
click at [237, 706] on font "Slett" at bounding box center [251, 710] width 27 height 13
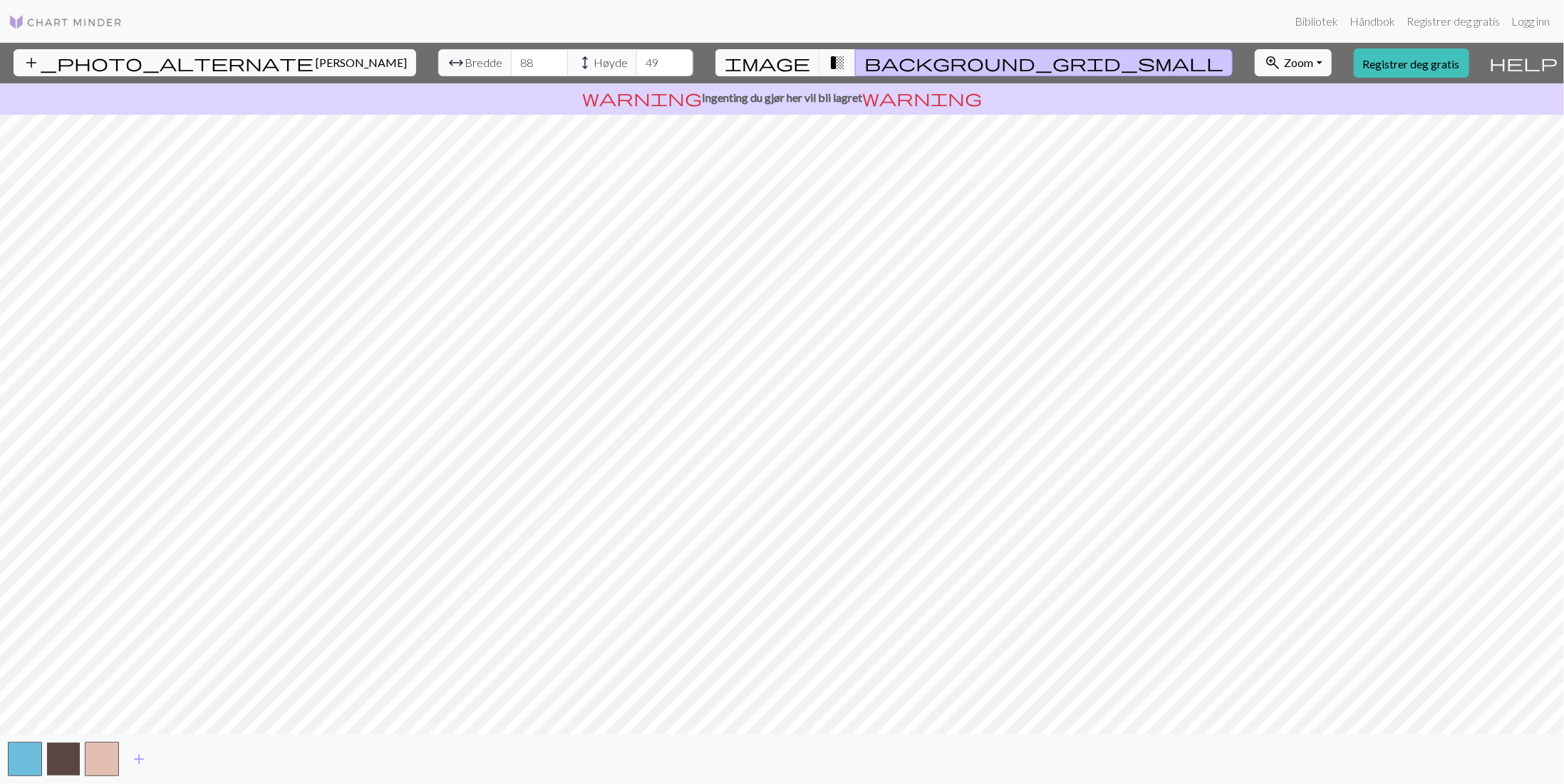
click at [68, 764] on button "button" at bounding box center [63, 758] width 34 height 34
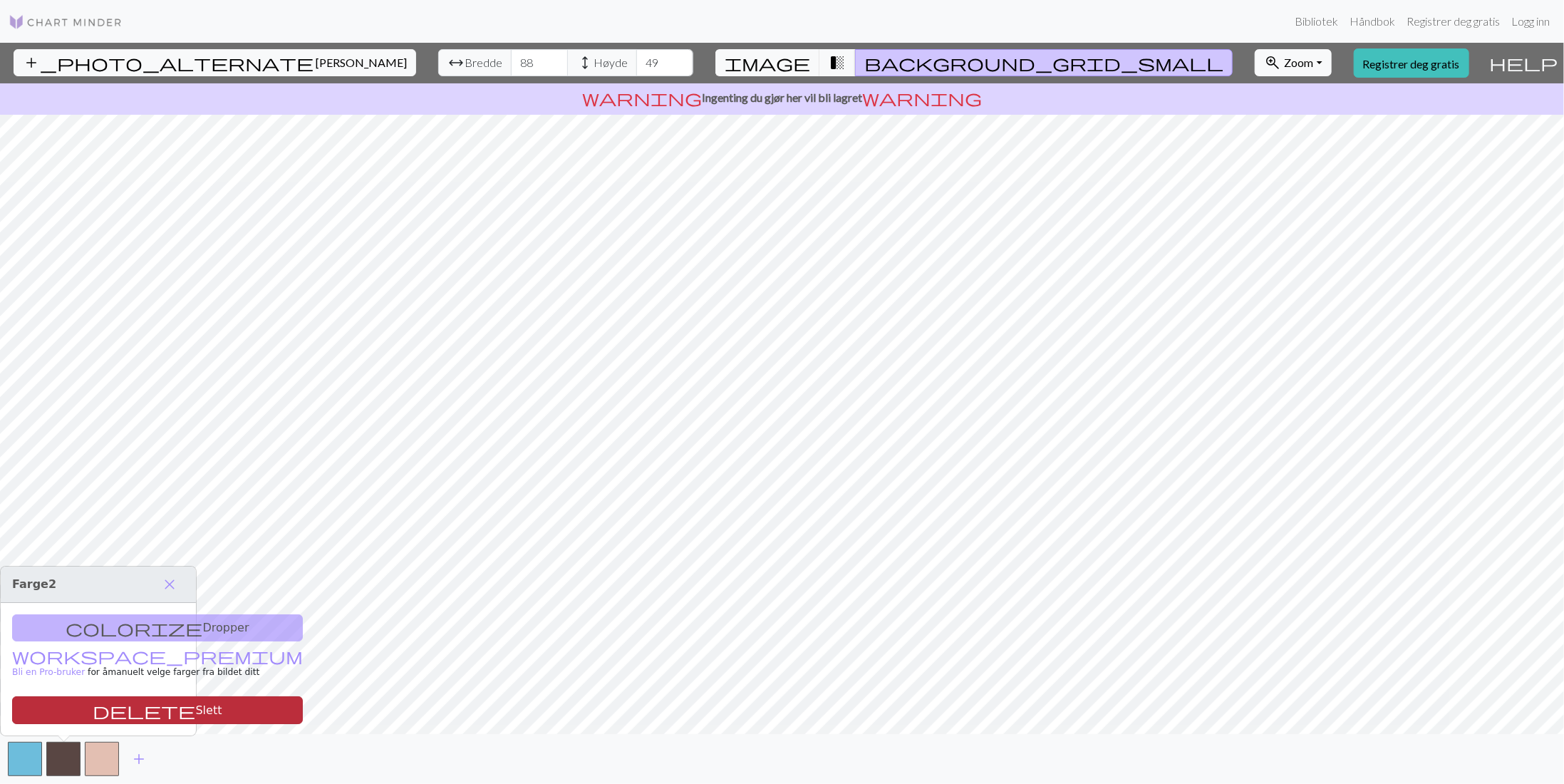
click at [119, 706] on button "delete Slett" at bounding box center [158, 710] width 291 height 28
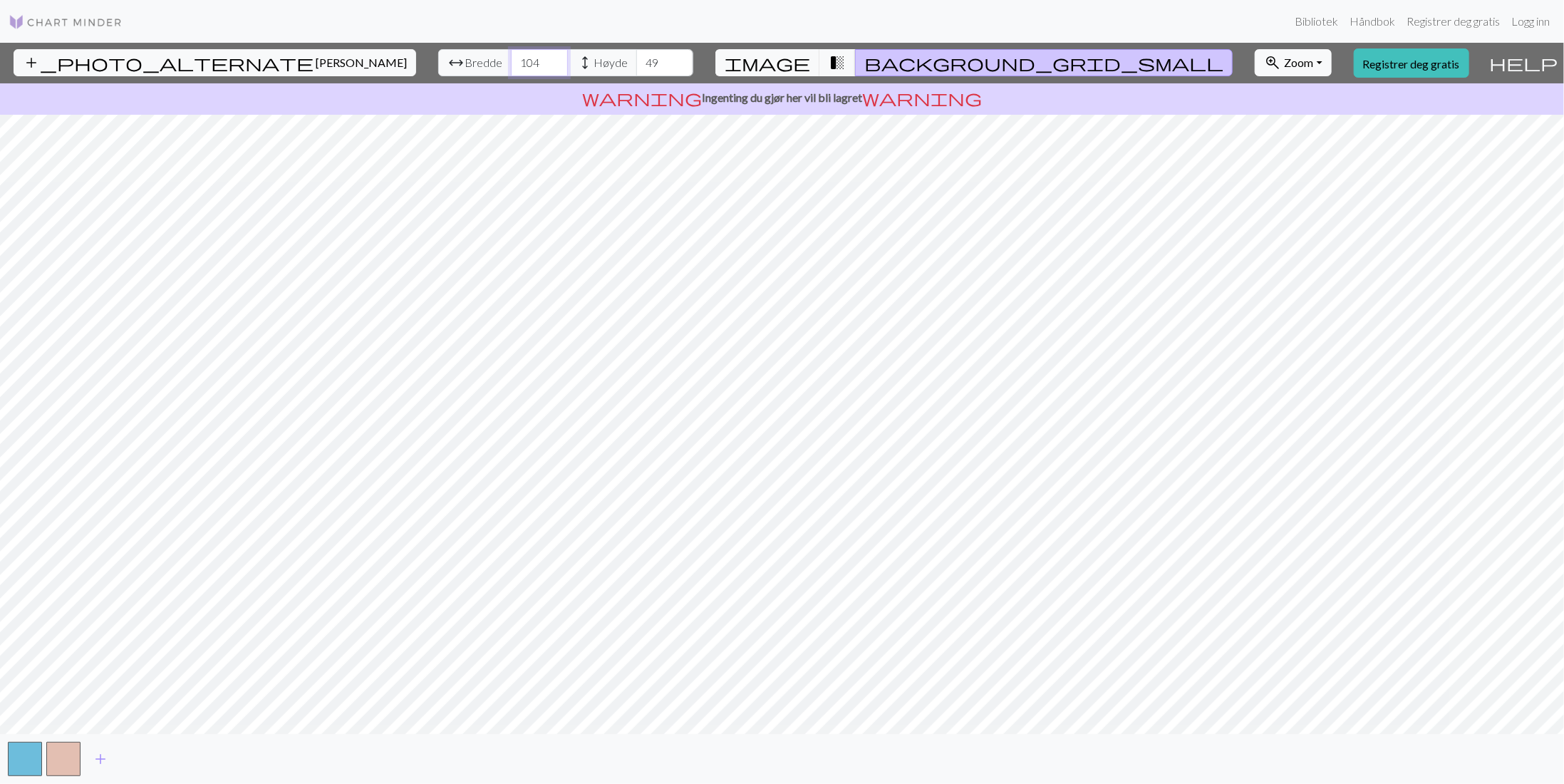
type input "104"
click at [511, 58] on input "104" at bounding box center [539, 63] width 57 height 27
type input "60"
click at [636, 57] on input "60" at bounding box center [665, 63] width 57 height 27
click at [884, 65] on span "background_grid_small" at bounding box center [1044, 63] width 359 height 20
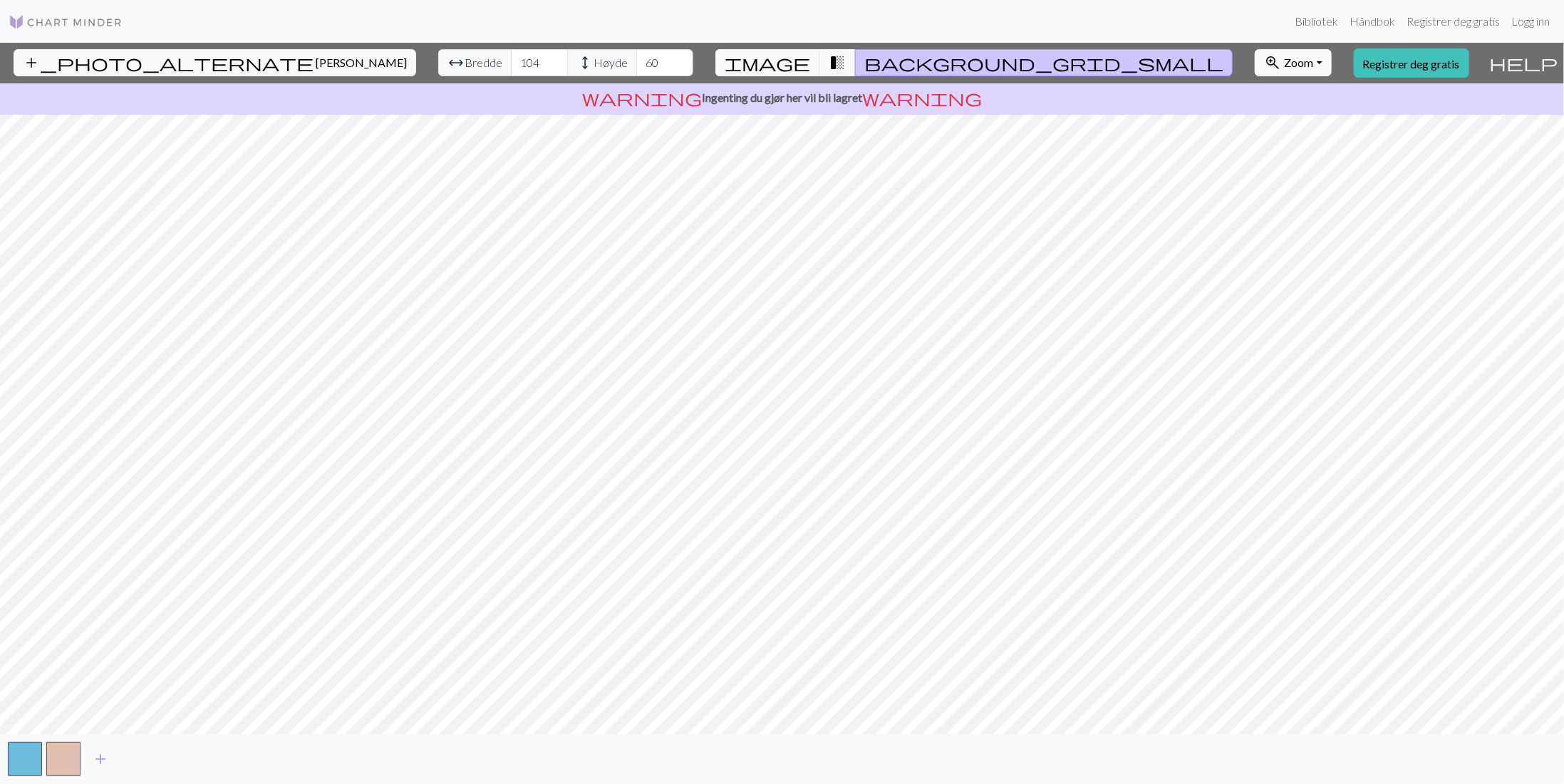
click at [838, 61] on span "transition_fade" at bounding box center [837, 63] width 17 height 20
click at [889, 58] on button "background_grid_small" at bounding box center [1044, 63] width 377 height 27
click at [846, 61] on span "transition_fade" at bounding box center [837, 63] width 17 height 20
click at [808, 61] on span "image" at bounding box center [767, 63] width 85 height 20
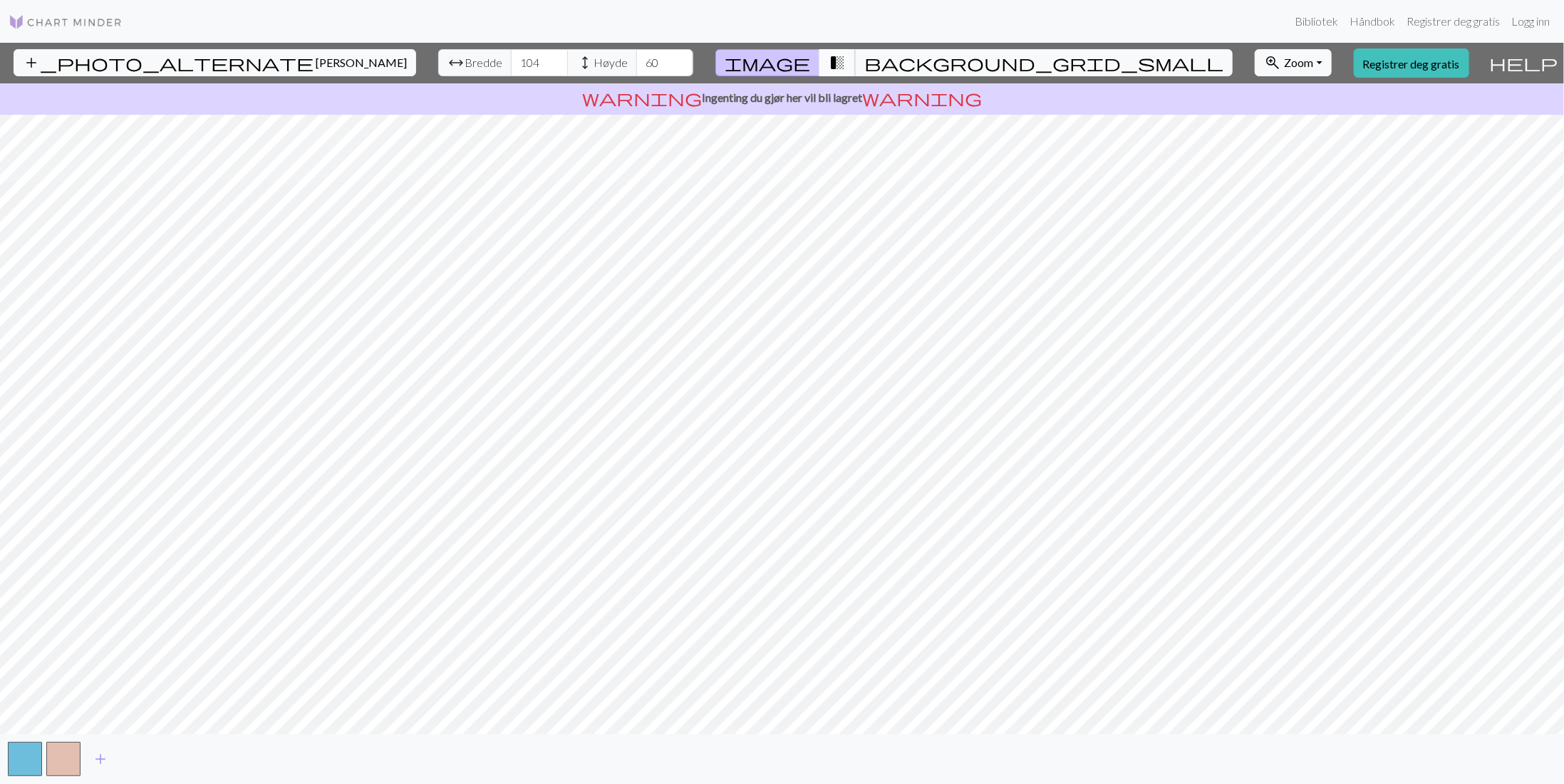
click at [838, 58] on span "transition_fade" at bounding box center [837, 63] width 17 height 20
drag, startPoint x: 327, startPoint y: 741, endPoint x: 1367, endPoint y: 23, distance: 1263.8
click at [1367, 23] on font "Håndbok" at bounding box center [1372, 21] width 46 height 13
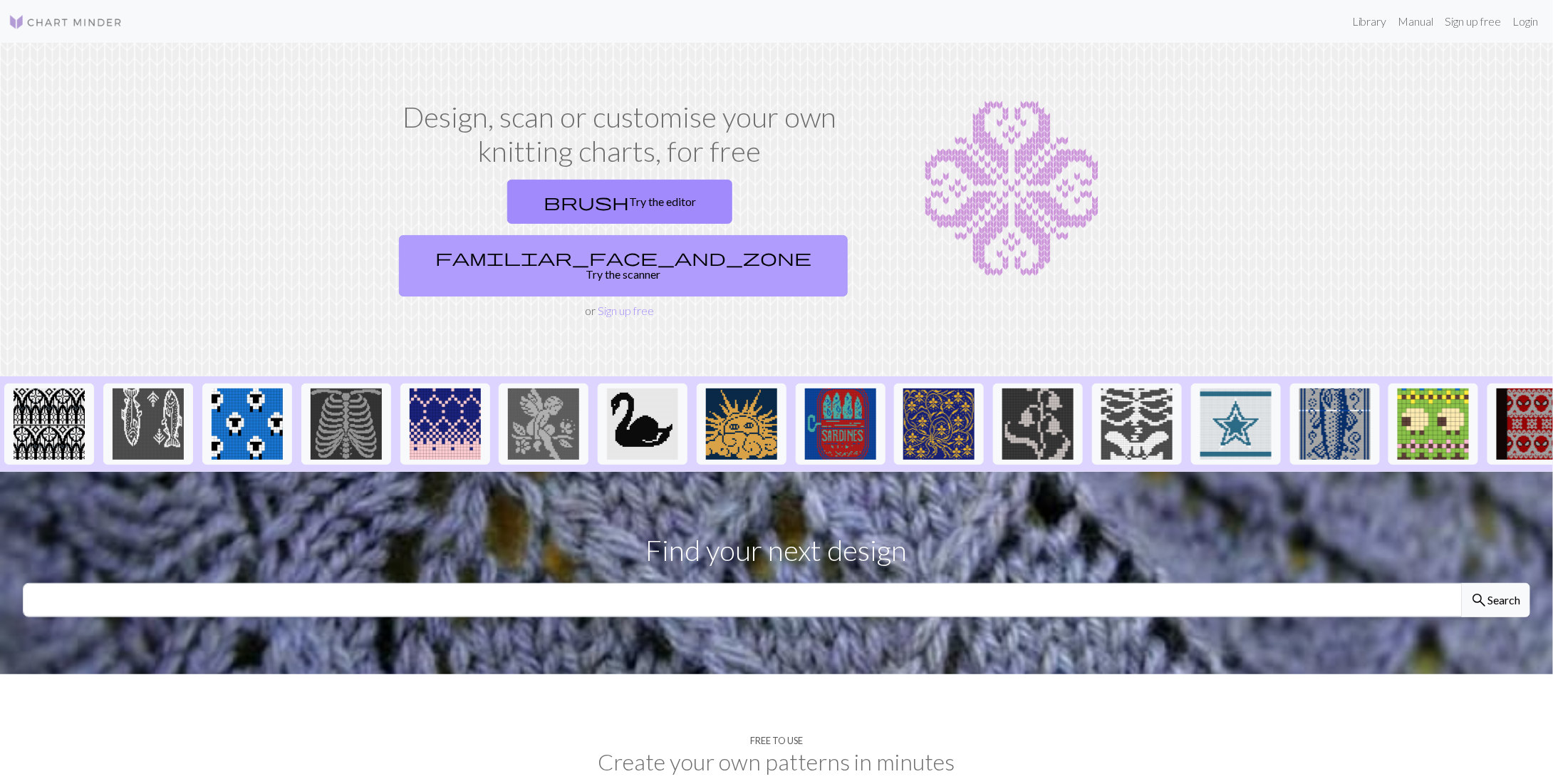
click at [711, 235] on link "familiar_face_and_zone Try the scanner" at bounding box center [624, 266] width 449 height 61
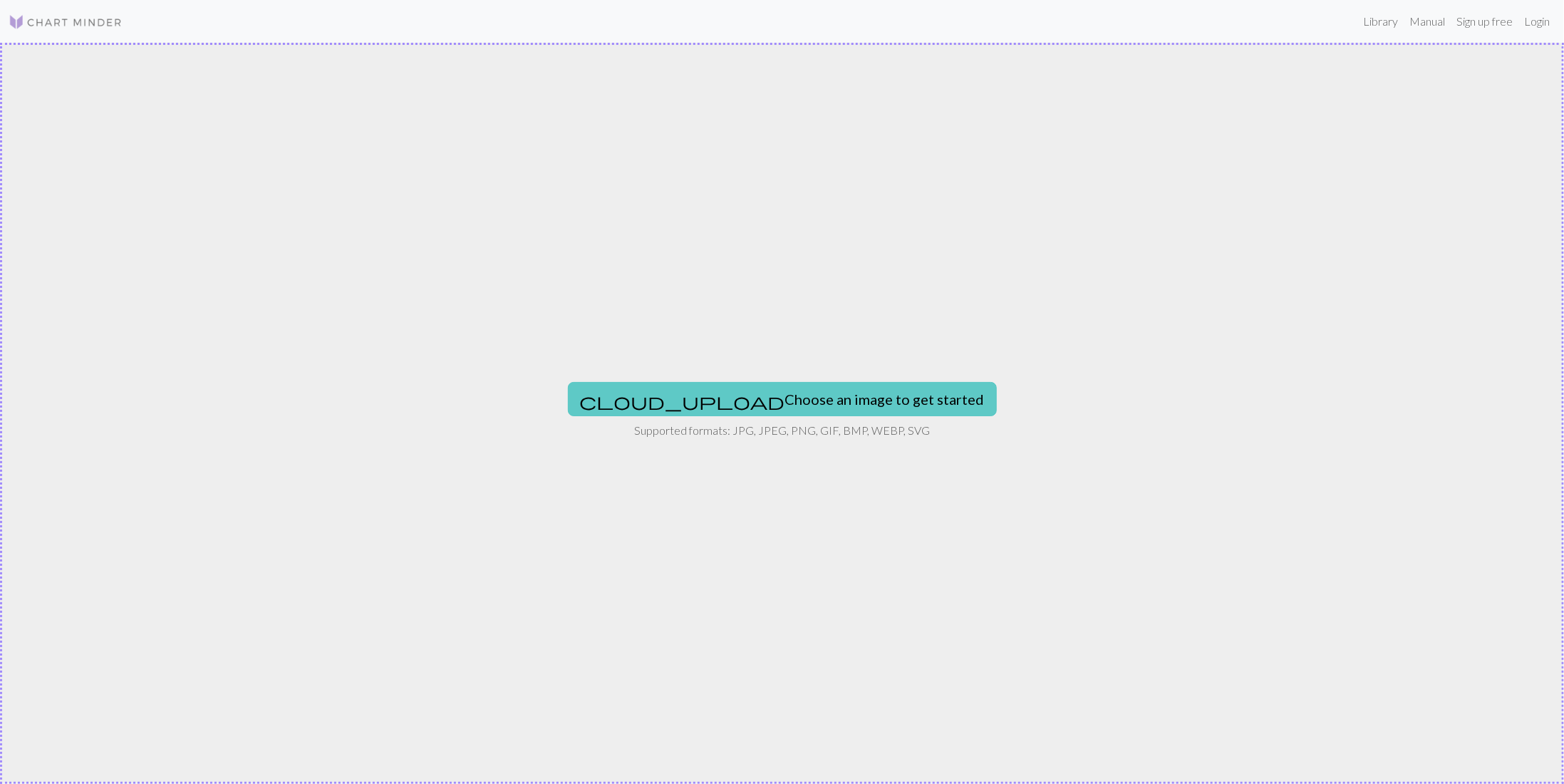
click at [822, 400] on button "cloud_upload Choose an image to get started" at bounding box center [782, 398] width 429 height 34
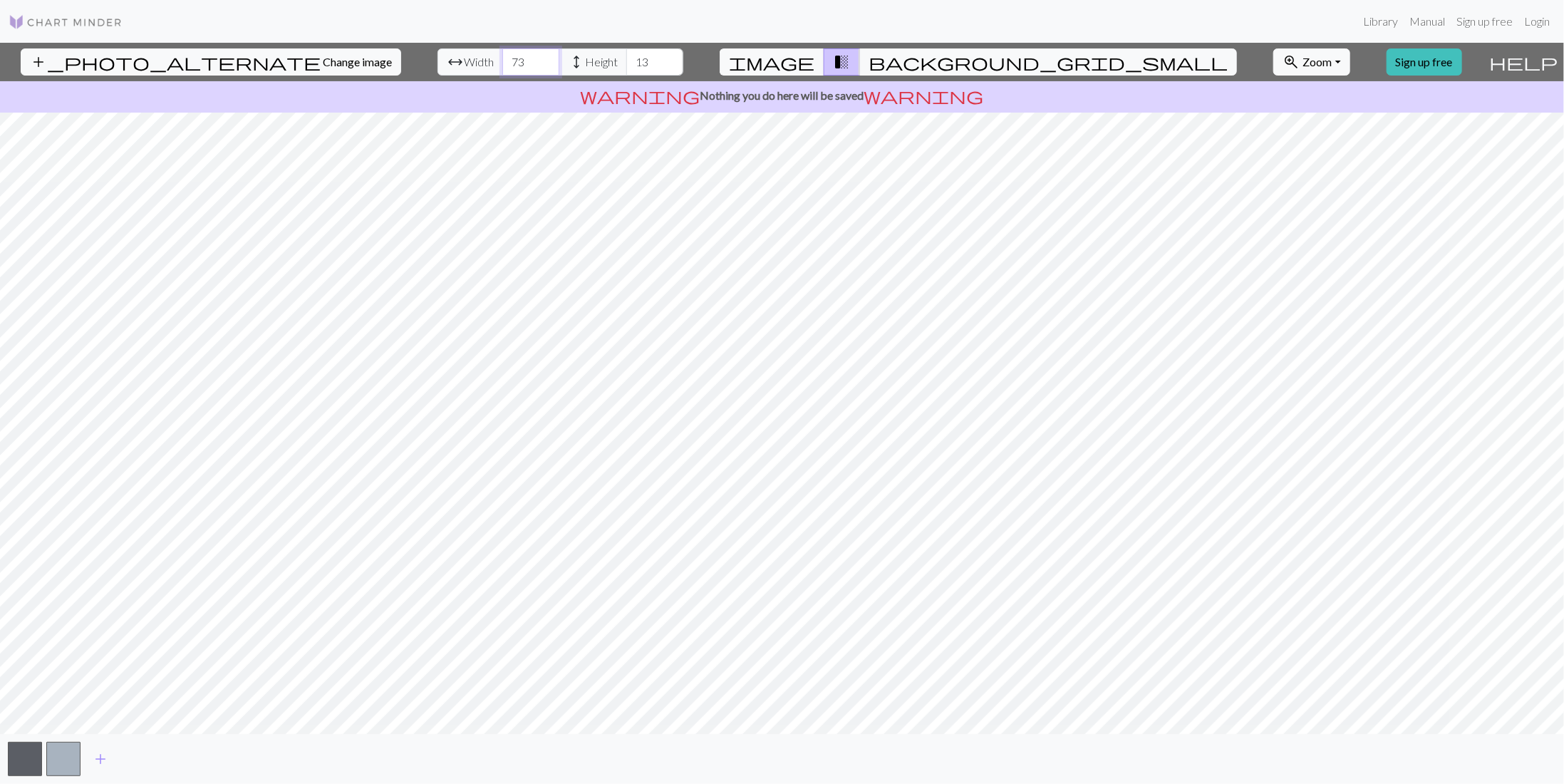
type input "73"
click at [503, 56] on input "73" at bounding box center [531, 62] width 57 height 27
click at [568, 57] on span "height" at bounding box center [576, 62] width 17 height 20
click at [568, 61] on span "height" at bounding box center [576, 62] width 17 height 20
click at [568, 56] on span "height" at bounding box center [576, 62] width 17 height 20
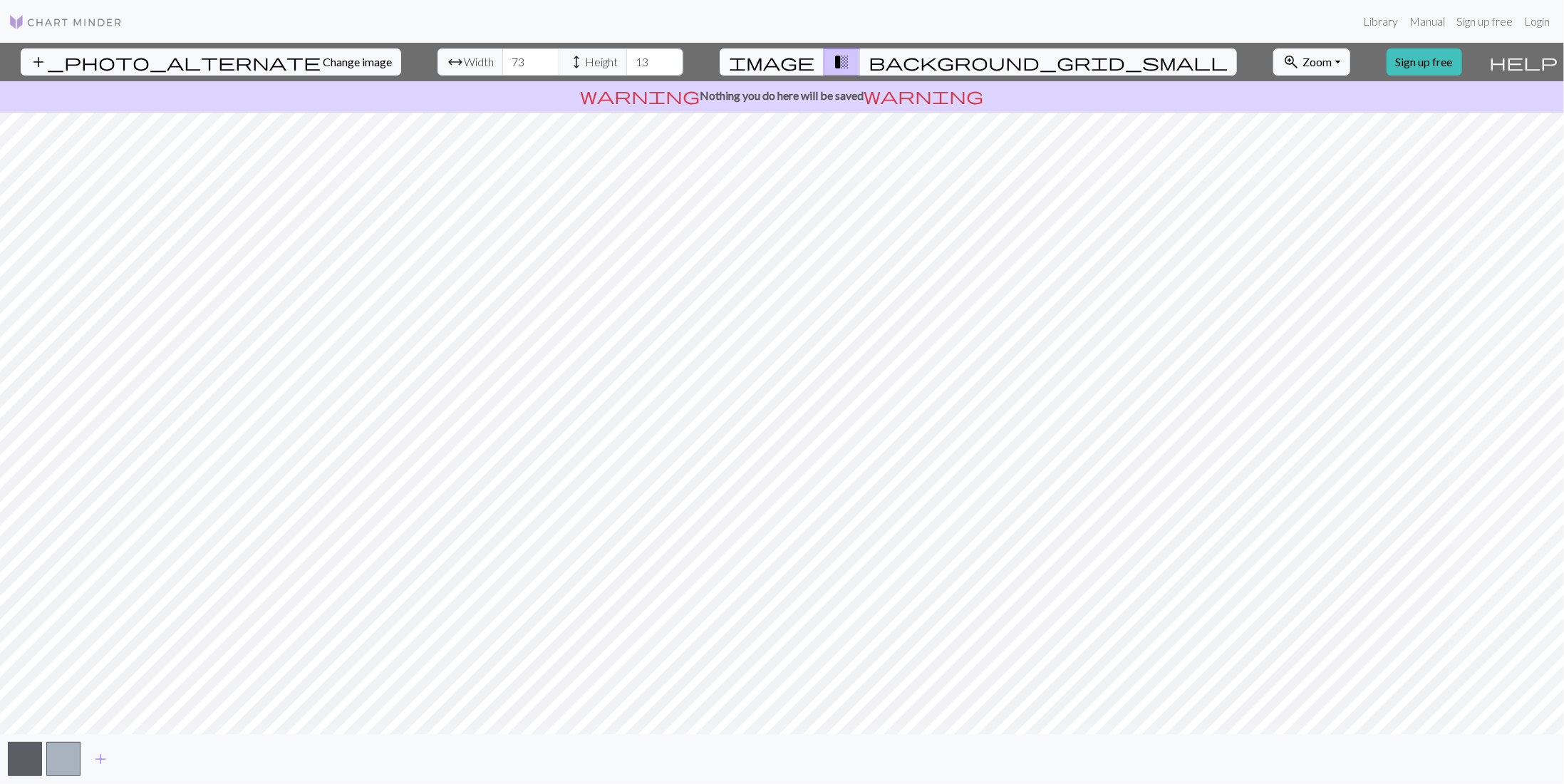
click at [585, 59] on span "Height" at bounding box center [600, 62] width 33 height 17
click at [626, 58] on input "13" at bounding box center [655, 62] width 57 height 27
click at [626, 58] on input "51" at bounding box center [655, 62] width 57 height 27
click at [626, 58] on input "58" at bounding box center [655, 62] width 57 height 27
click at [626, 58] on input "64" at bounding box center [655, 62] width 57 height 27
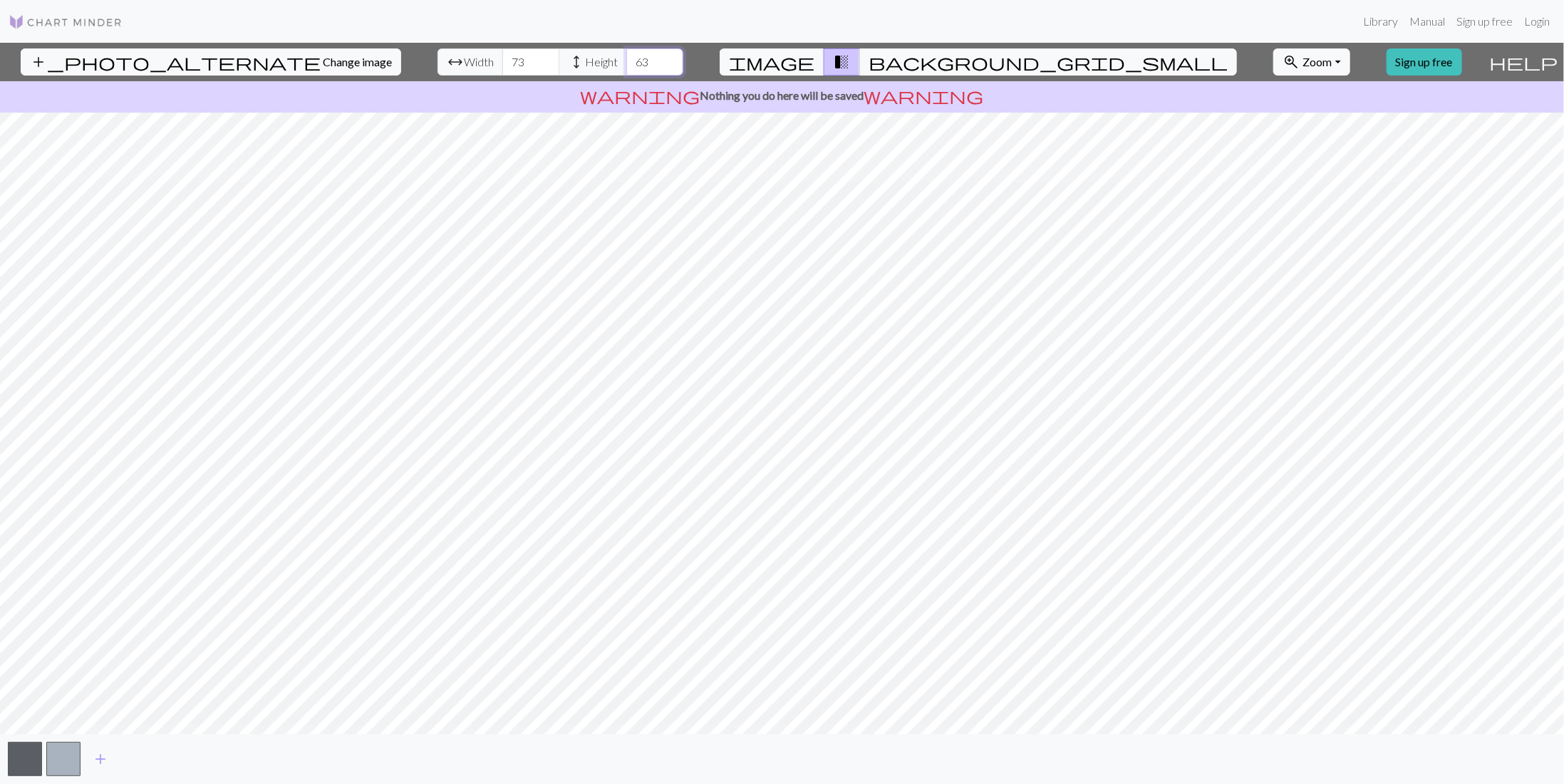
click at [626, 64] on input "63" at bounding box center [655, 62] width 57 height 27
click at [626, 64] on input "62" at bounding box center [655, 62] width 57 height 27
click at [626, 64] on input "61" at bounding box center [655, 62] width 57 height 27
click at [626, 64] on input "58" at bounding box center [655, 62] width 57 height 27
click at [626, 64] on input "47" at bounding box center [655, 62] width 57 height 27
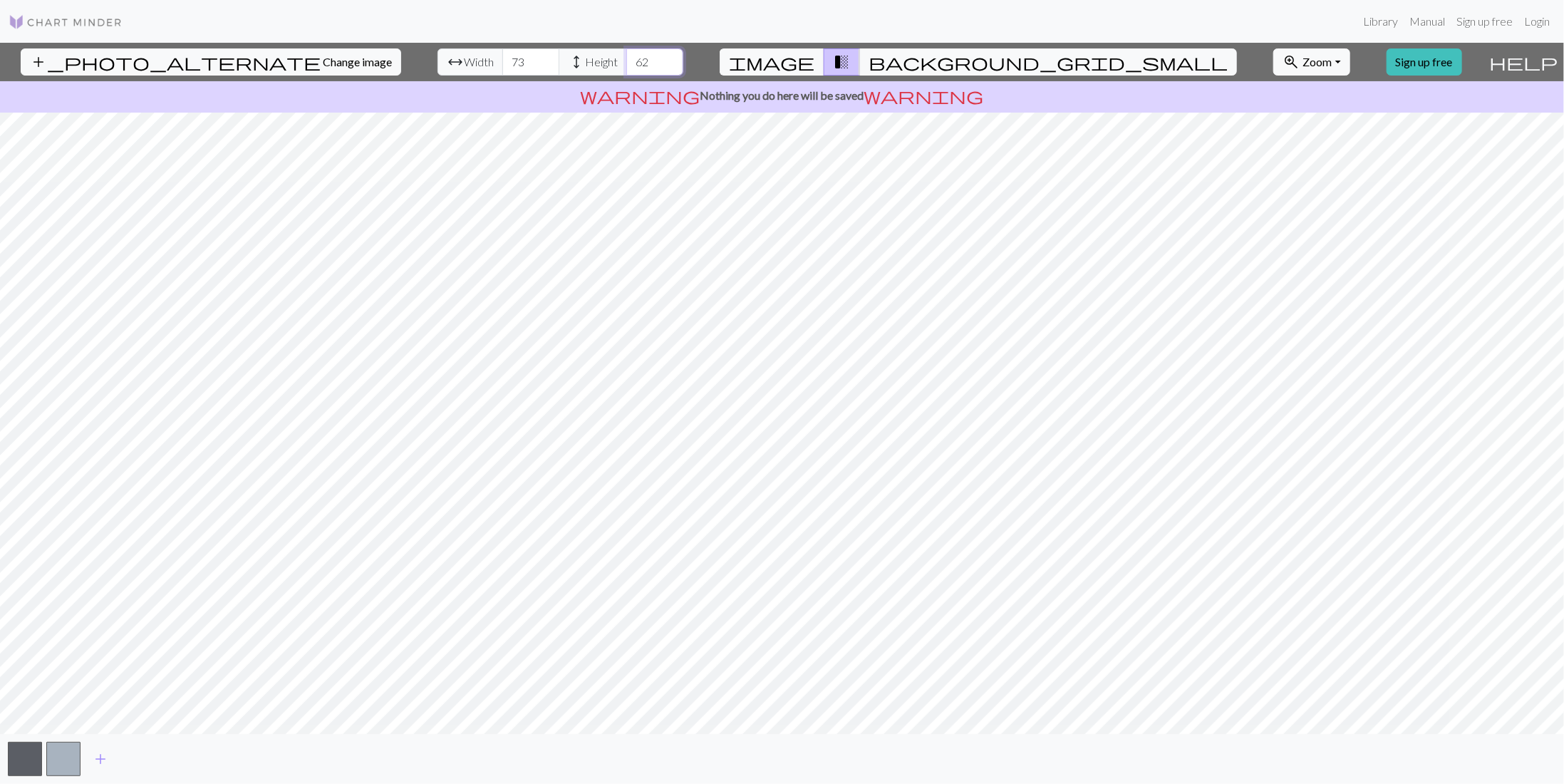
click at [626, 54] on input "63" at bounding box center [655, 62] width 57 height 27
click at [626, 55] on input "64" at bounding box center [655, 62] width 57 height 27
click at [626, 55] on input "71" at bounding box center [655, 62] width 57 height 27
click at [626, 55] on input "82" at bounding box center [655, 62] width 57 height 27
click at [626, 55] on input "89" at bounding box center [655, 62] width 57 height 27
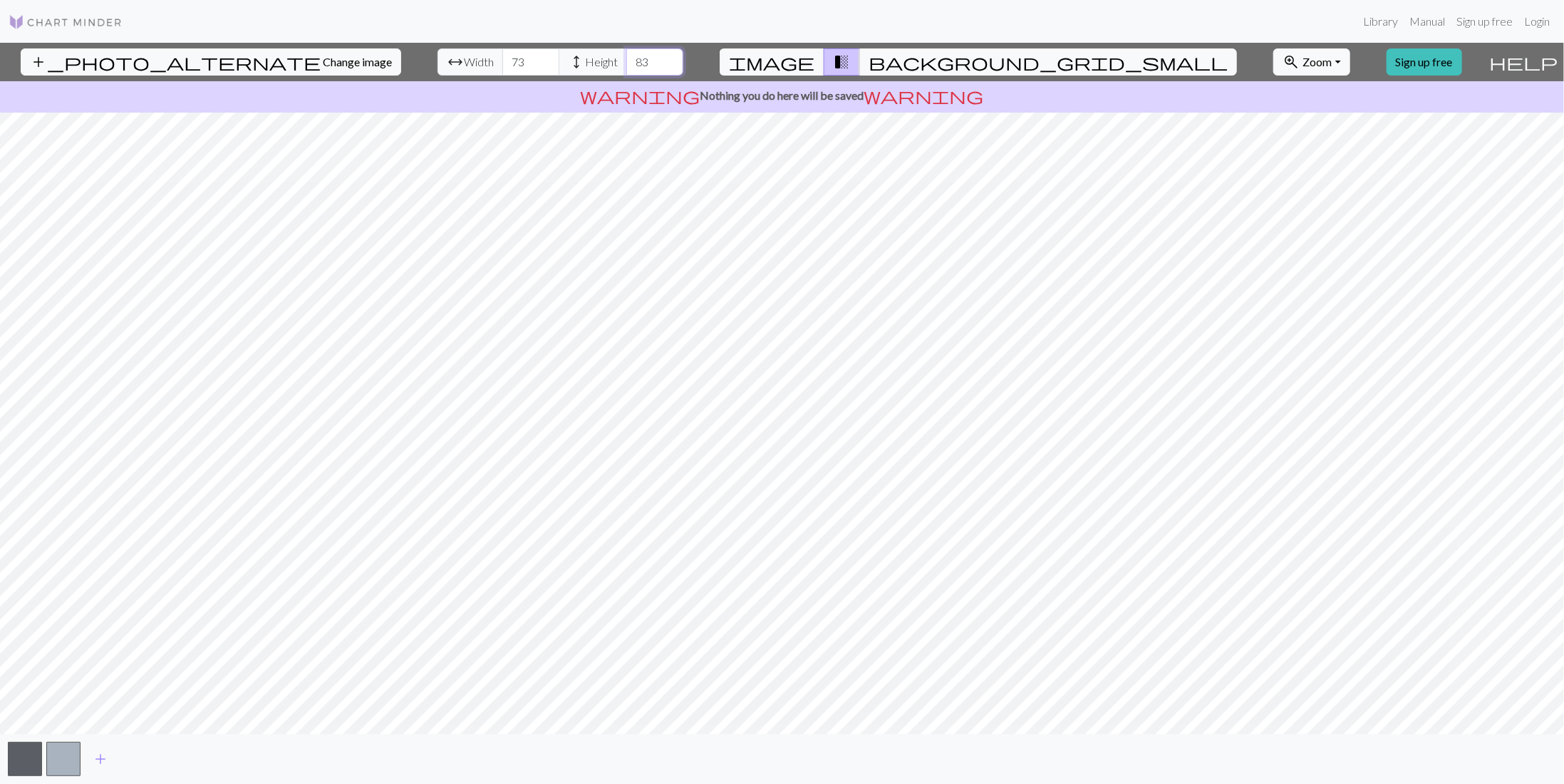
click at [626, 65] on input "83" at bounding box center [655, 62] width 57 height 27
click at [626, 65] on input "75" at bounding box center [655, 62] width 57 height 27
click at [626, 65] on input "74" at bounding box center [655, 62] width 57 height 27
type input "73"
click at [626, 65] on input "73" at bounding box center [655, 62] width 57 height 27
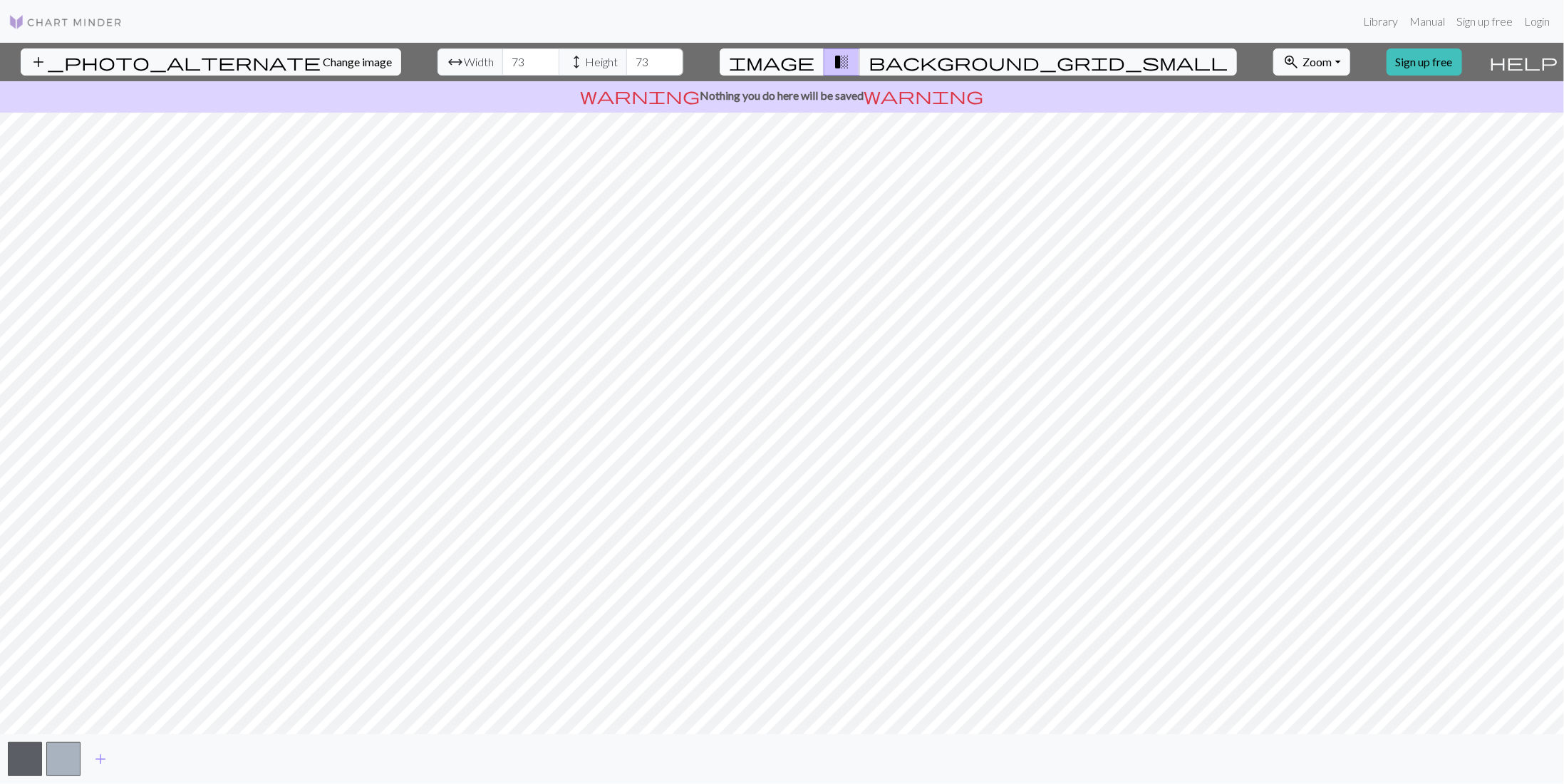
click at [814, 57] on span "image" at bounding box center [772, 62] width 85 height 20
click at [850, 61] on span "transition_fade" at bounding box center [841, 62] width 17 height 20
click at [99, 760] on span "add" at bounding box center [100, 759] width 17 height 20
click at [139, 759] on span "add" at bounding box center [139, 759] width 17 height 20
click at [139, 759] on button "button" at bounding box center [140, 758] width 34 height 34
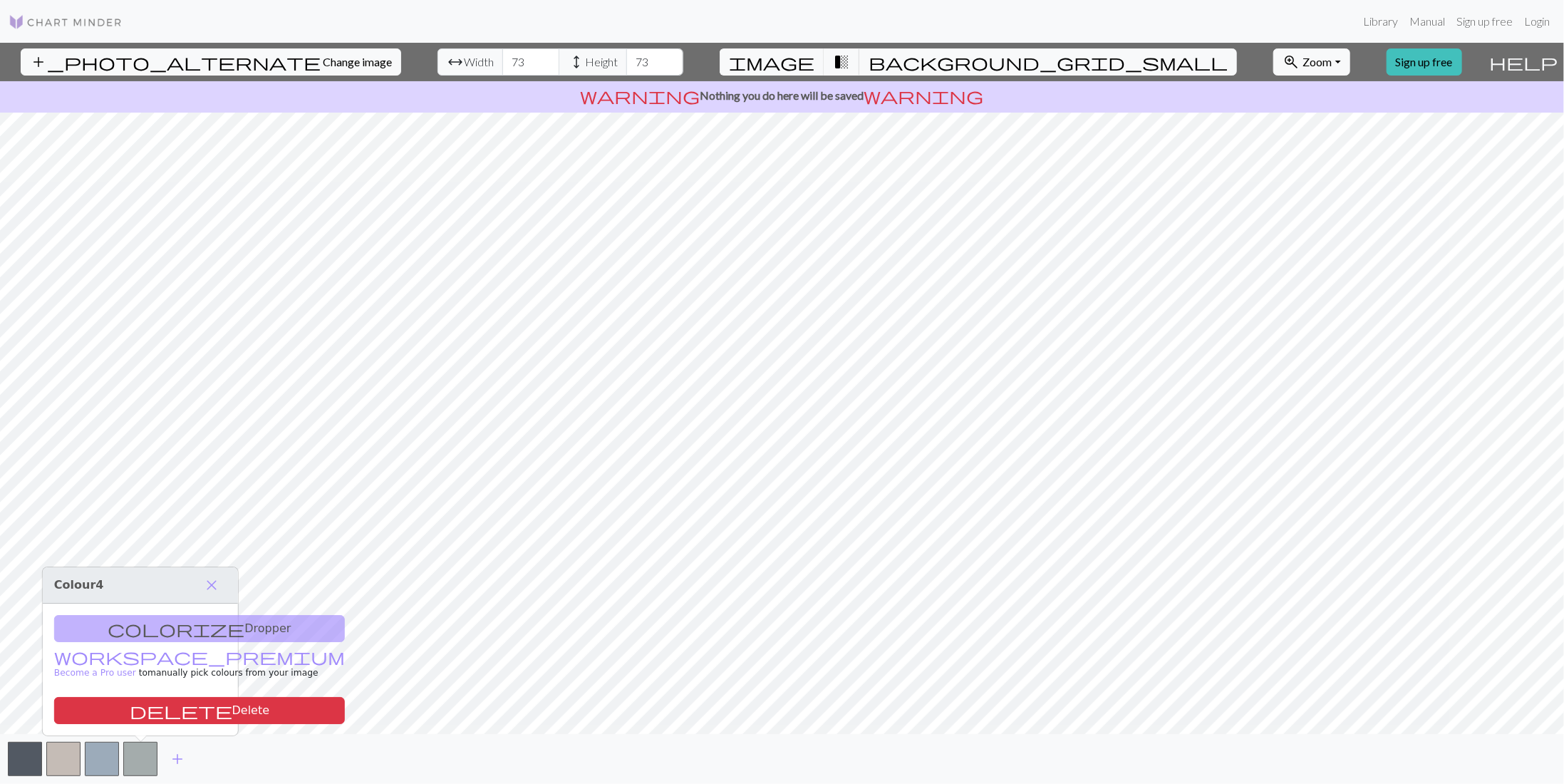
click at [190, 630] on div "colorize Dropper workspace_premium Become a Pro user to manually pick colours f…" at bounding box center [140, 670] width 195 height 132
click at [132, 624] on div "colorize Dropper workspace_premium Become a Pro user to manually pick colours f…" at bounding box center [140, 670] width 195 height 132
click at [215, 588] on span "close" at bounding box center [211, 585] width 17 height 20
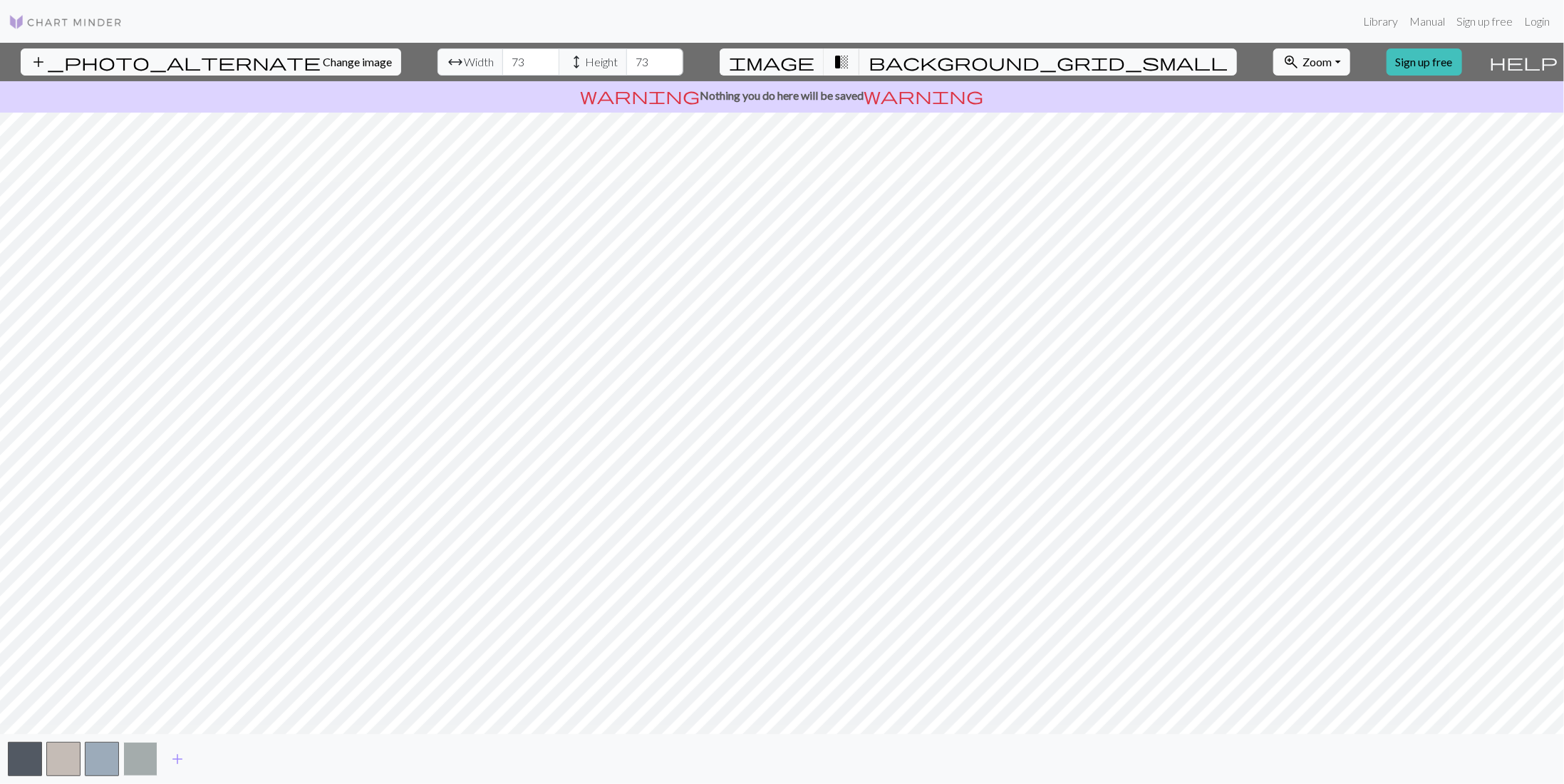
click at [137, 753] on button "button" at bounding box center [140, 758] width 34 height 34
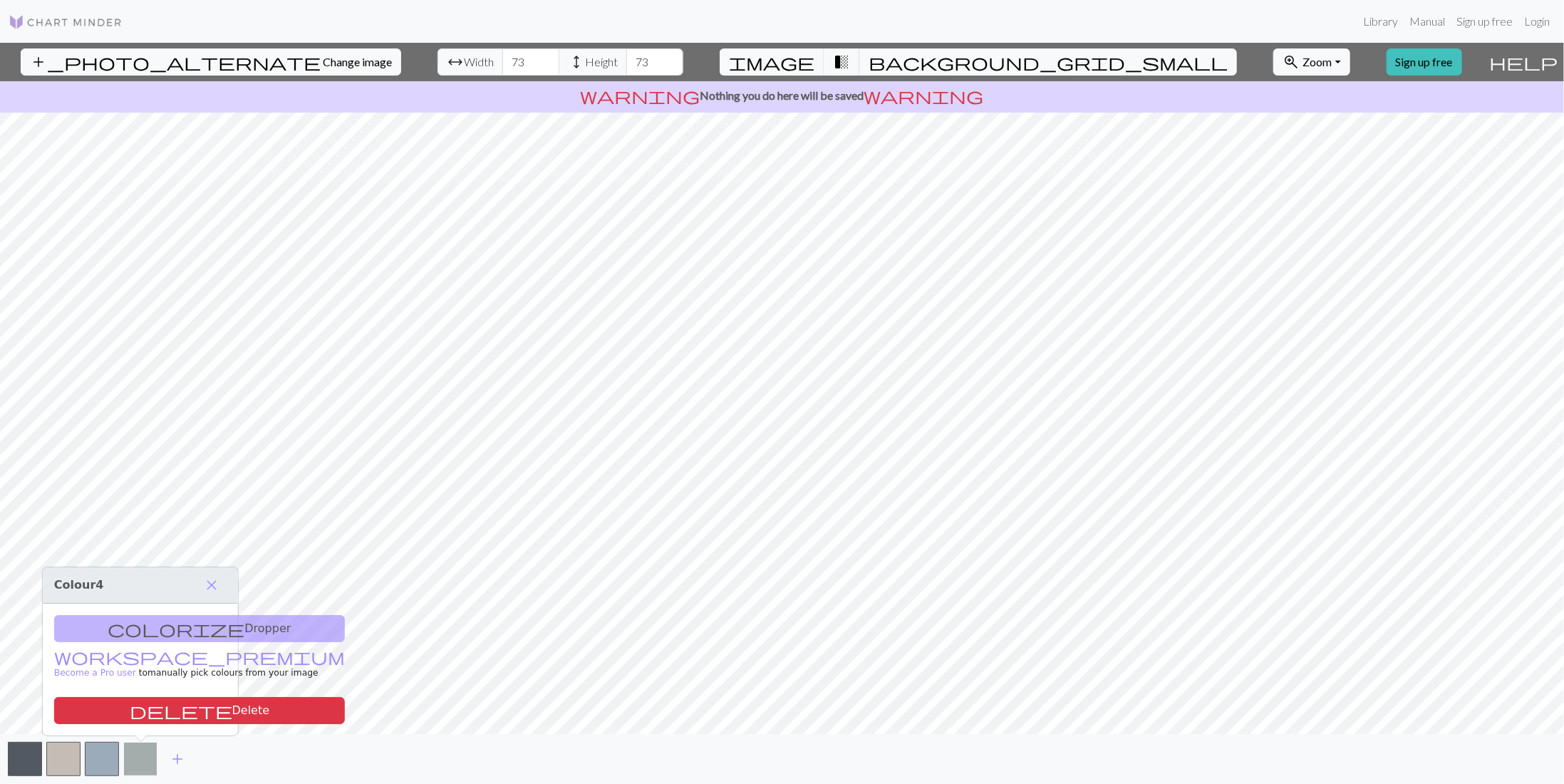
click at [137, 758] on button "button" at bounding box center [140, 758] width 34 height 34
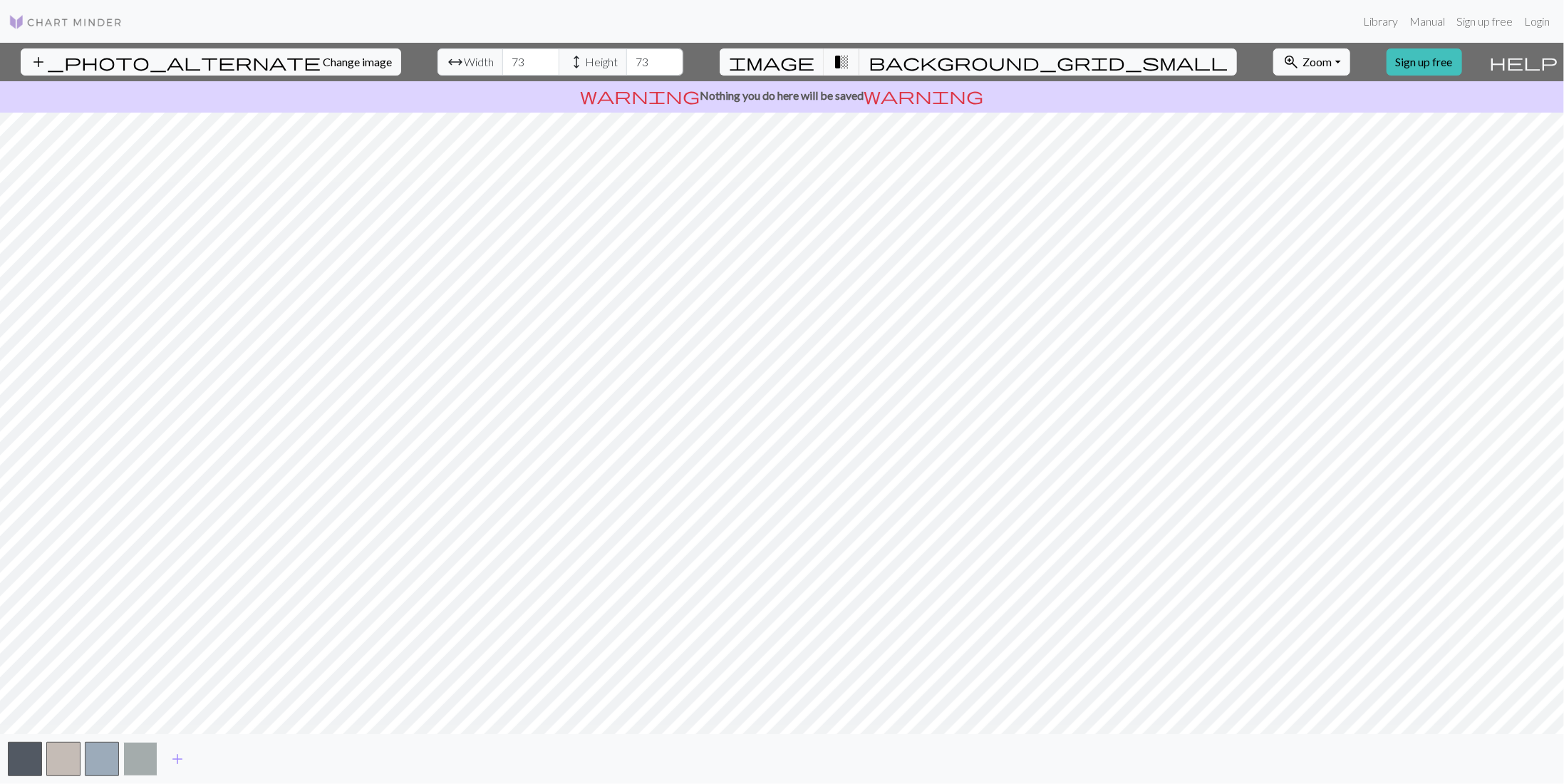
click at [154, 745] on button "button" at bounding box center [140, 758] width 34 height 34
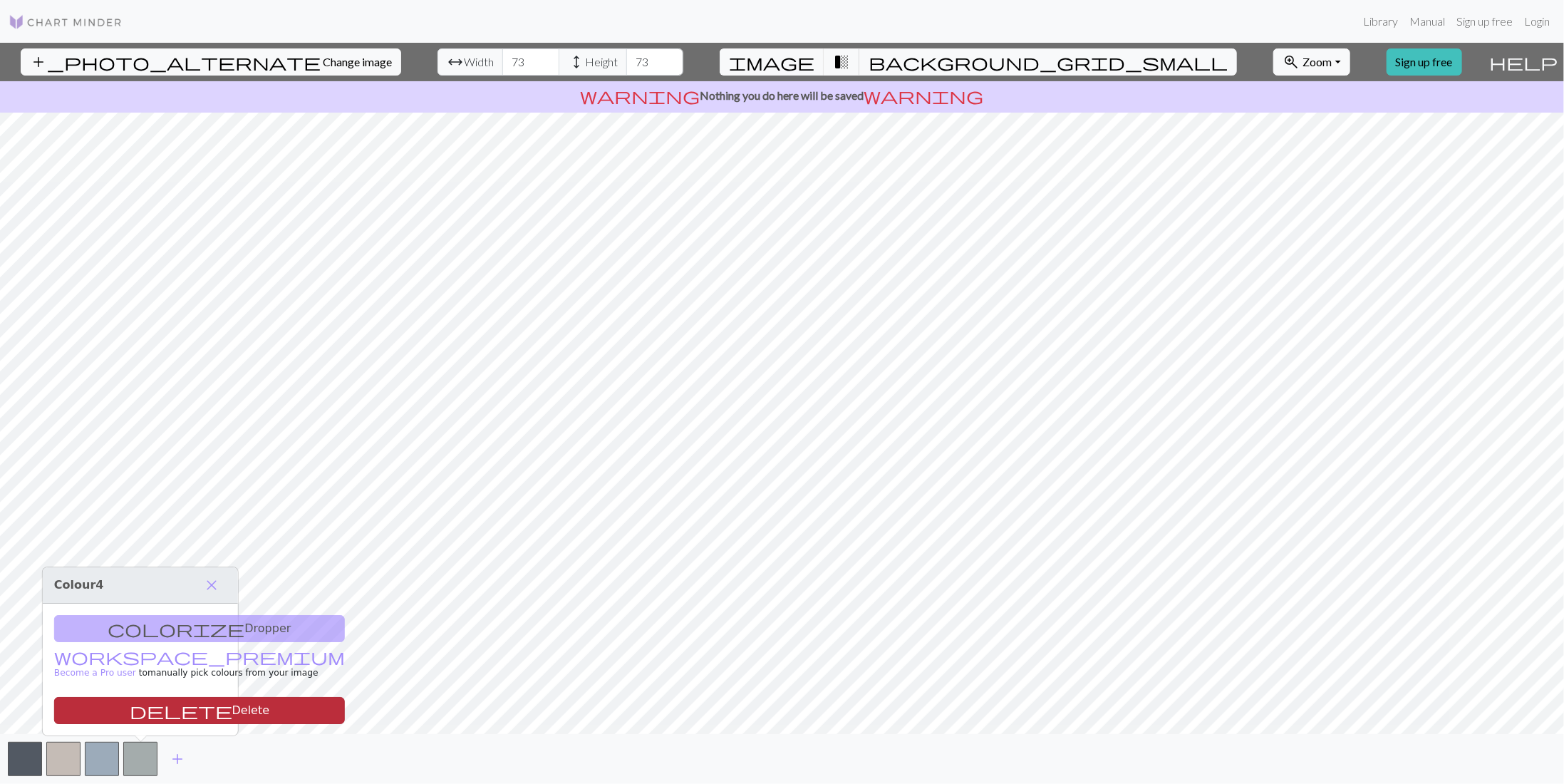
click at [139, 710] on button "delete Delete" at bounding box center [200, 710] width 291 height 27
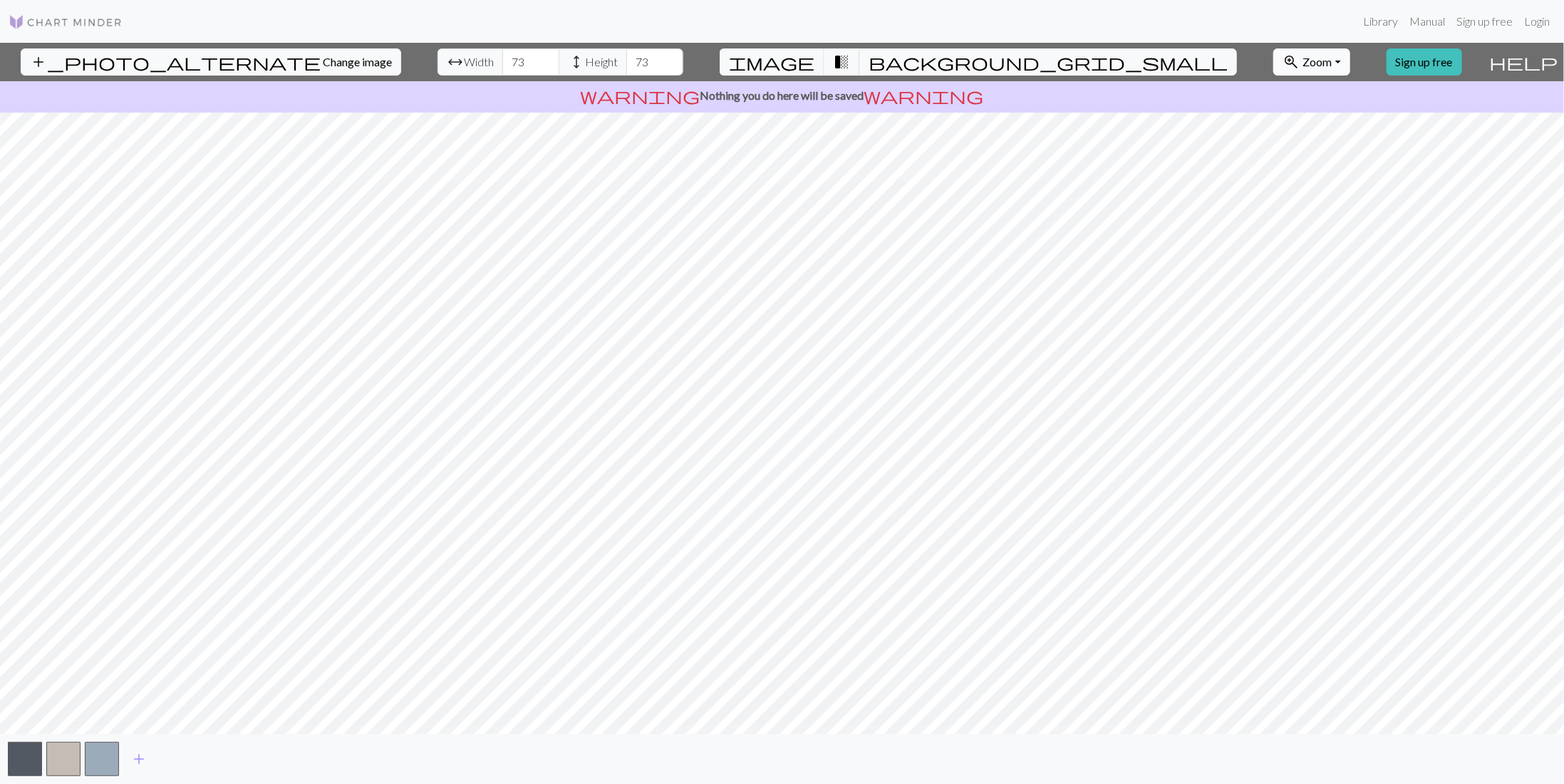
click at [1273, 53] on button "zoom_in Zoom Zoom" at bounding box center [1311, 62] width 76 height 27
click at [1274, 178] on button "50%" at bounding box center [1330, 173] width 113 height 23
click at [1273, 63] on button "zoom_in Zoom Zoom" at bounding box center [1311, 62] width 76 height 27
click at [1274, 218] on button "150%" at bounding box center [1330, 218] width 113 height 23
drag, startPoint x: 1148, startPoint y: 62, endPoint x: 1146, endPoint y: 73, distance: 11.2
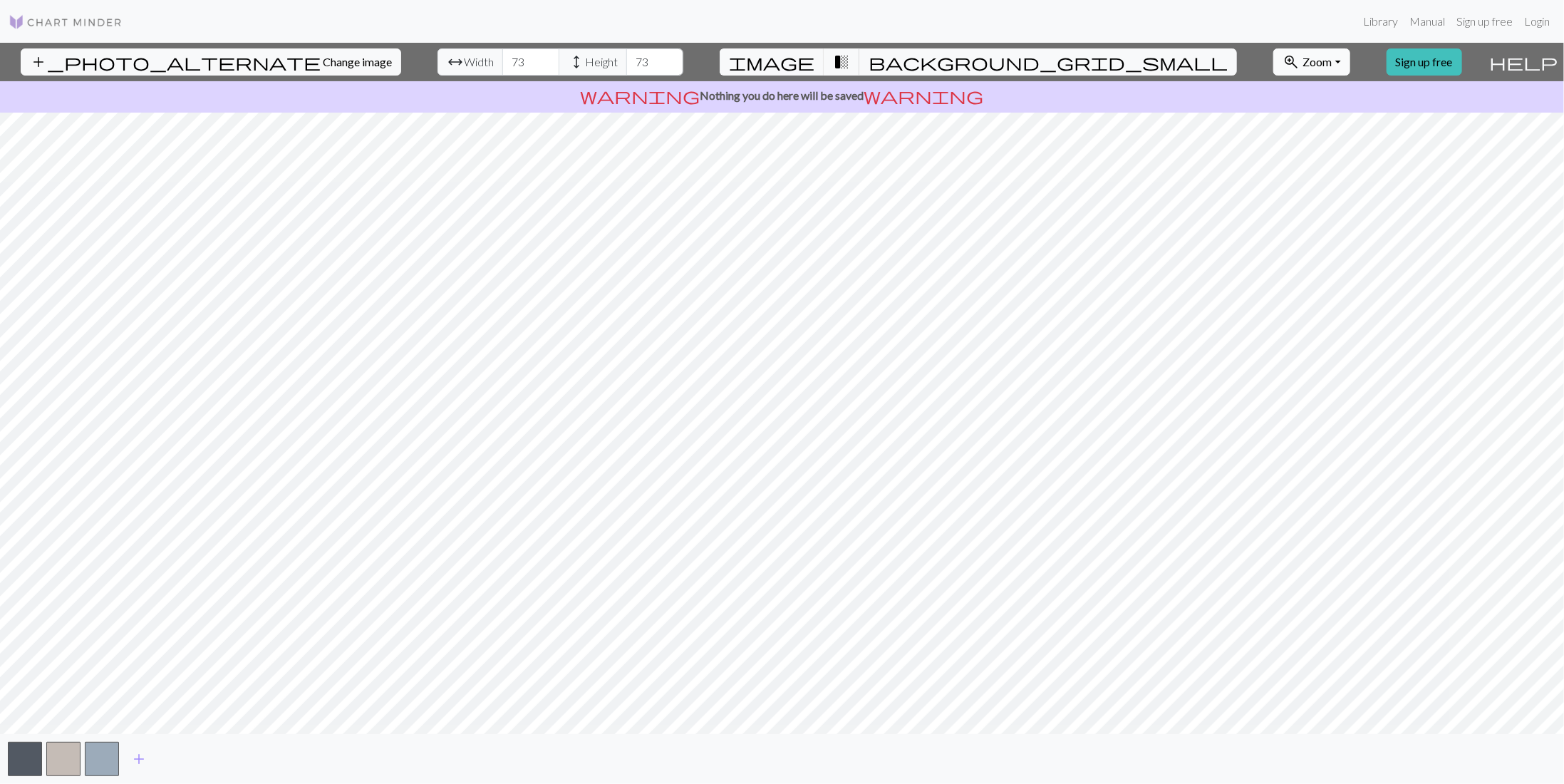
click at [1303, 65] on span "Zoom" at bounding box center [1317, 62] width 29 height 13
click at [1274, 195] on button "100%" at bounding box center [1330, 195] width 113 height 23
click at [900, 55] on span "background_grid_small" at bounding box center [1048, 62] width 359 height 20
click at [850, 58] on span "transition_fade" at bounding box center [841, 62] width 17 height 20
click at [915, 62] on button "background_grid_small" at bounding box center [1048, 62] width 377 height 27
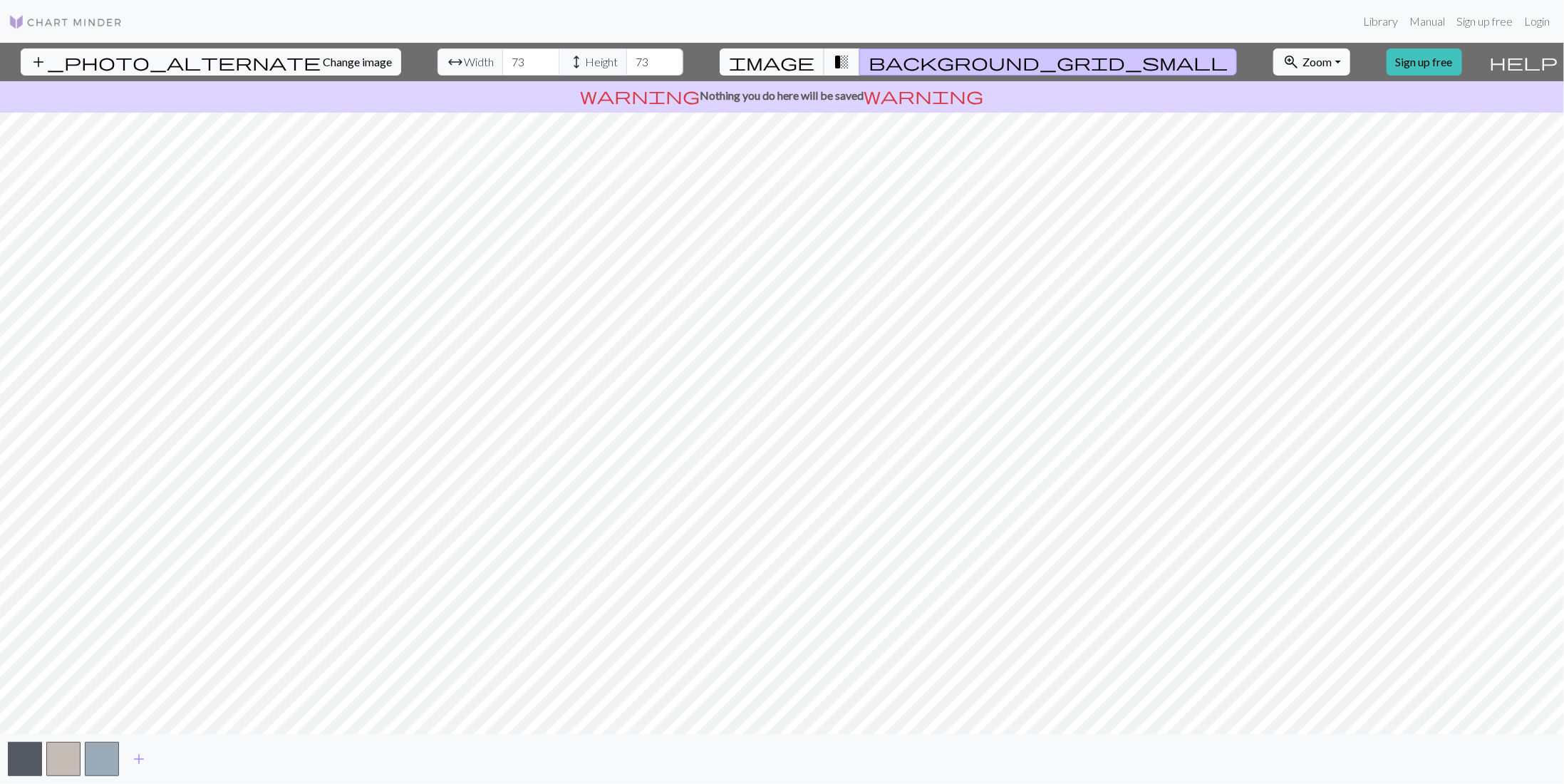
click at [814, 56] on span "image" at bounding box center [772, 62] width 85 height 20
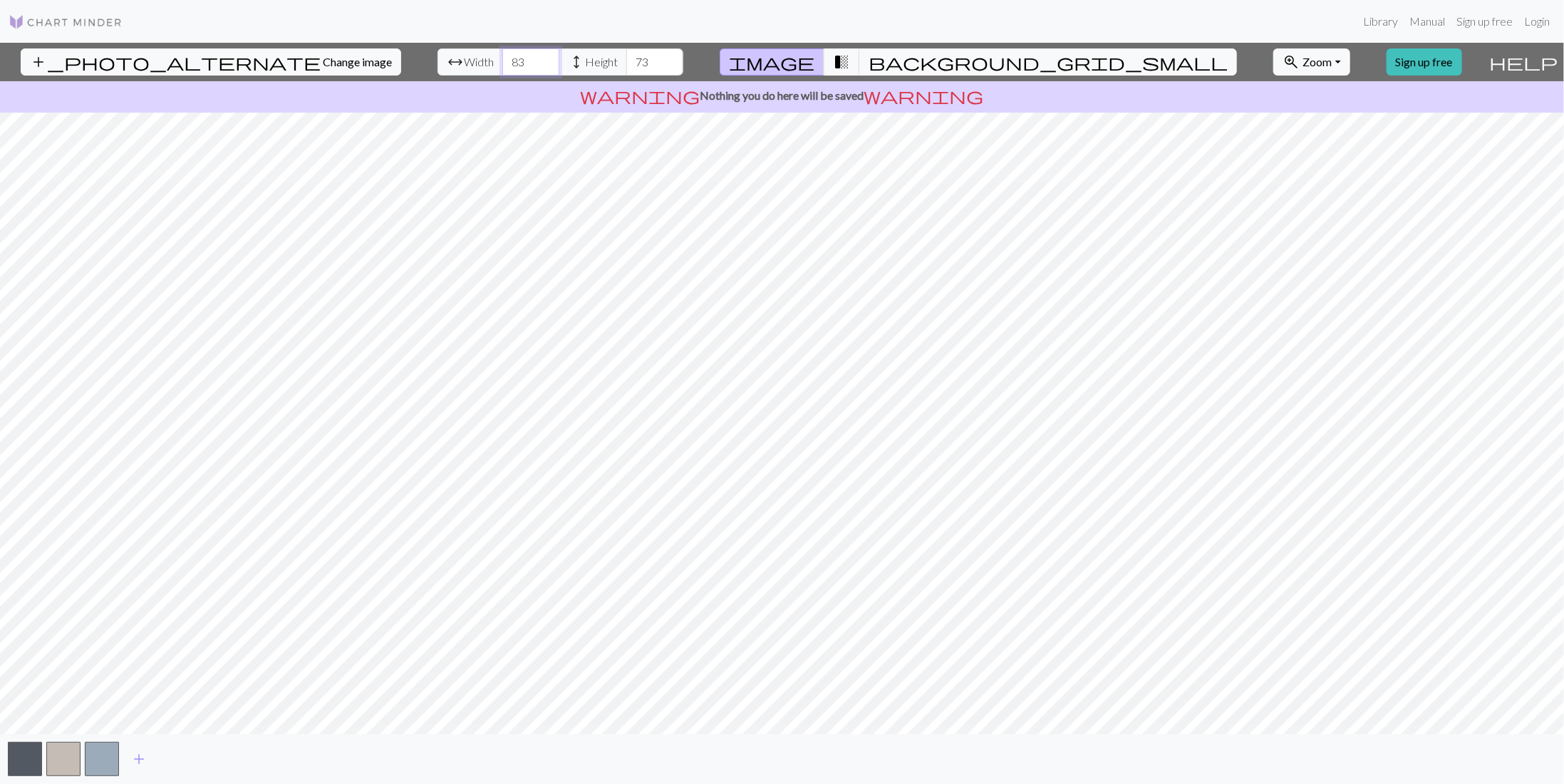
type input "83"
click at [503, 55] on input "83" at bounding box center [531, 62] width 57 height 27
click at [626, 57] on input "87" at bounding box center [655, 62] width 57 height 27
click at [626, 65] on input "86" at bounding box center [655, 62] width 57 height 27
click at [626, 65] on input "85" at bounding box center [655, 62] width 57 height 27
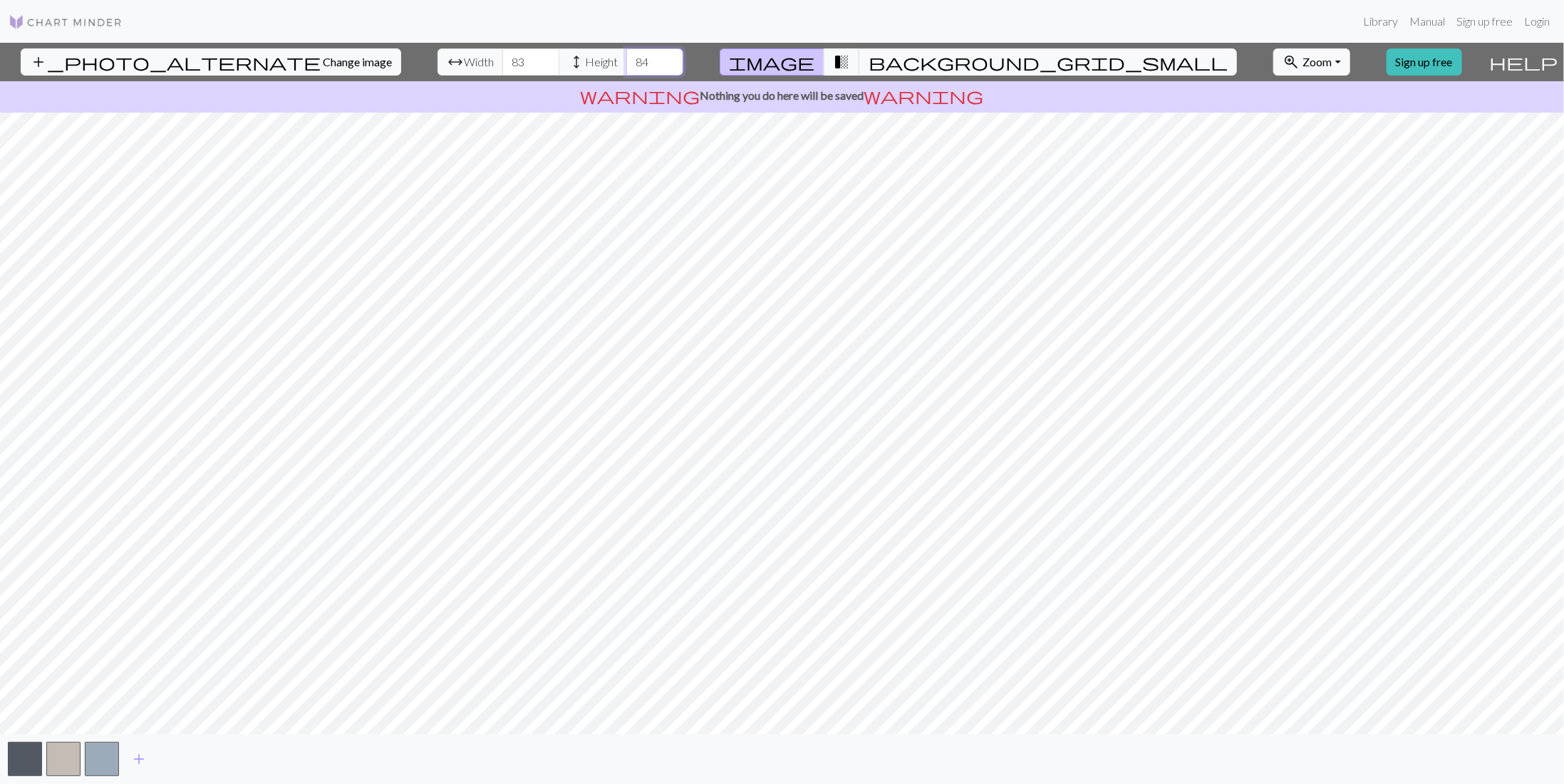
click at [626, 65] on input "84" at bounding box center [655, 62] width 57 height 27
type input "83"
click at [626, 65] on input "83" at bounding box center [655, 62] width 57 height 27
click at [137, 757] on span "add" at bounding box center [139, 759] width 17 height 20
click at [172, 761] on span "add" at bounding box center [177, 759] width 17 height 20
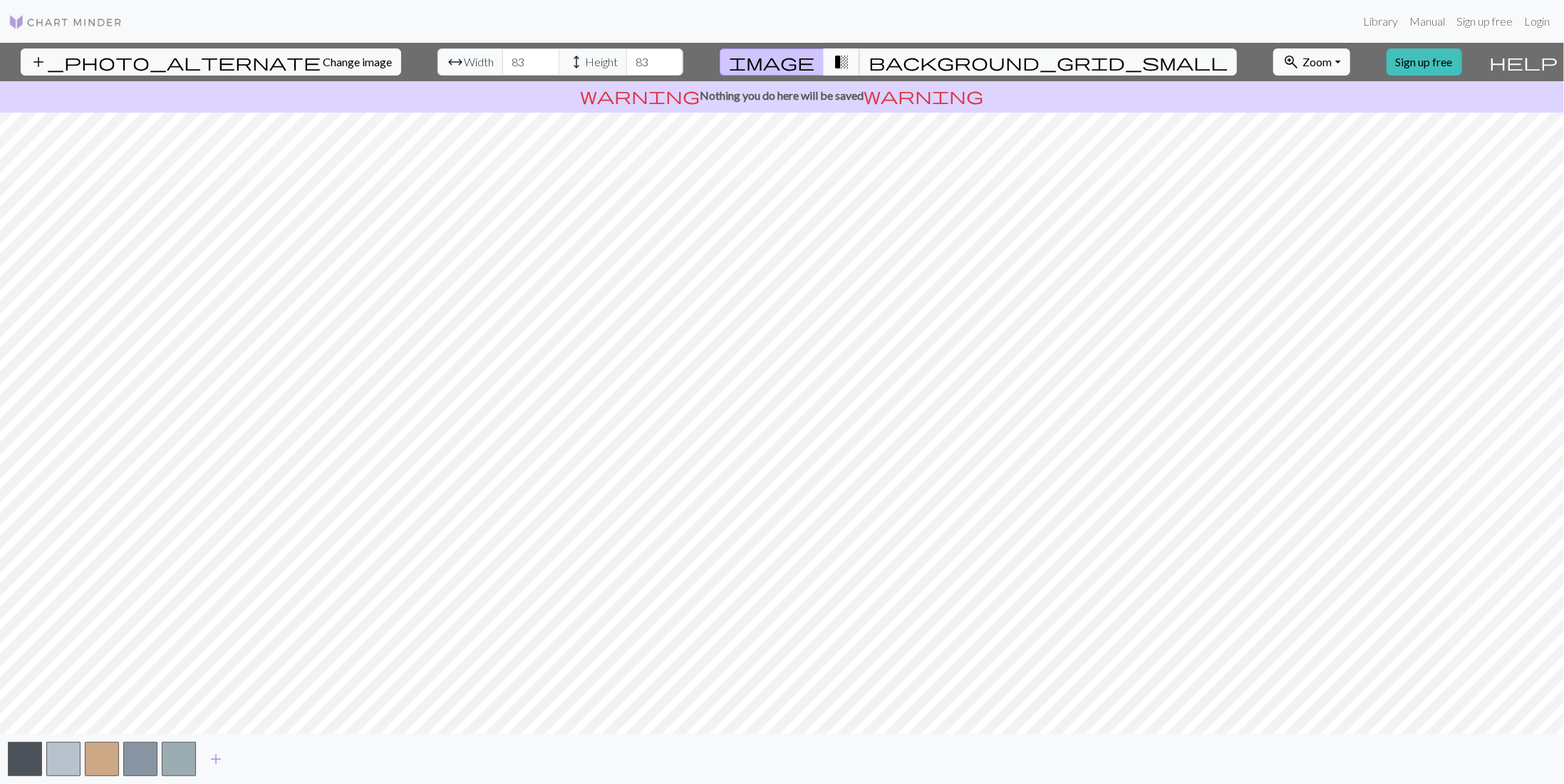
click at [850, 59] on span "transition_fade" at bounding box center [841, 62] width 17 height 20
click at [180, 757] on button "button" at bounding box center [179, 758] width 34 height 34
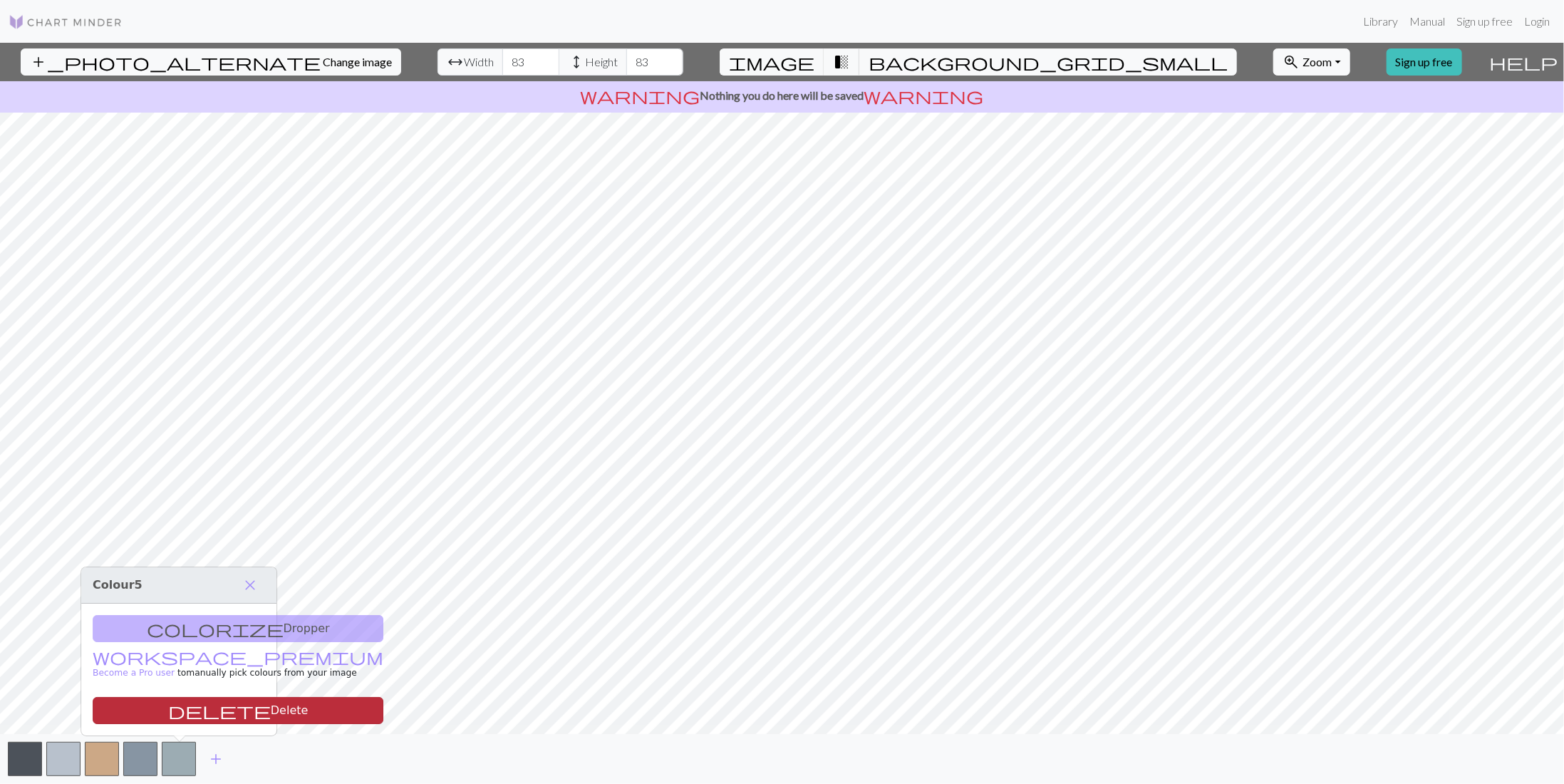
click at [206, 706] on button "delete Delete" at bounding box center [238, 710] width 291 height 27
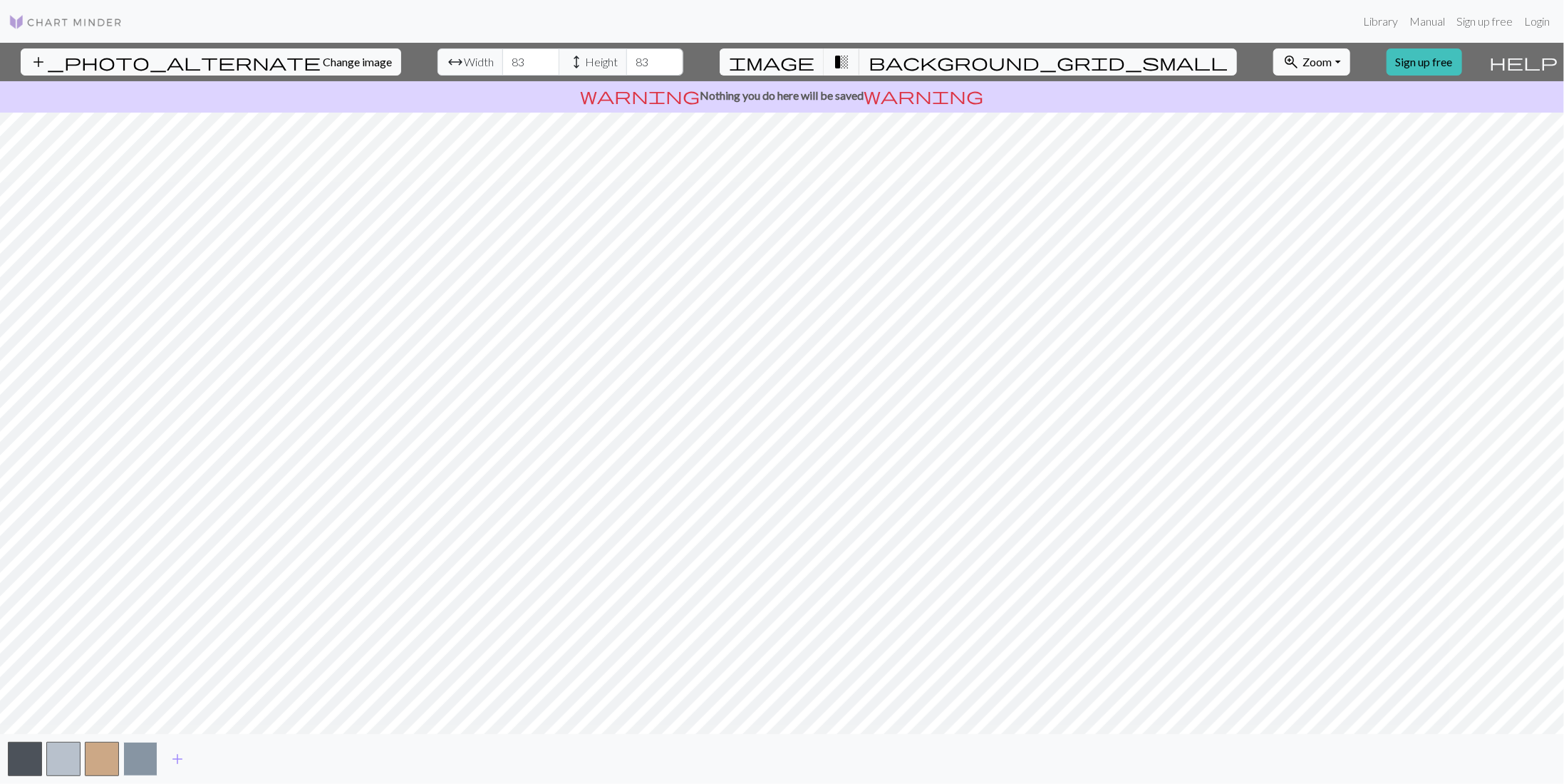
click at [148, 748] on button "button" at bounding box center [140, 758] width 34 height 34
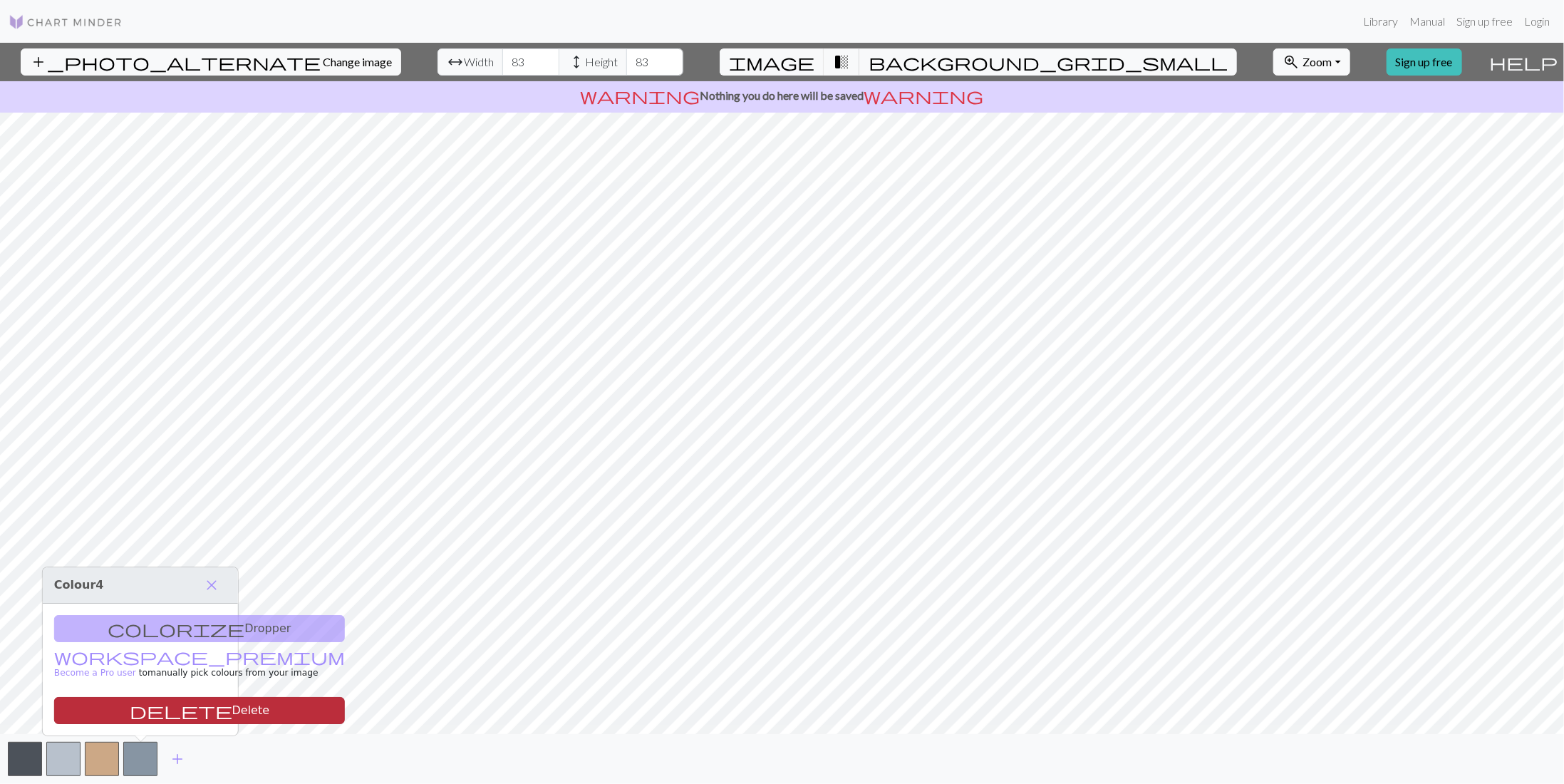
click at [199, 706] on button "delete Delete" at bounding box center [200, 710] width 291 height 27
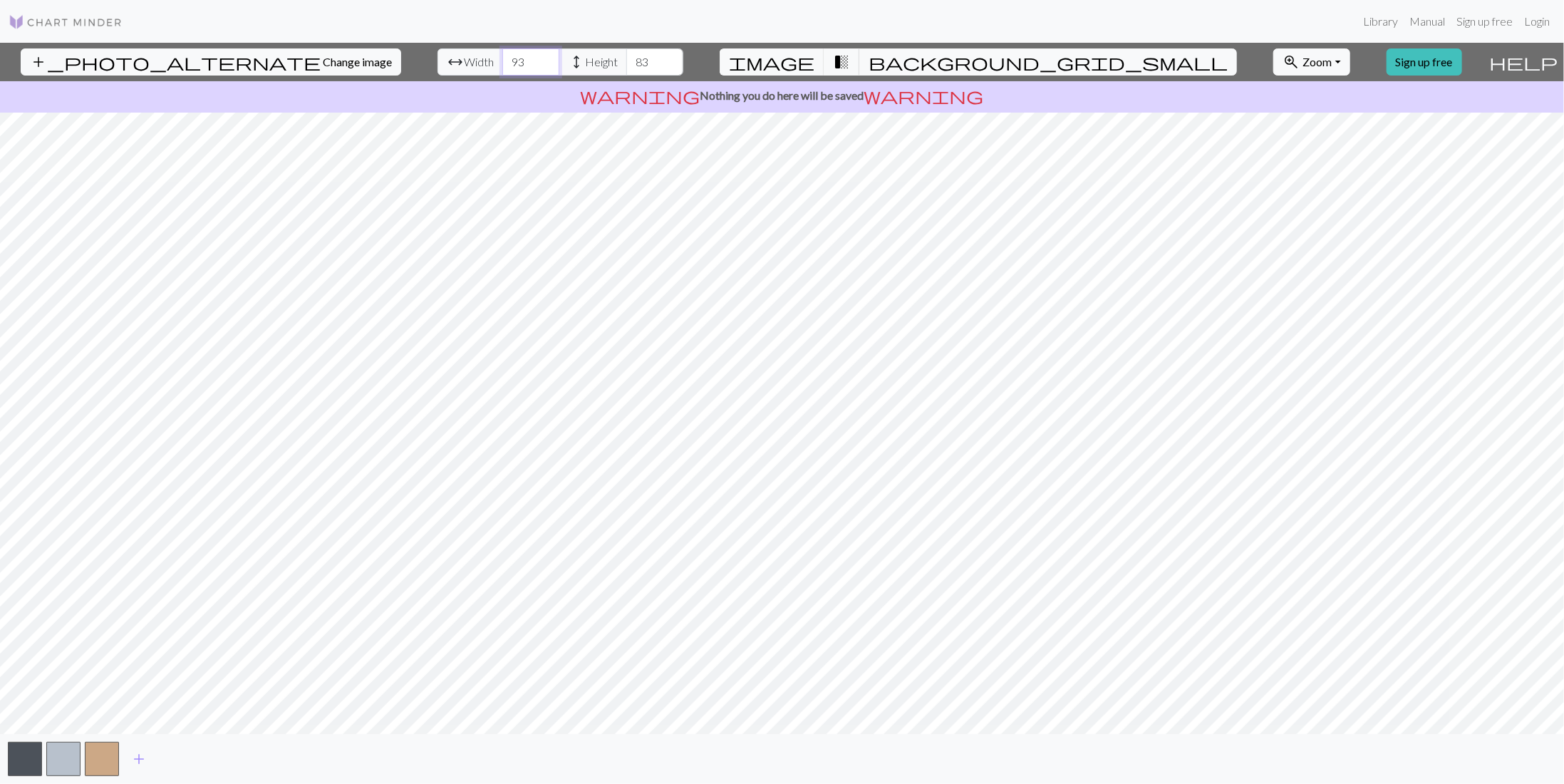
click at [503, 58] on input "94" at bounding box center [531, 62] width 57 height 27
type input "96"
click at [503, 58] on input "96" at bounding box center [531, 62] width 57 height 27
click at [626, 58] on input "90" at bounding box center [655, 62] width 57 height 27
click at [626, 58] on input "91" at bounding box center [655, 62] width 57 height 27
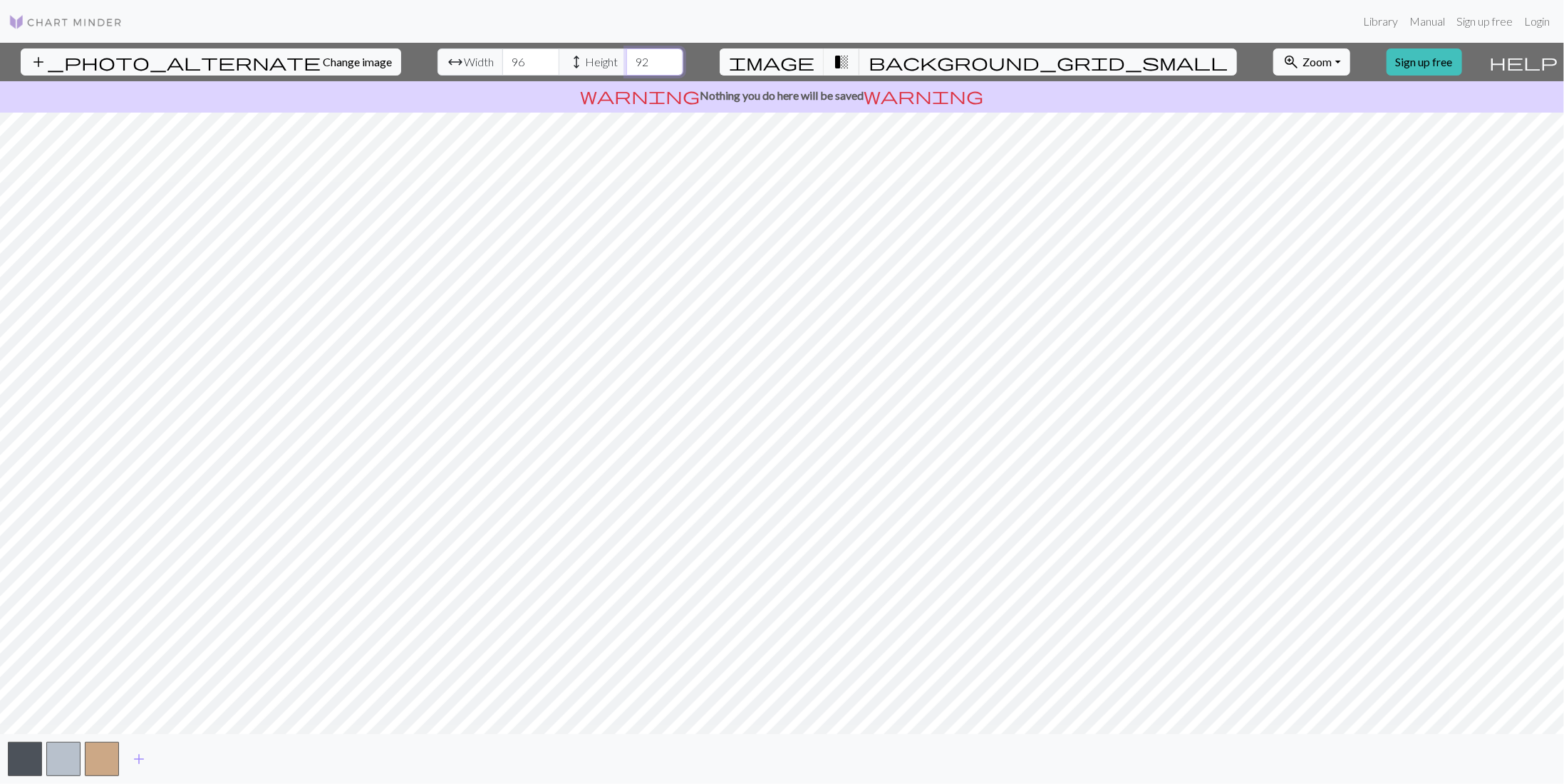
click at [626, 58] on input "92" at bounding box center [655, 62] width 57 height 27
click at [626, 58] on input "93" at bounding box center [655, 62] width 57 height 27
click at [626, 58] on input "94" at bounding box center [655, 62] width 57 height 27
type input "96"
click at [626, 58] on input "96" at bounding box center [655, 62] width 57 height 27
